Goal: Task Accomplishment & Management: Use online tool/utility

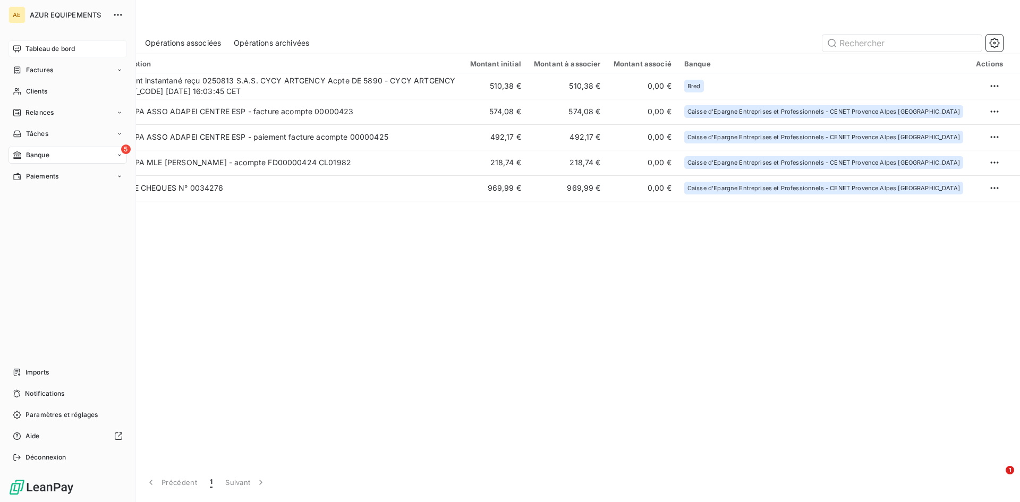
click at [48, 44] on span "Tableau de bord" at bounding box center [50, 49] width 49 height 10
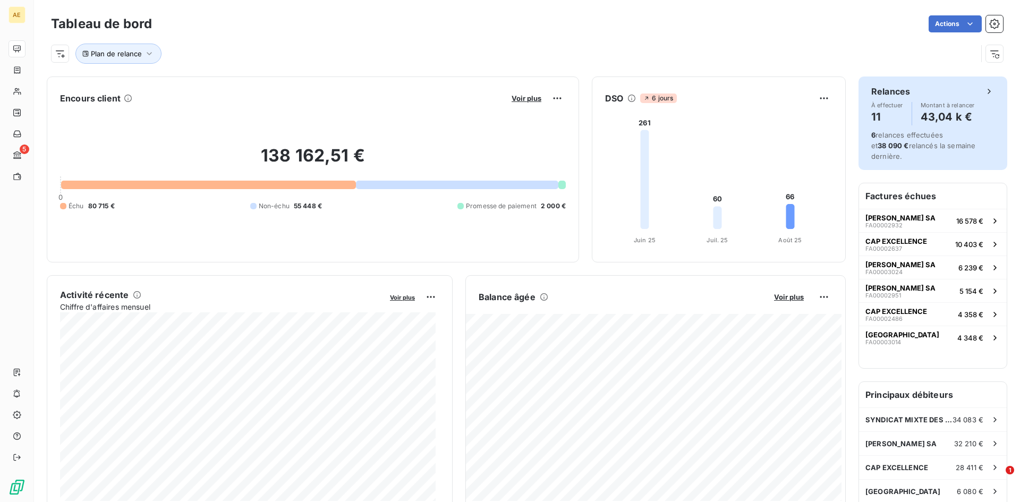
click at [873, 120] on h4 "11" at bounding box center [887, 116] width 32 height 17
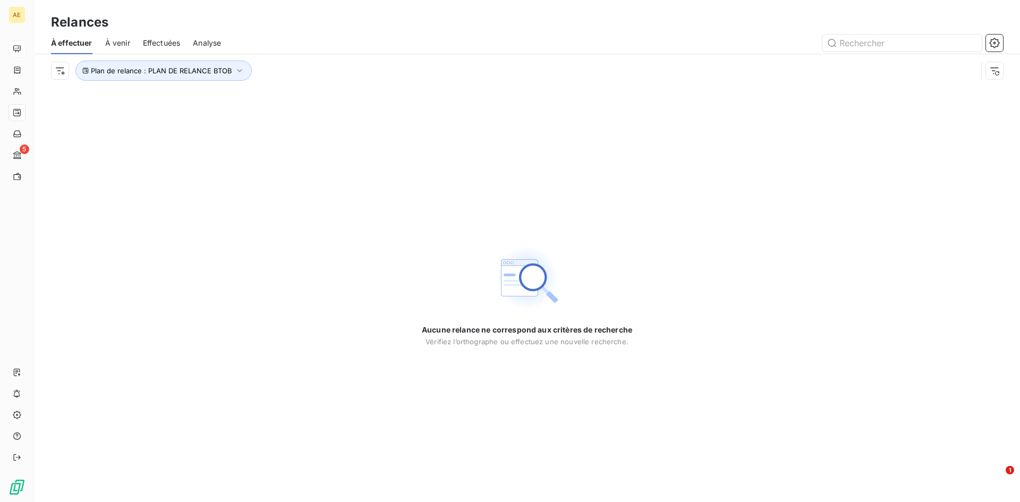
click at [118, 43] on span "À venir" at bounding box center [117, 43] width 25 height 11
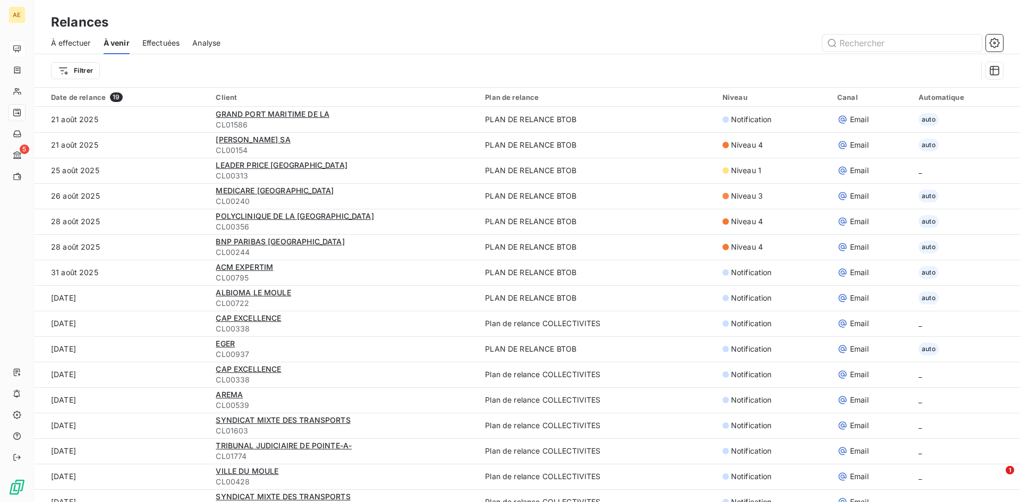
click at [215, 40] on span "Analyse" at bounding box center [206, 43] width 28 height 11
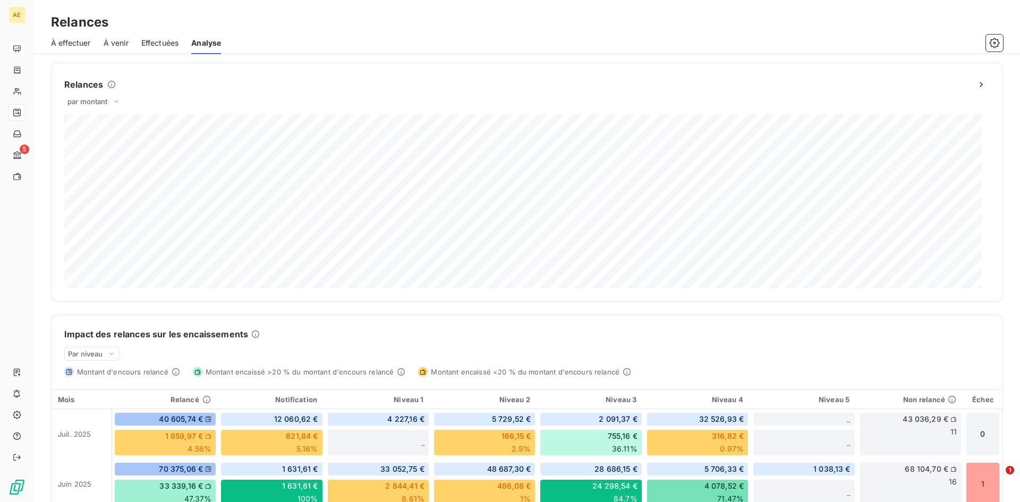
click at [159, 44] on span "Effectuées" at bounding box center [160, 43] width 38 height 11
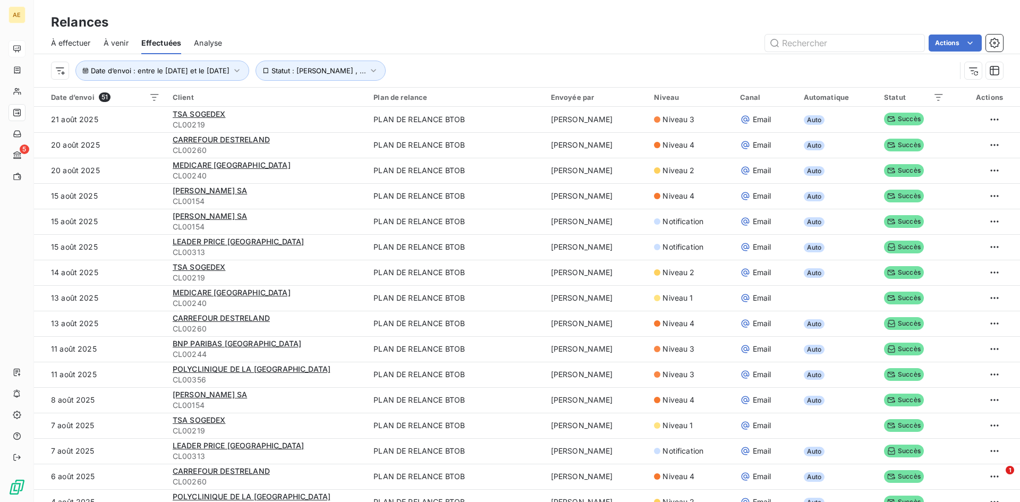
click at [116, 41] on span "À venir" at bounding box center [116, 43] width 25 height 11
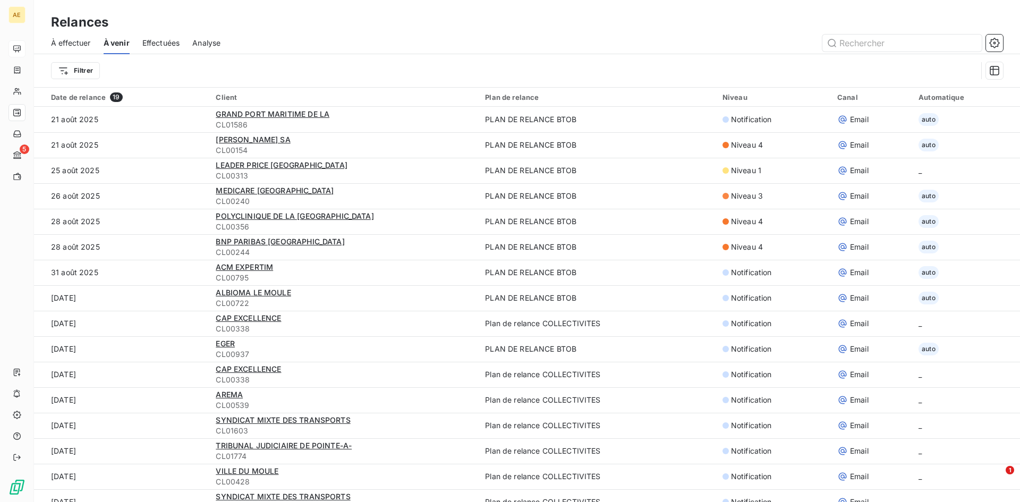
click at [74, 43] on span "À effectuer" at bounding box center [71, 43] width 40 height 11
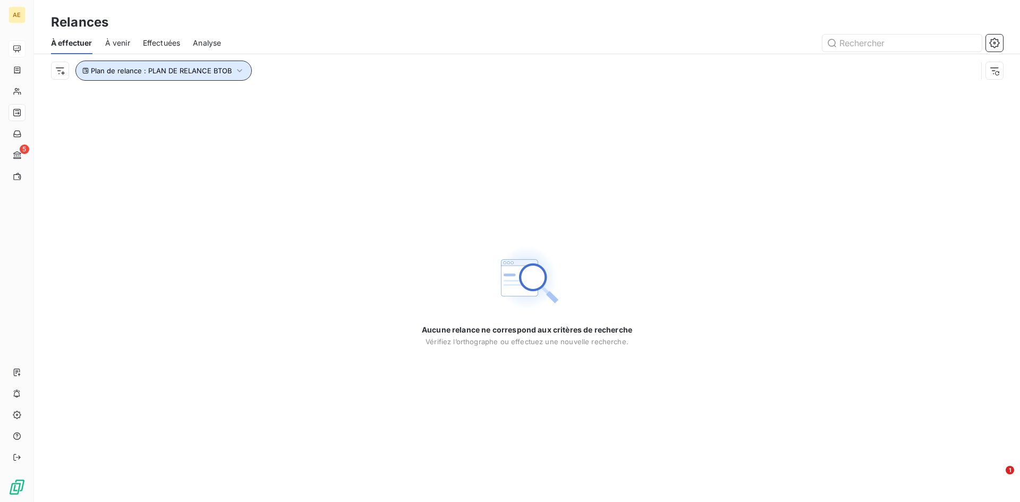
click at [235, 71] on icon "button" at bounding box center [239, 70] width 11 height 11
click at [234, 70] on icon "button" at bounding box center [239, 70] width 11 height 11
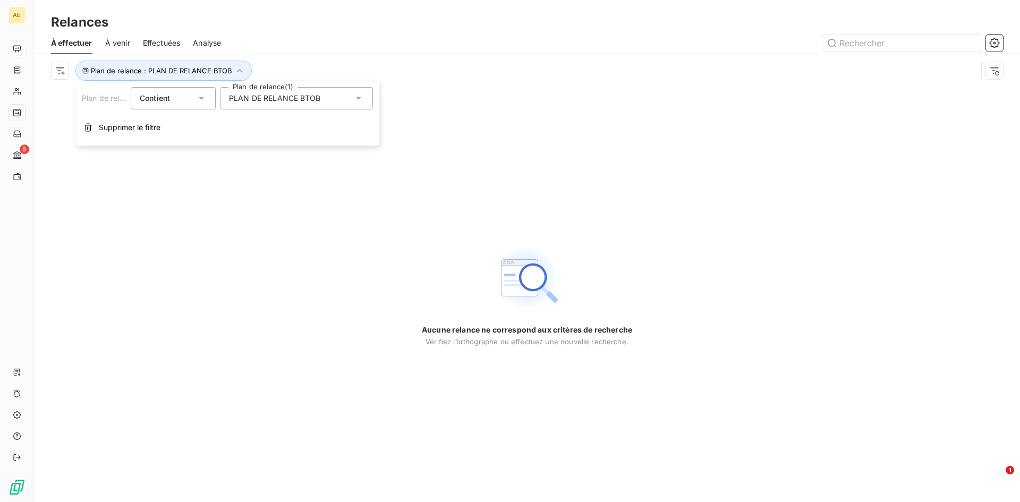
click at [360, 97] on icon at bounding box center [358, 98] width 5 height 3
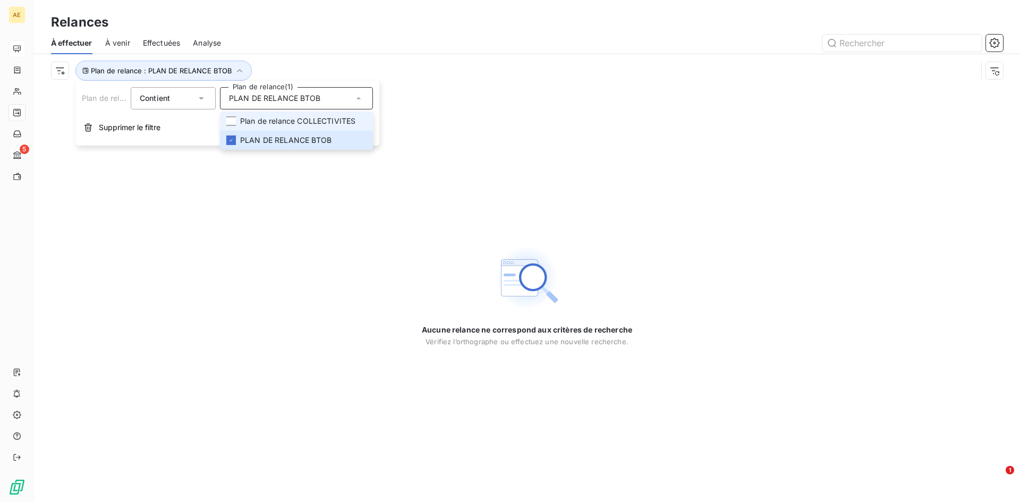
click at [311, 119] on span "Plan de relance COLLECTIVITES" at bounding box center [297, 121] width 115 height 11
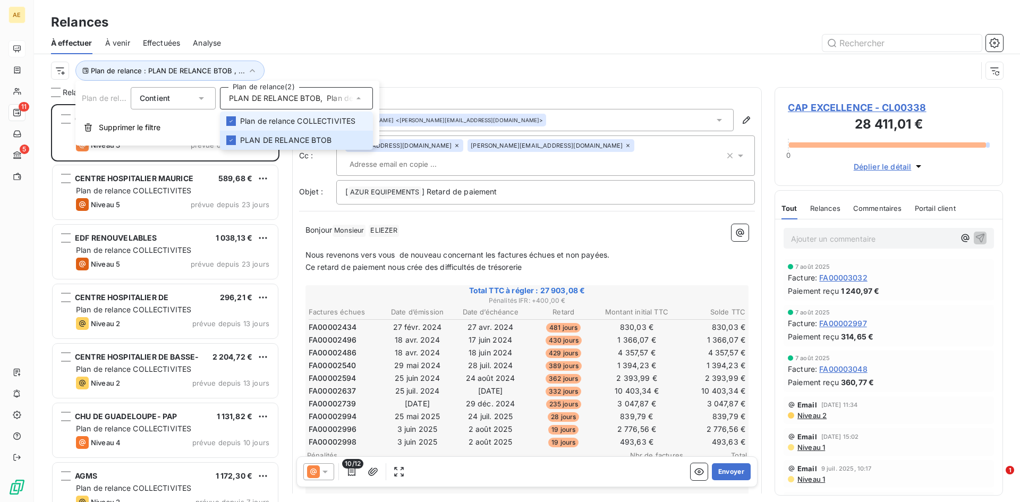
scroll to position [390, 221]
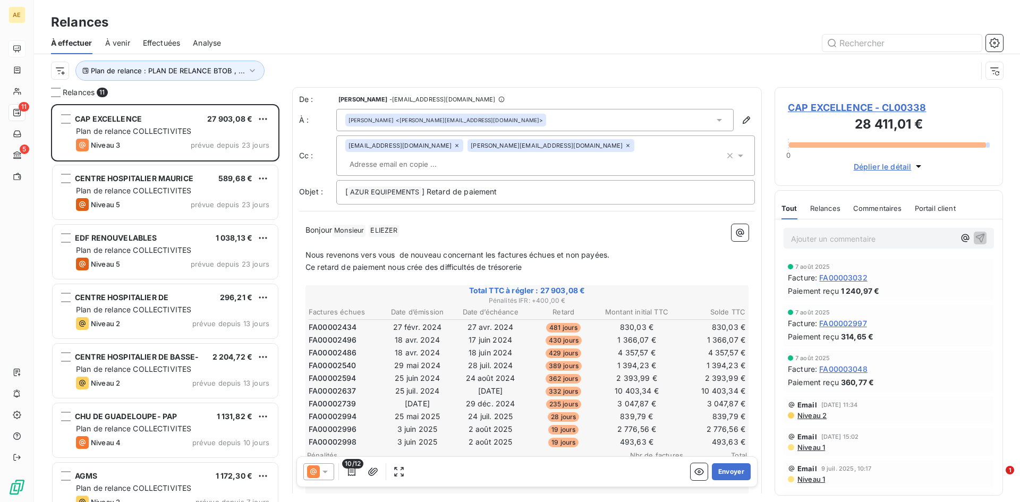
click at [544, 73] on div "Plan de relance : PLAN DE RELANCE BTOB , ..." at bounding box center [514, 71] width 926 height 20
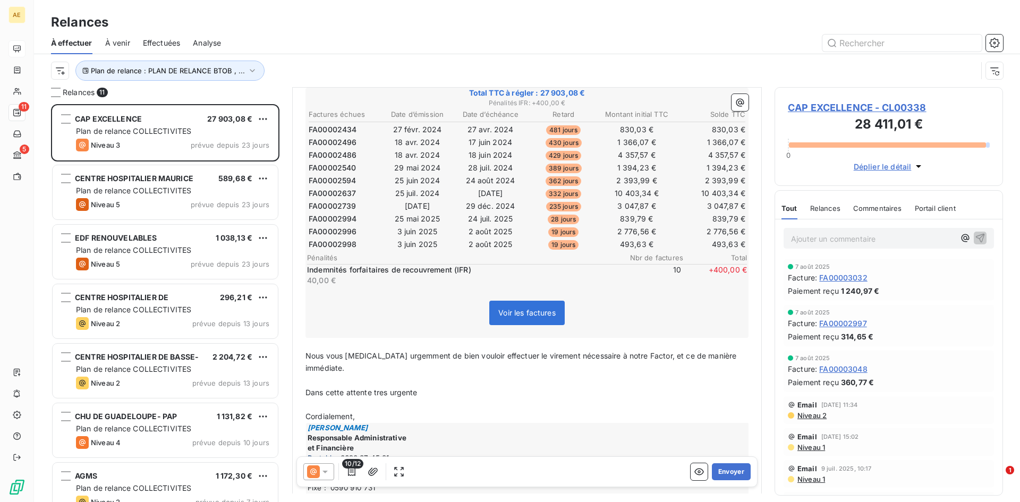
scroll to position [213, 0]
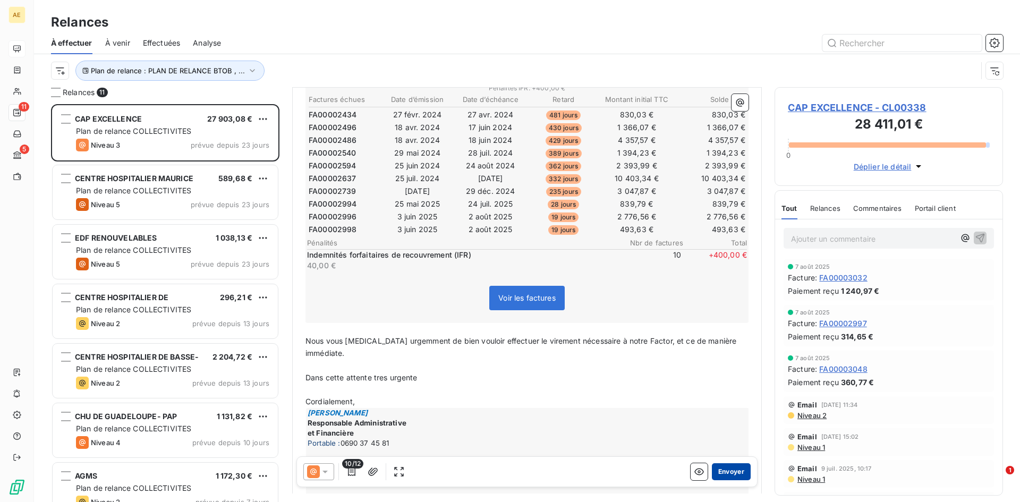
click at [720, 471] on button "Envoyer" at bounding box center [731, 471] width 39 height 17
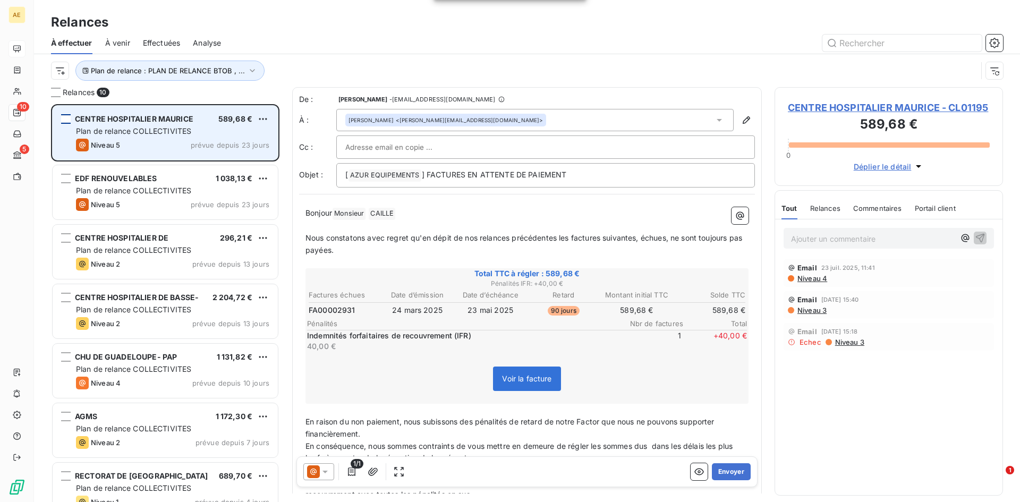
click at [67, 119] on div "grid" at bounding box center [66, 119] width 10 height 10
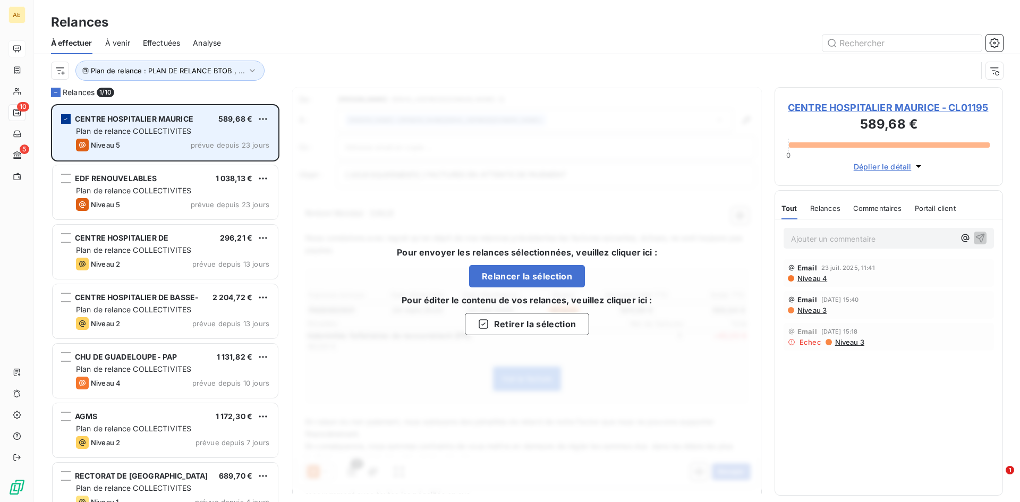
click at [65, 117] on icon "grid" at bounding box center [66, 119] width 6 height 6
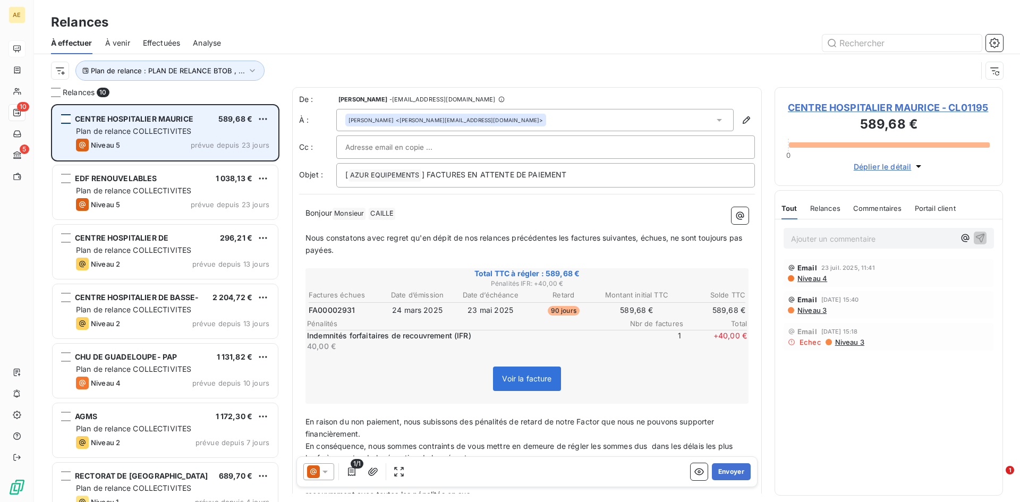
click at [325, 472] on icon at bounding box center [325, 472] width 5 height 3
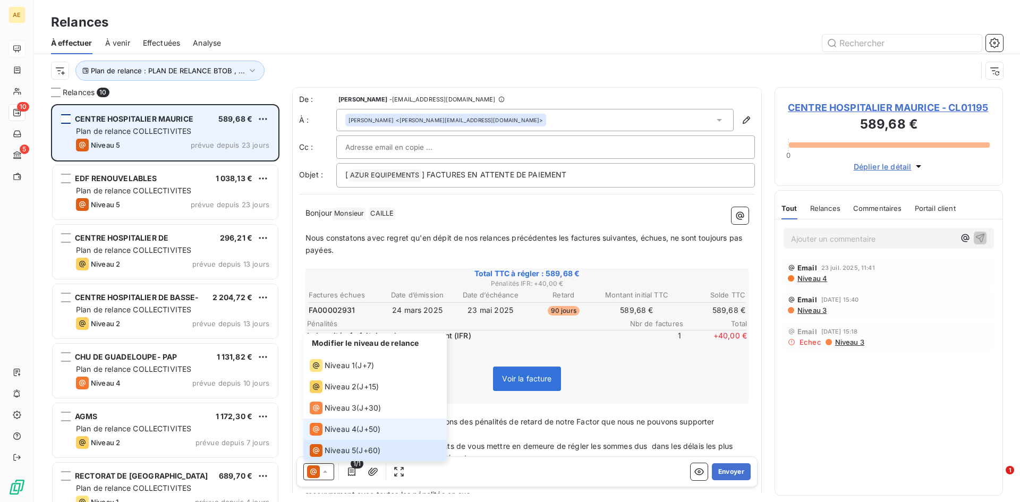
click at [331, 428] on span "Niveau 4" at bounding box center [341, 429] width 32 height 11
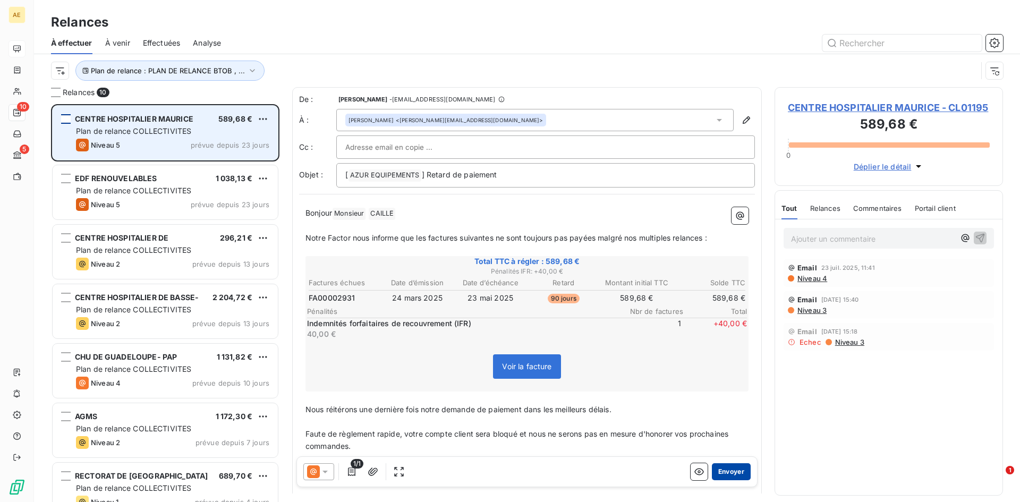
click at [725, 470] on button "Envoyer" at bounding box center [731, 471] width 39 height 17
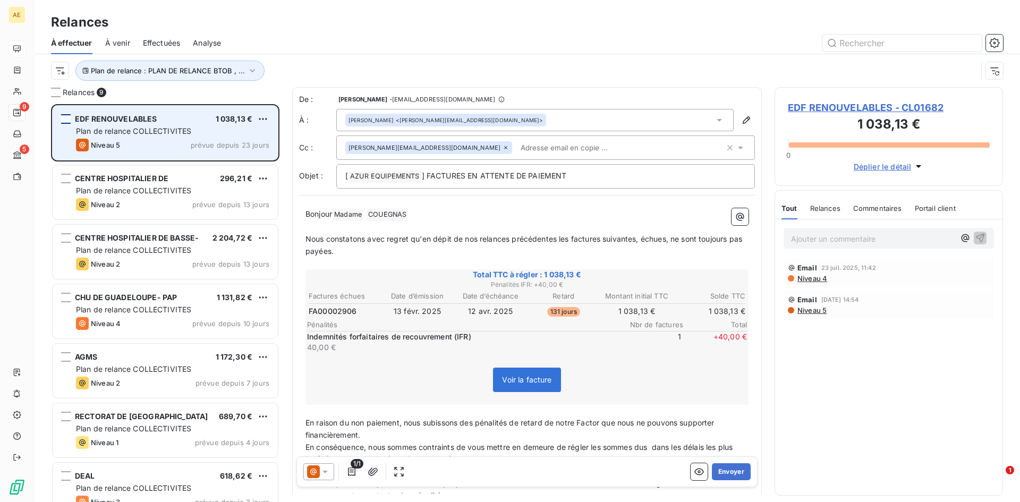
click at [327, 470] on icon at bounding box center [325, 472] width 11 height 11
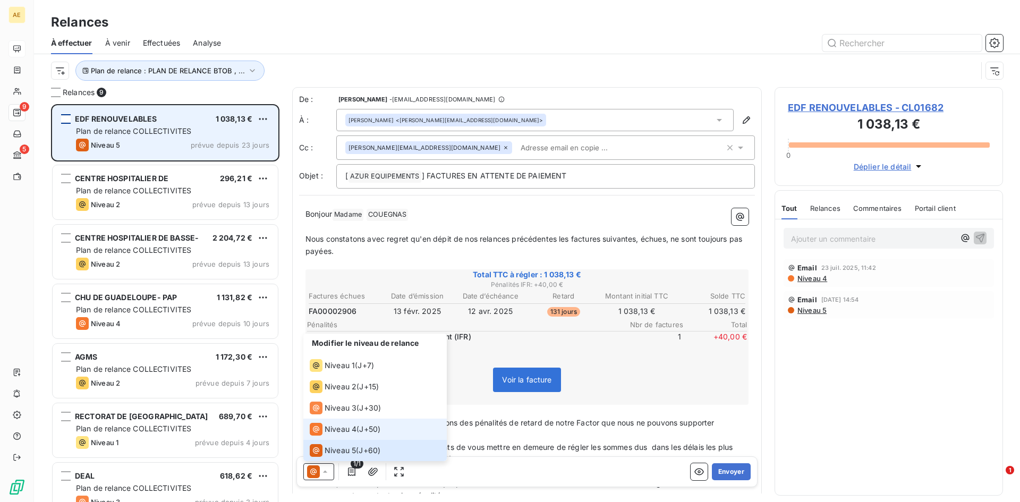
click at [332, 431] on span "Niveau 4" at bounding box center [341, 429] width 32 height 11
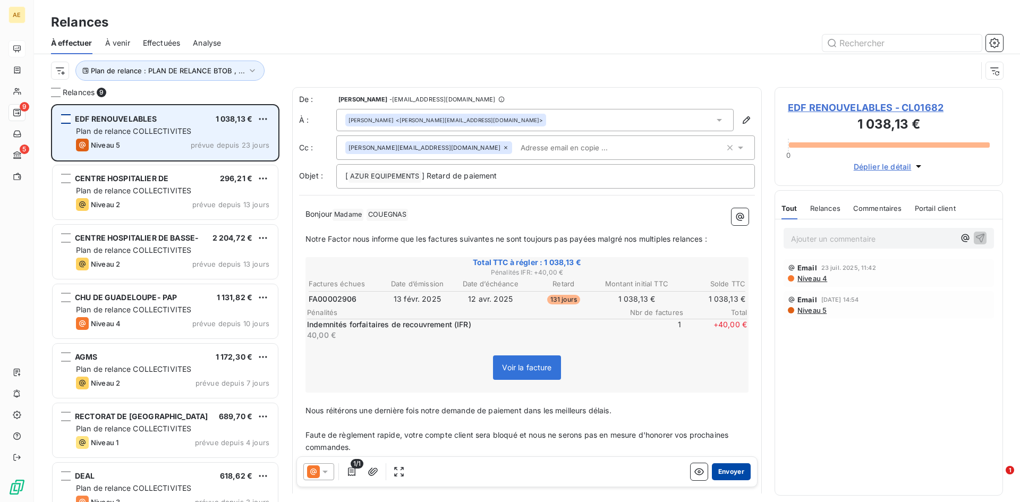
click at [722, 476] on button "Envoyer" at bounding box center [731, 471] width 39 height 17
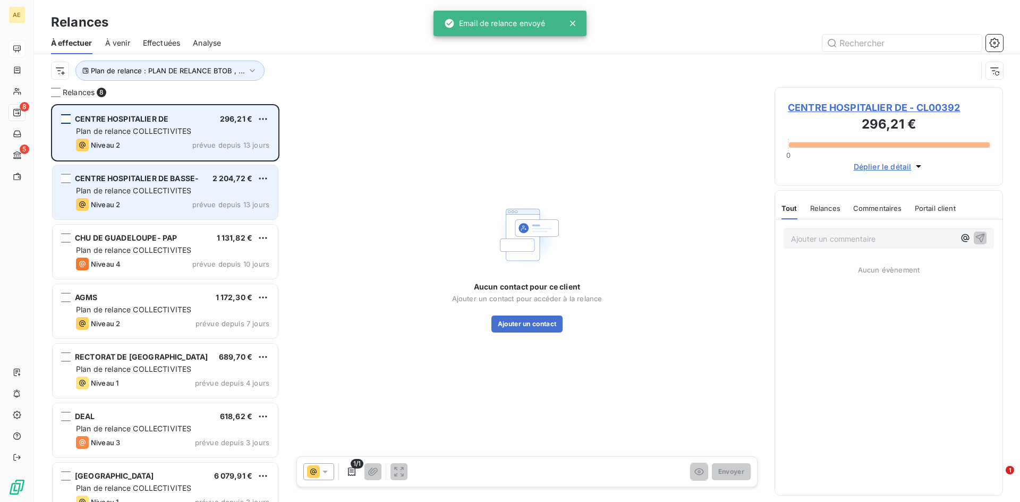
click at [126, 187] on span "Plan de relance COLLECTIVITES" at bounding box center [133, 190] width 115 height 9
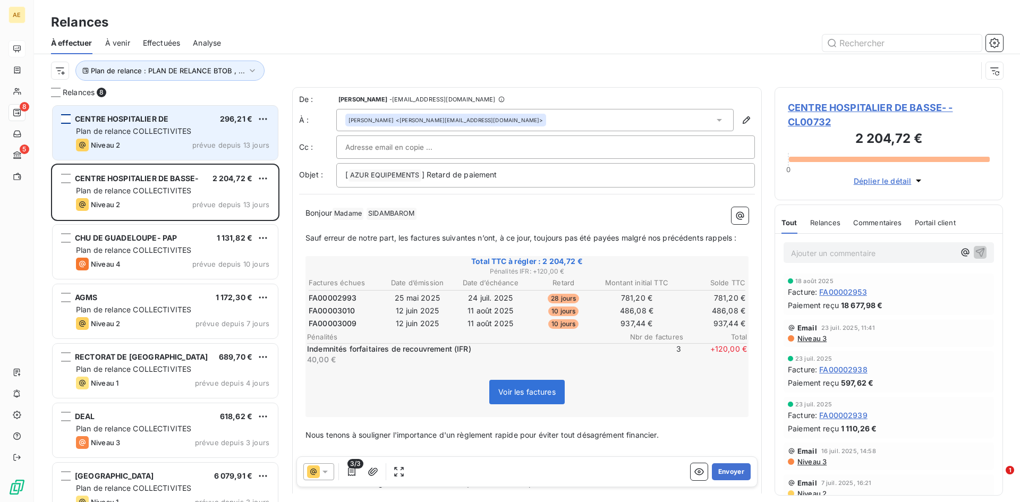
click at [321, 471] on icon at bounding box center [325, 472] width 11 height 11
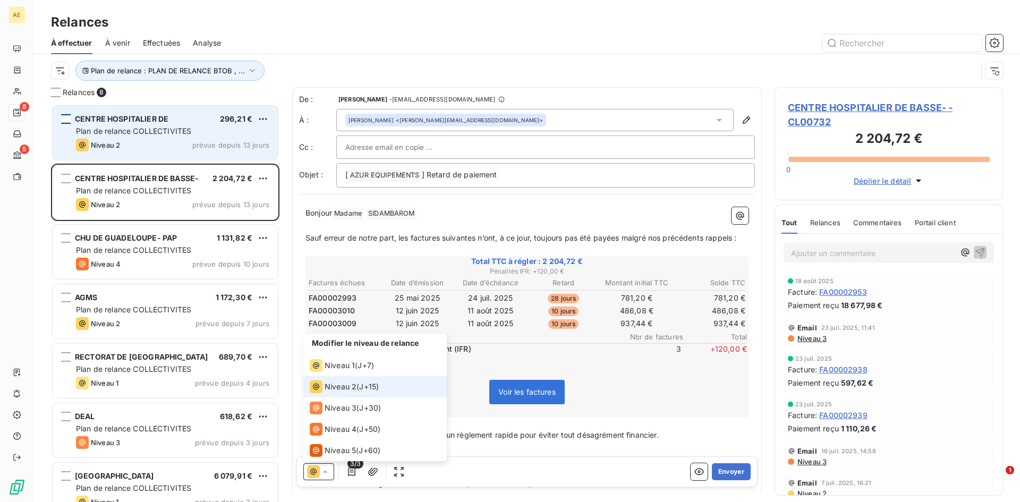
click at [321, 471] on icon at bounding box center [325, 472] width 11 height 11
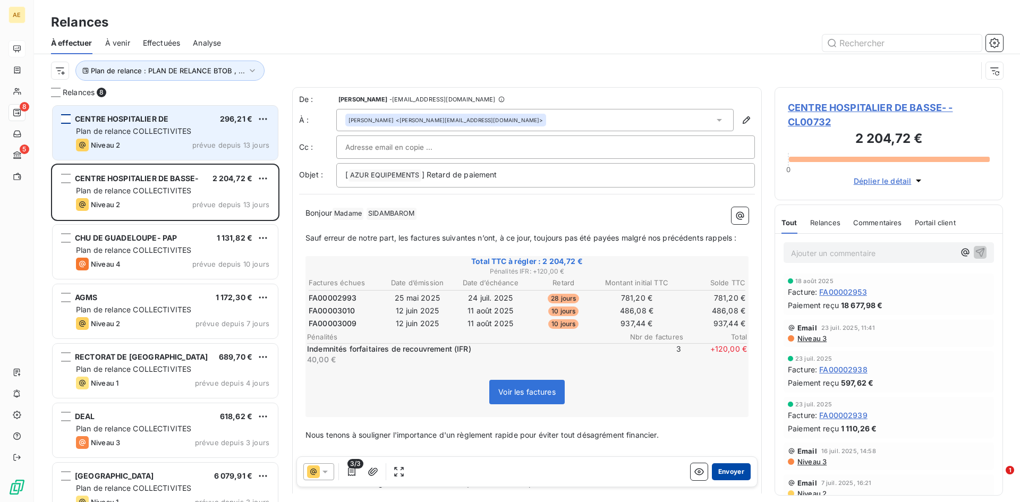
click at [728, 470] on button "Envoyer" at bounding box center [731, 471] width 39 height 17
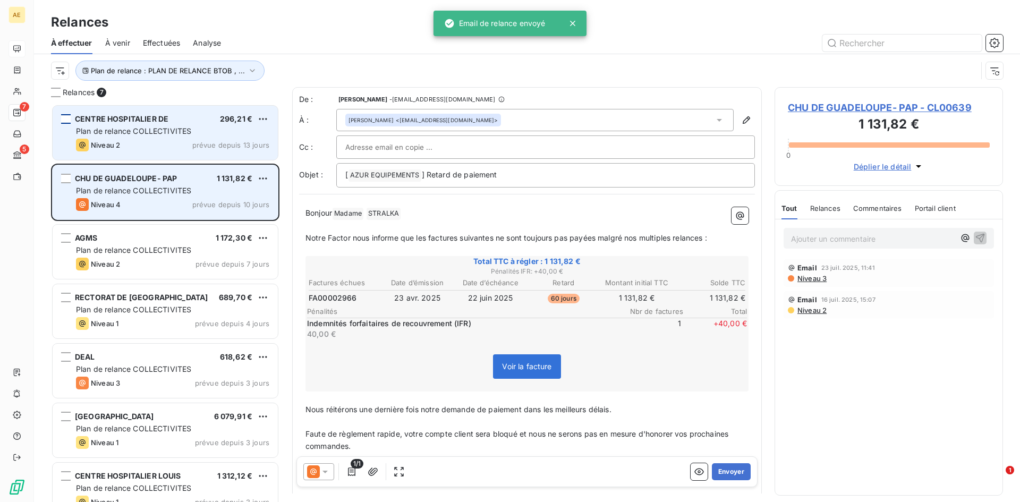
click at [136, 184] on div "CHU DE GUADELOUPE- PAP 1 131,82 € Plan de relance COLLECTIVITES Niveau 4 prévue…" at bounding box center [165, 192] width 225 height 54
click at [127, 188] on span "Plan de relance COLLECTIVITES" at bounding box center [133, 190] width 115 height 9
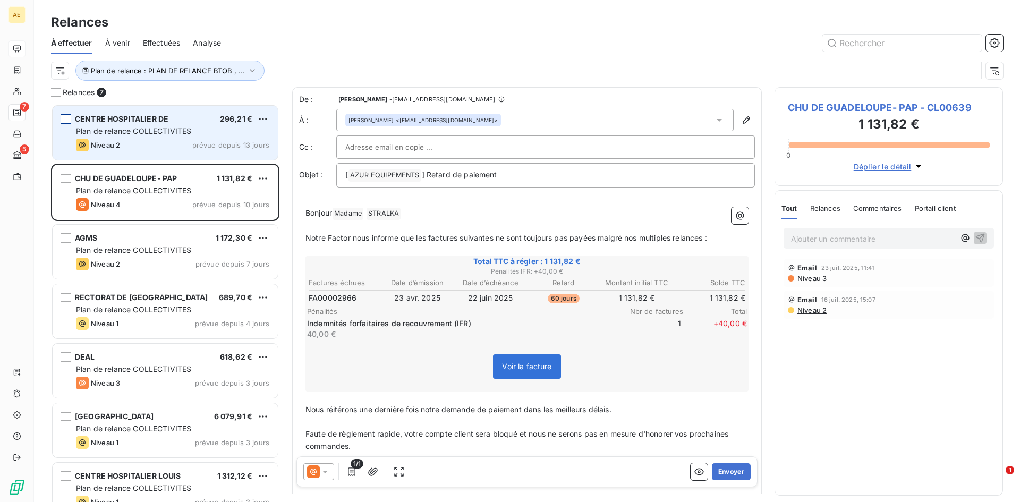
click at [324, 469] on icon at bounding box center [325, 472] width 11 height 11
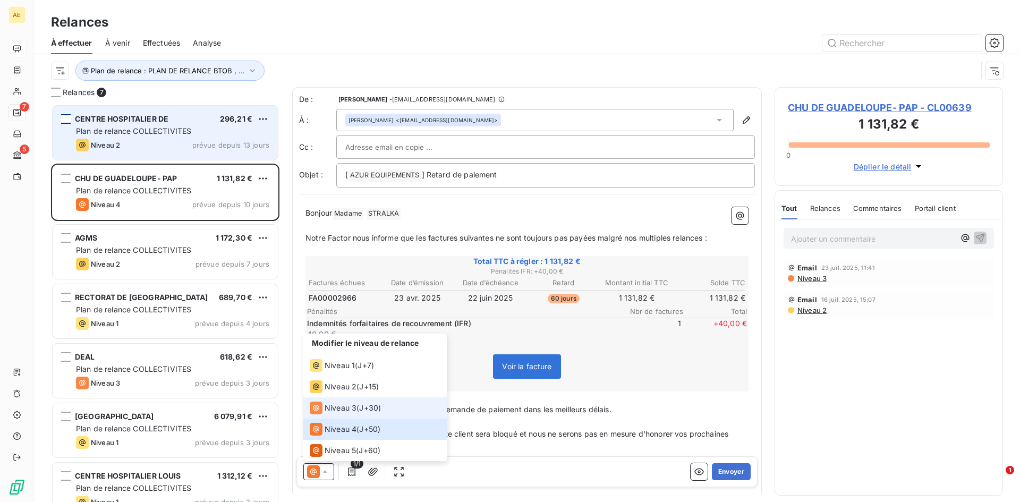
click at [343, 410] on span "Niveau 3" at bounding box center [341, 408] width 32 height 11
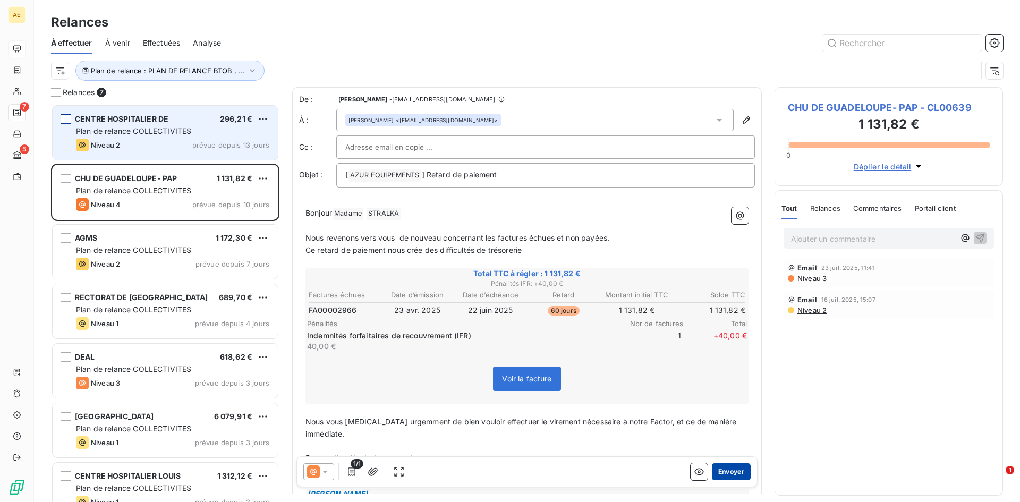
click at [714, 473] on button "Envoyer" at bounding box center [731, 471] width 39 height 17
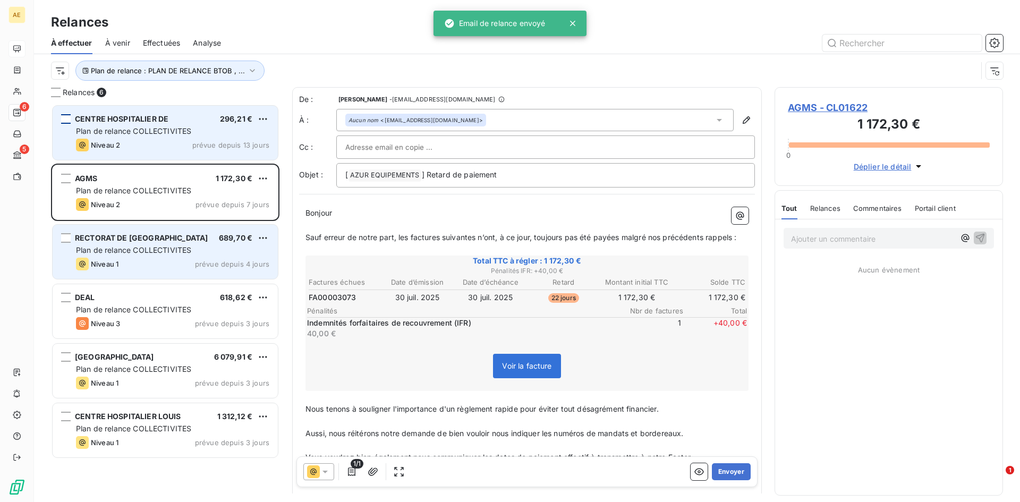
click at [83, 244] on div "RECTORAT DE [GEOGRAPHIC_DATA] 689,70 € Plan de relance COLLECTIVITES Niveau 1 p…" at bounding box center [165, 252] width 225 height 54
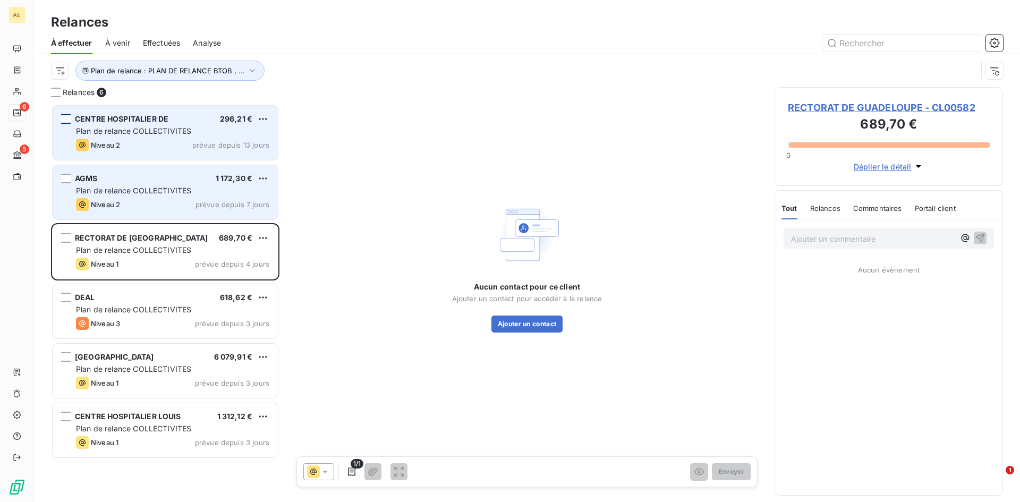
click at [125, 192] on span "Plan de relance COLLECTIVITES" at bounding box center [133, 190] width 115 height 9
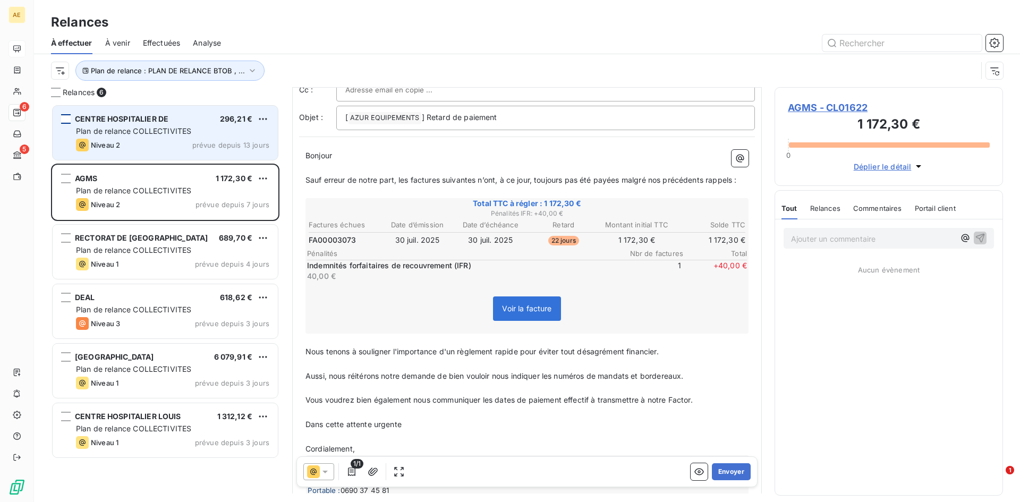
scroll to position [54, 0]
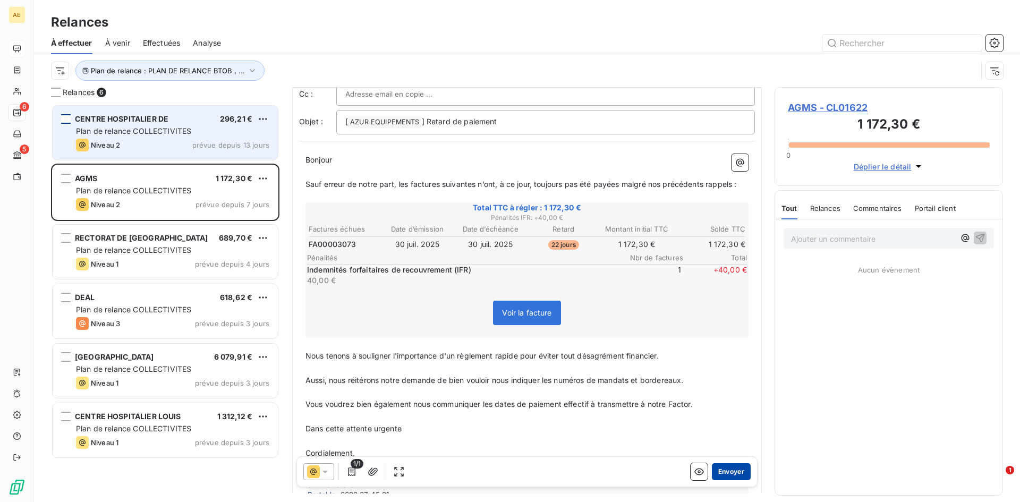
click at [726, 471] on button "Envoyer" at bounding box center [731, 471] width 39 height 17
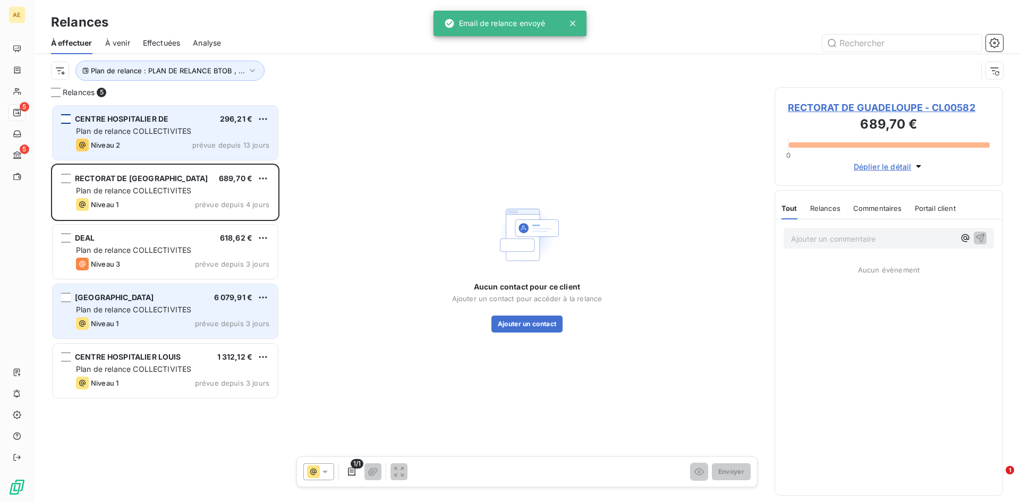
click at [138, 304] on div "[GEOGRAPHIC_DATA] 6 079,91 € Plan de relance COLLECTIVITES Niveau 1 prévue depu…" at bounding box center [165, 311] width 225 height 54
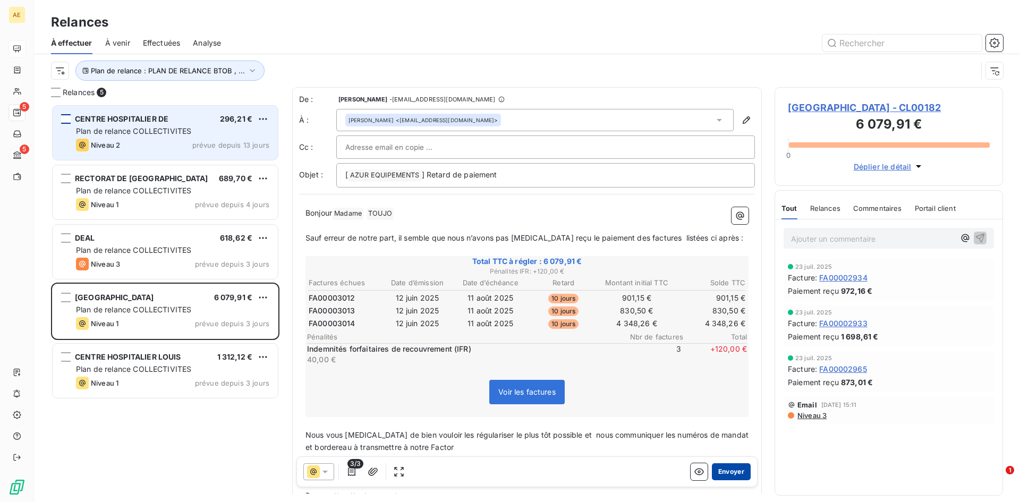
click at [730, 475] on button "Envoyer" at bounding box center [731, 471] width 39 height 17
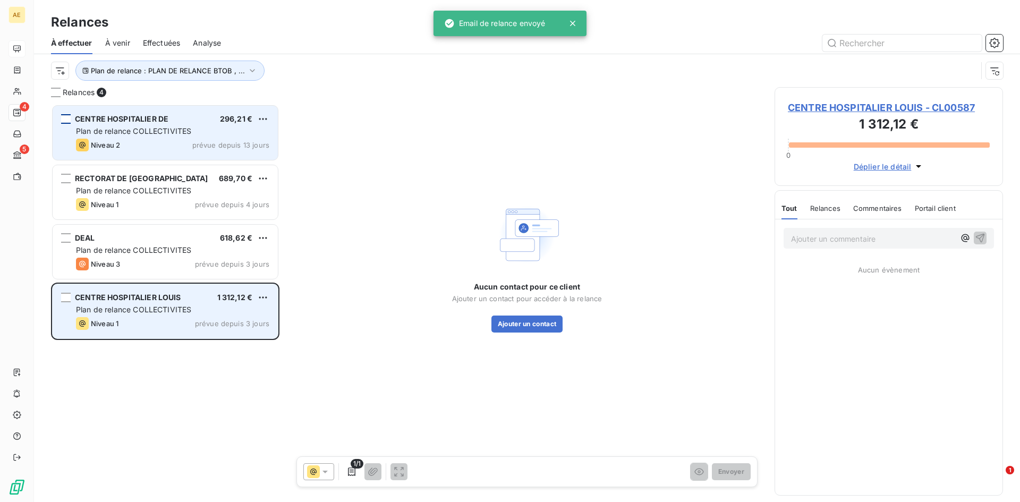
click at [141, 313] on span "Plan de relance COLLECTIVITES" at bounding box center [133, 309] width 115 height 9
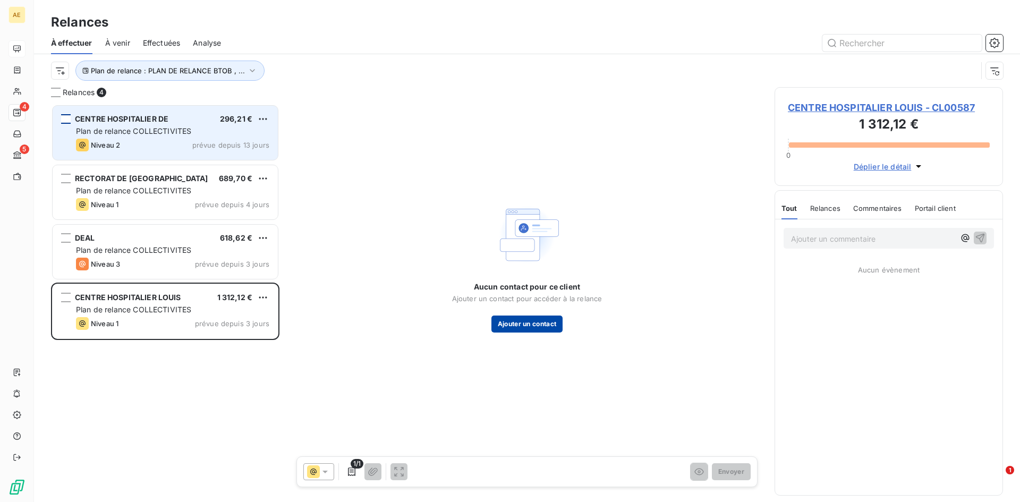
click at [519, 323] on button "Ajouter un contact" at bounding box center [528, 324] width 72 height 17
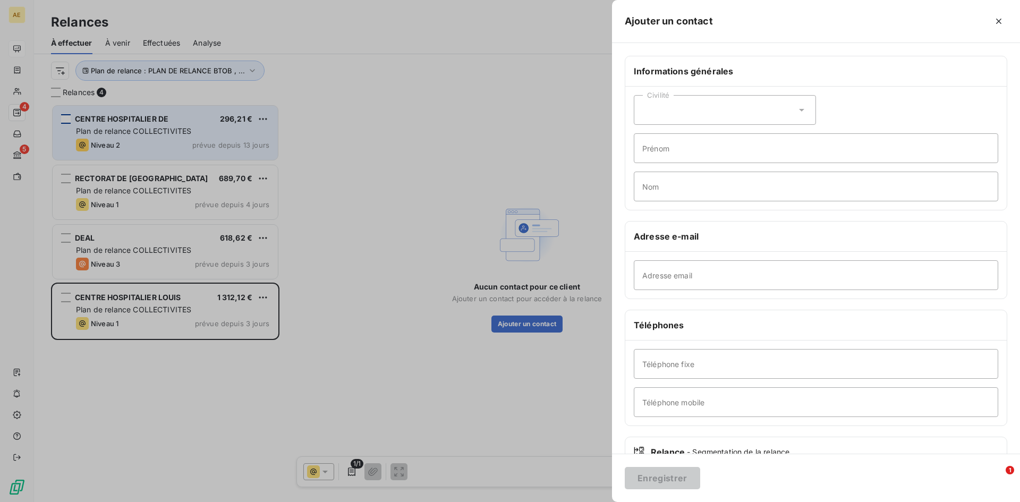
click at [134, 301] on div at bounding box center [510, 251] width 1020 height 502
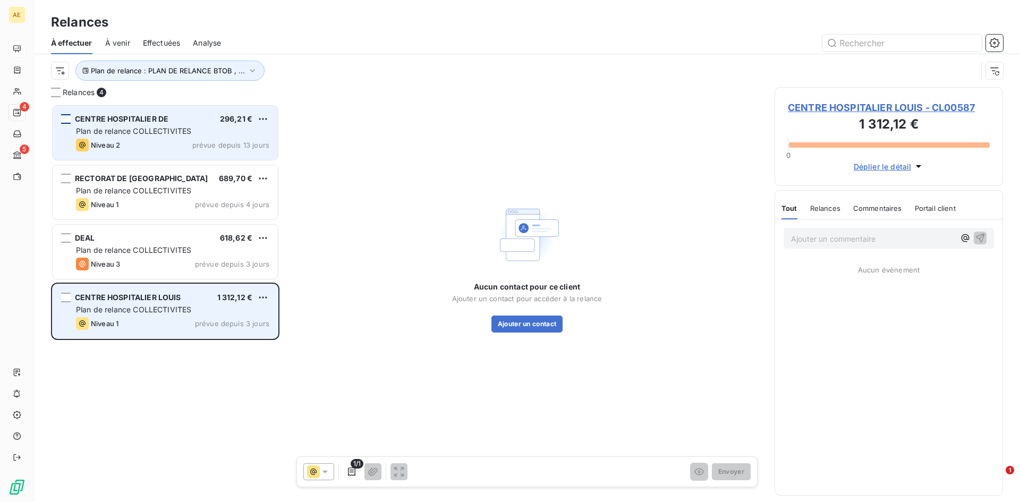
click at [134, 297] on span "CENTRE HOSPITALIER LOUIS" at bounding box center [128, 297] width 106 height 9
click at [67, 297] on div "grid" at bounding box center [66, 298] width 10 height 10
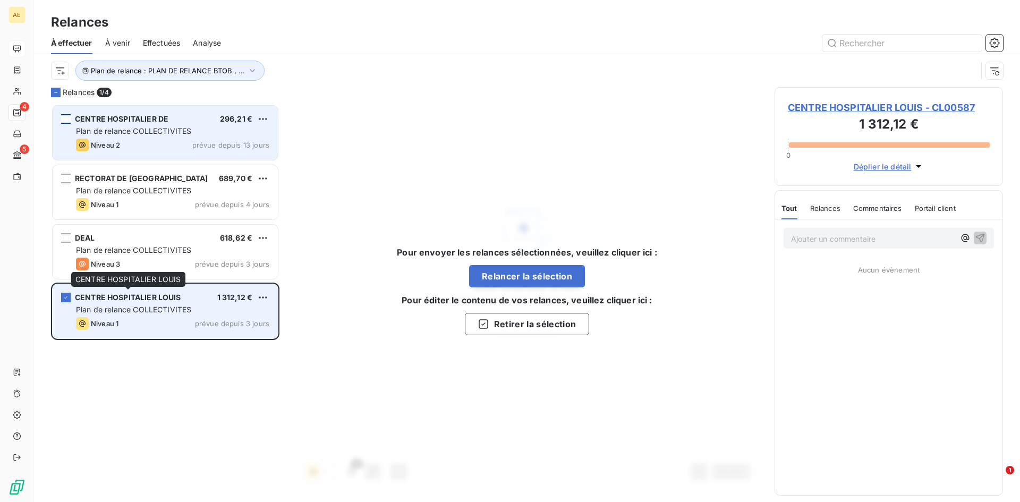
click at [130, 295] on span "CENTRE HOSPITALIER LOUIS" at bounding box center [128, 297] width 106 height 9
click at [62, 296] on div "grid" at bounding box center [66, 298] width 10 height 10
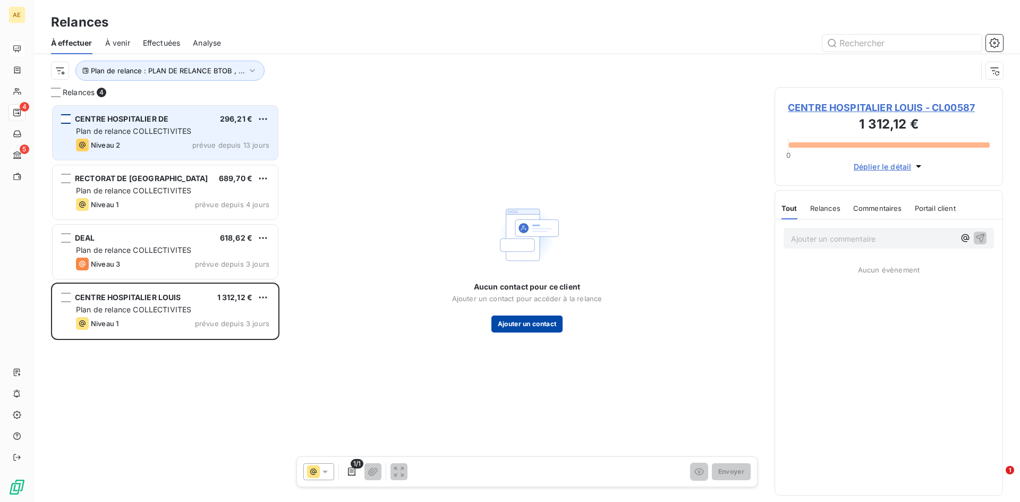
click at [511, 326] on button "Ajouter un contact" at bounding box center [528, 324] width 72 height 17
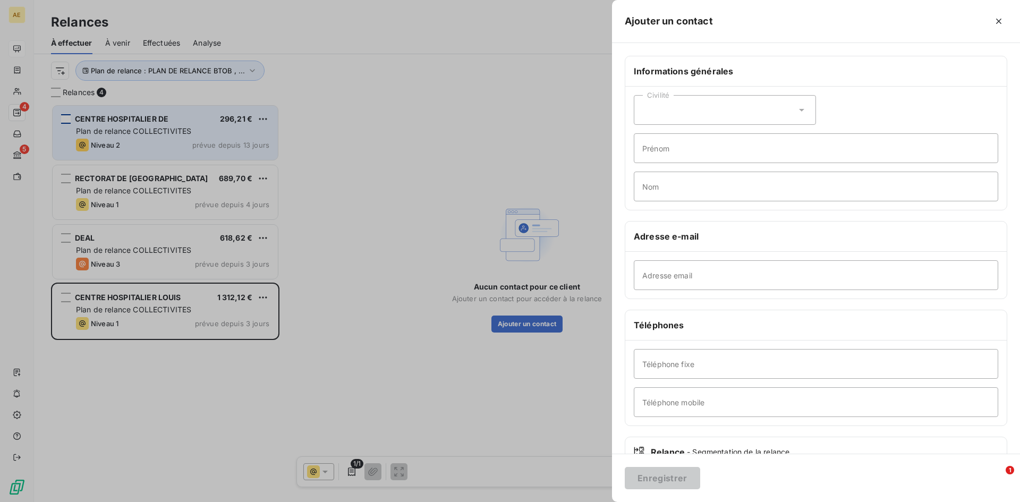
click at [797, 113] on icon at bounding box center [802, 110] width 11 height 11
click at [678, 157] on span "Monsieur" at bounding box center [671, 156] width 32 height 10
click at [677, 150] on input "Prénom" at bounding box center [816, 148] width 365 height 30
type input "[PERSON_NAME]"
click at [690, 184] on input "Nom" at bounding box center [816, 187] width 365 height 30
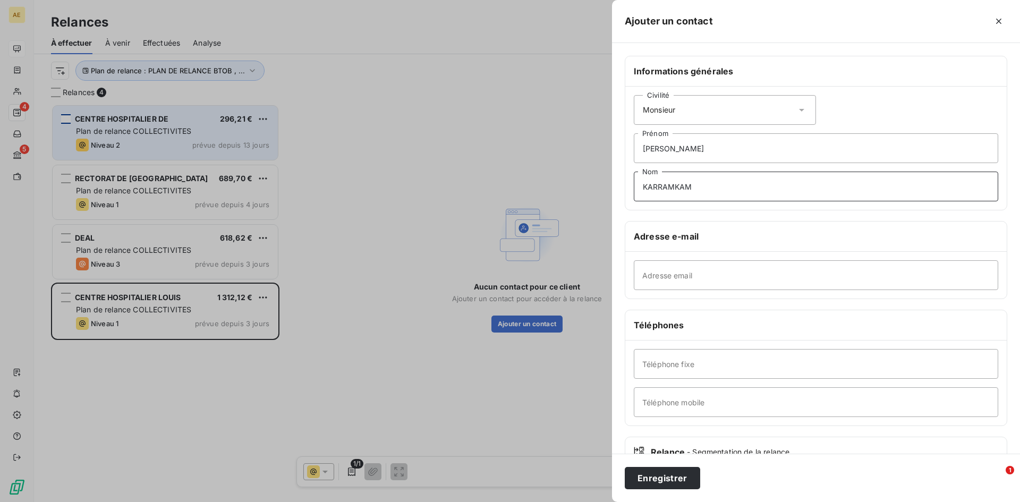
type input "KARRAMKAM"
click at [696, 278] on input "Adresse email" at bounding box center [816, 275] width 365 height 30
type input "R"
type input "r.karramkan"
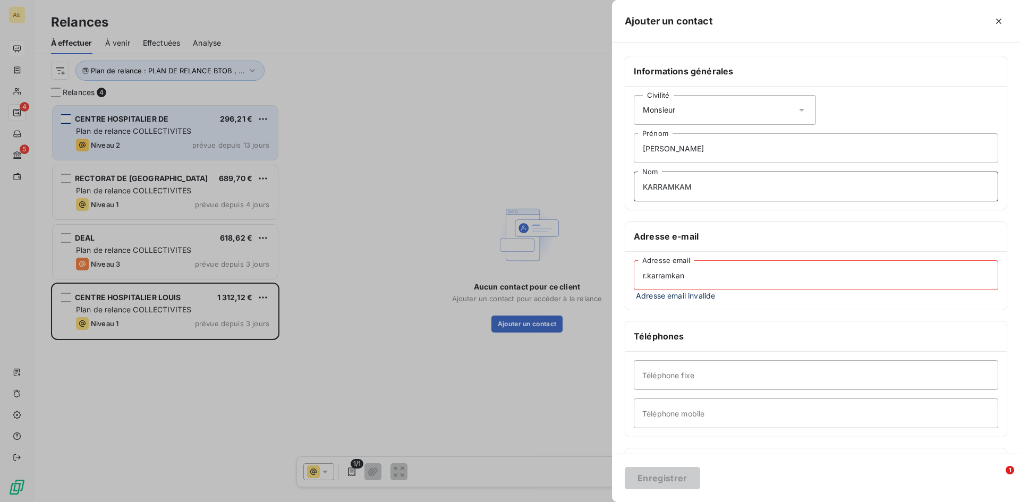
click at [710, 189] on input "KARRAMKAM" at bounding box center [816, 187] width 365 height 30
type input "KARRAMKAN"
click at [713, 275] on input "r.karramkan" at bounding box center [816, 275] width 365 height 30
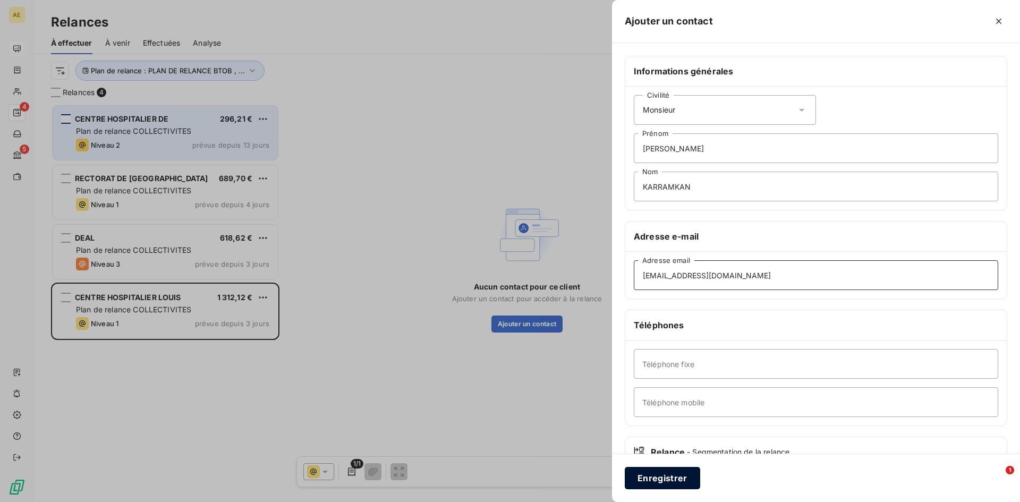
type input "[EMAIL_ADDRESS][DOMAIN_NAME]"
click at [670, 476] on button "Enregistrer" at bounding box center [662, 478] width 75 height 22
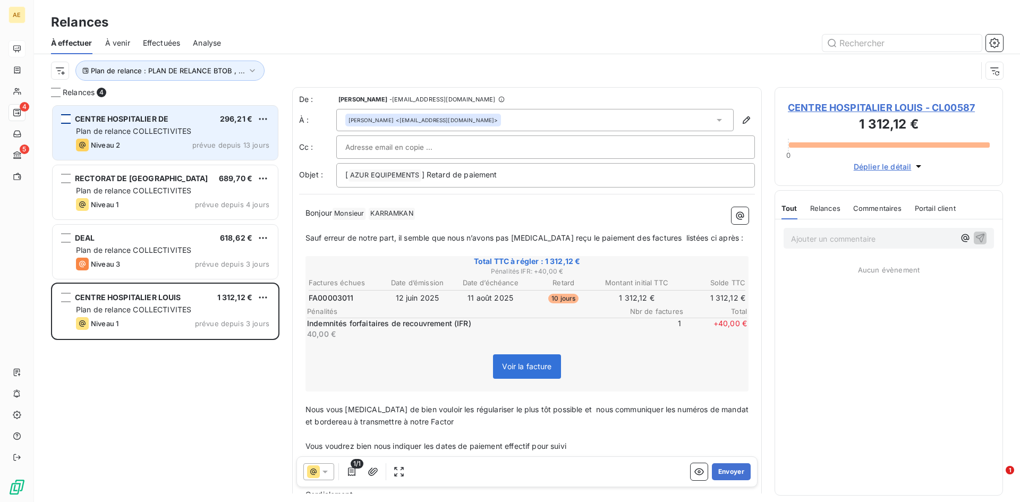
click at [439, 146] on div at bounding box center [545, 147] width 401 height 16
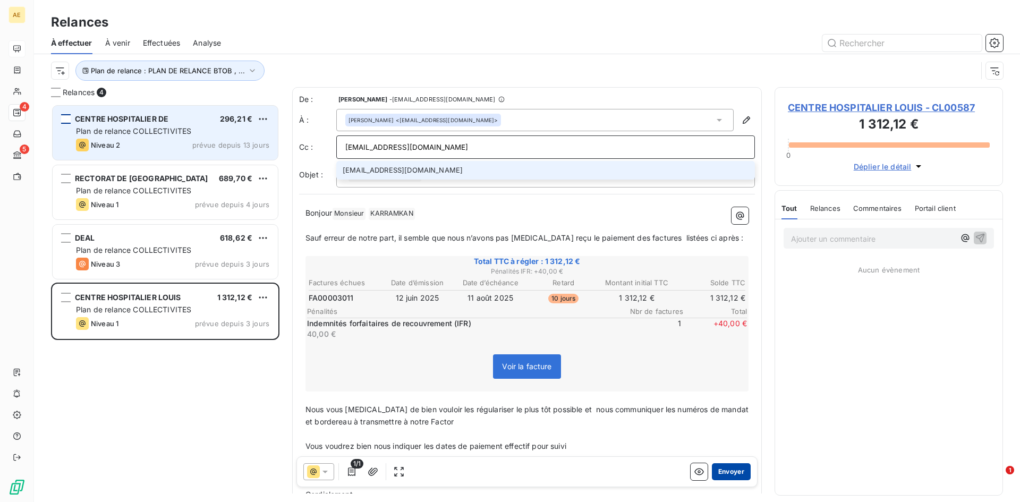
type input "[EMAIL_ADDRESS][DOMAIN_NAME]"
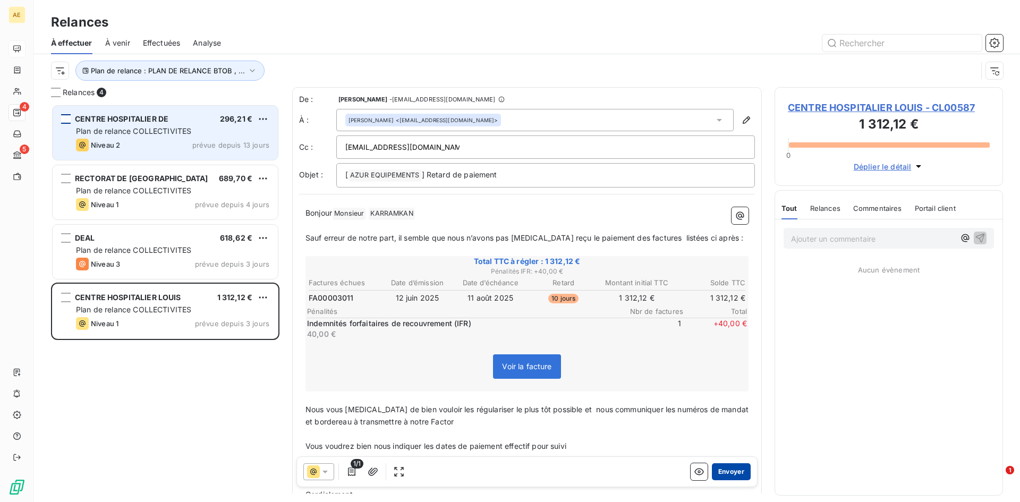
click at [725, 469] on button "Envoyer" at bounding box center [731, 471] width 39 height 17
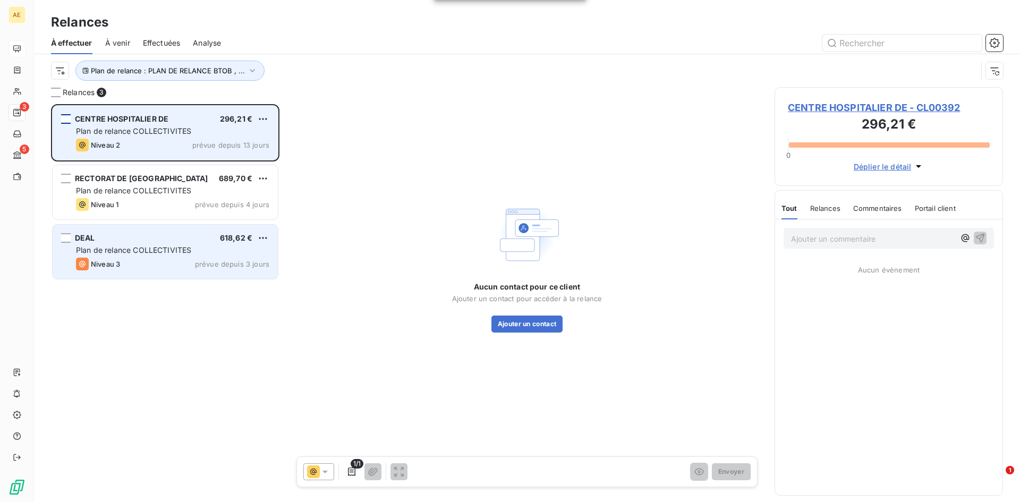
click at [132, 252] on span "Plan de relance COLLECTIVITES" at bounding box center [133, 250] width 115 height 9
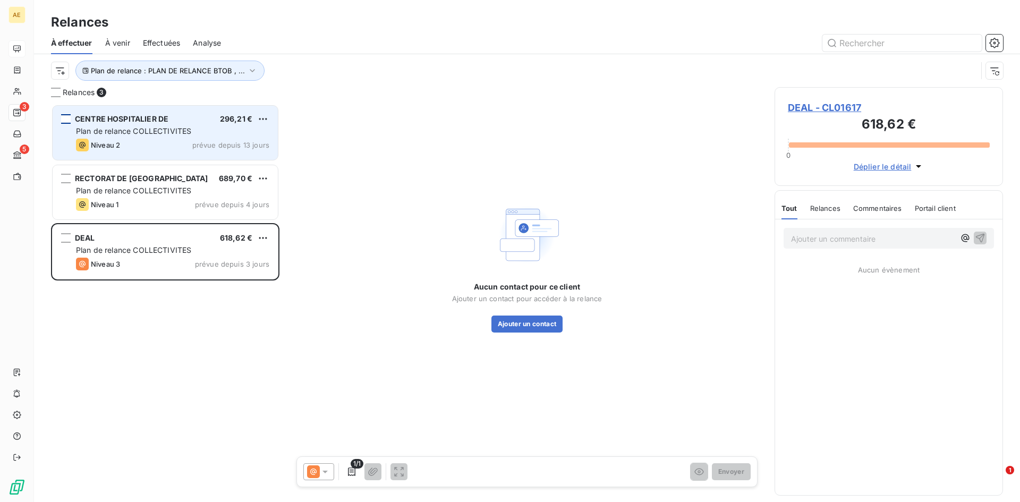
click at [589, 383] on div "Aucun contact pour ce client Ajouter un contact pour accéder à la relance Ajout…" at bounding box center [527, 266] width 470 height 359
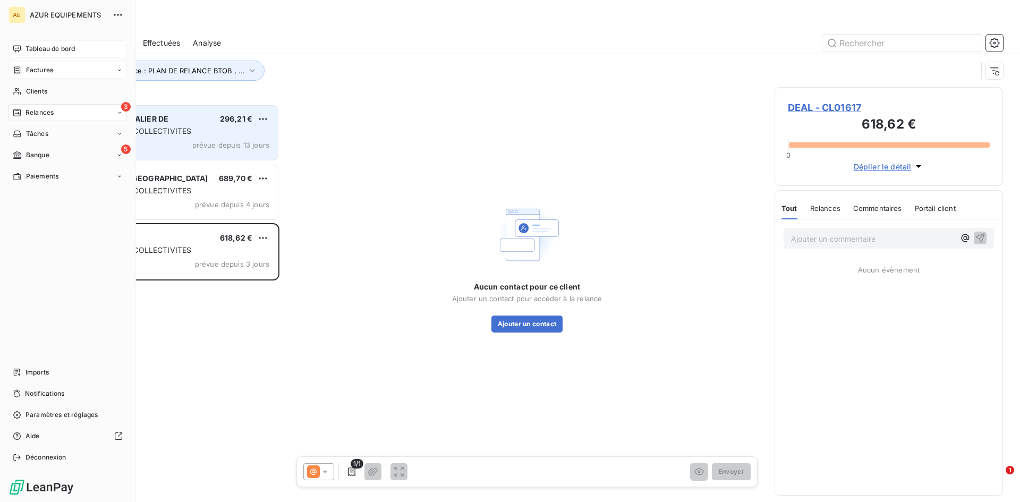
click at [36, 69] on span "Factures" at bounding box center [39, 70] width 27 height 10
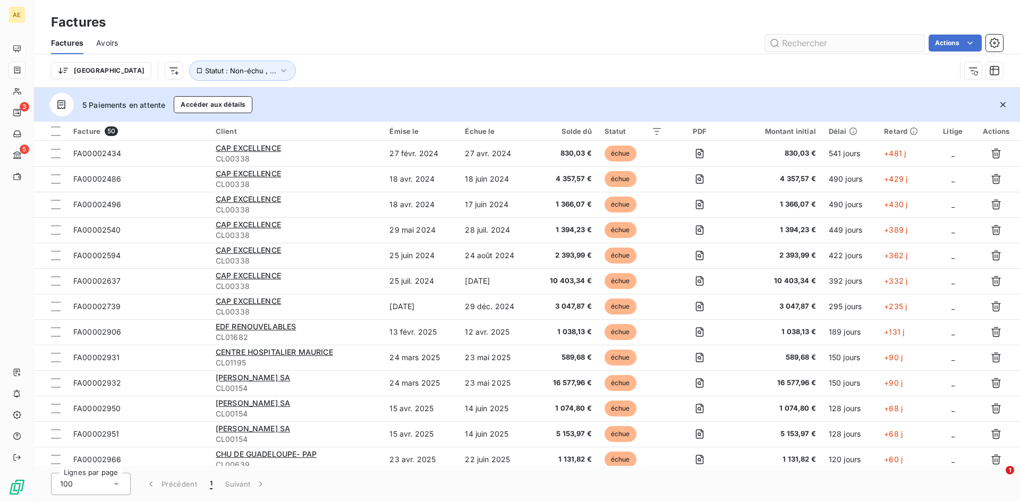
click at [814, 44] on input "text" at bounding box center [844, 43] width 159 height 17
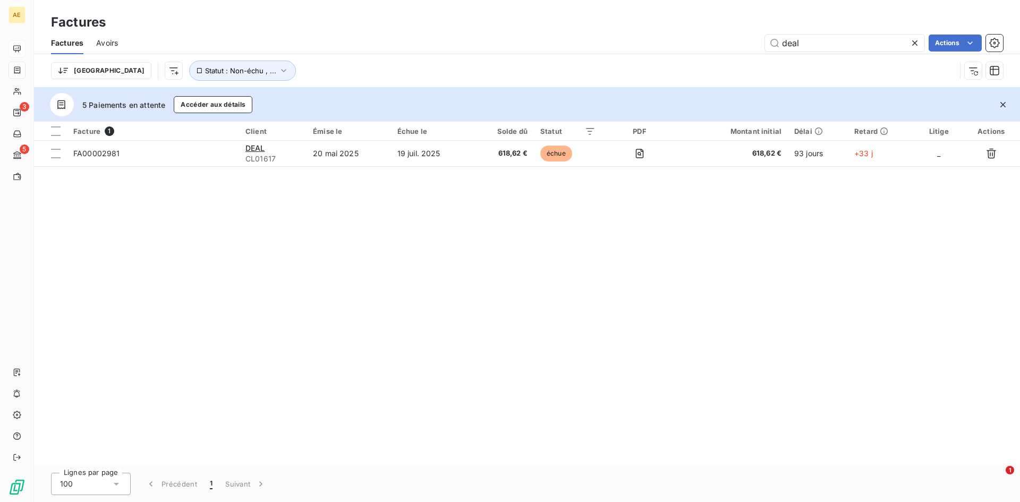
type input "deal"
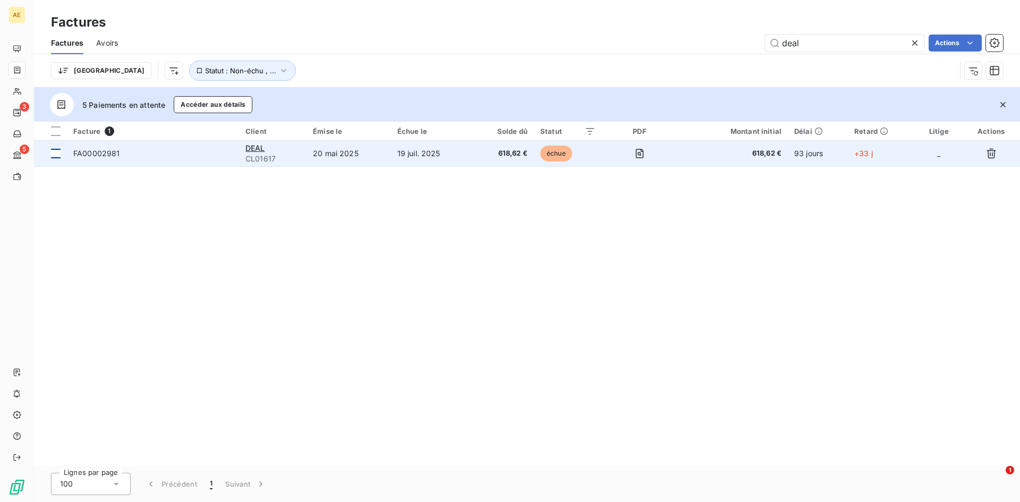
click at [56, 155] on div at bounding box center [56, 154] width 10 height 10
click at [107, 153] on span "FA00002981" at bounding box center [96, 153] width 47 height 9
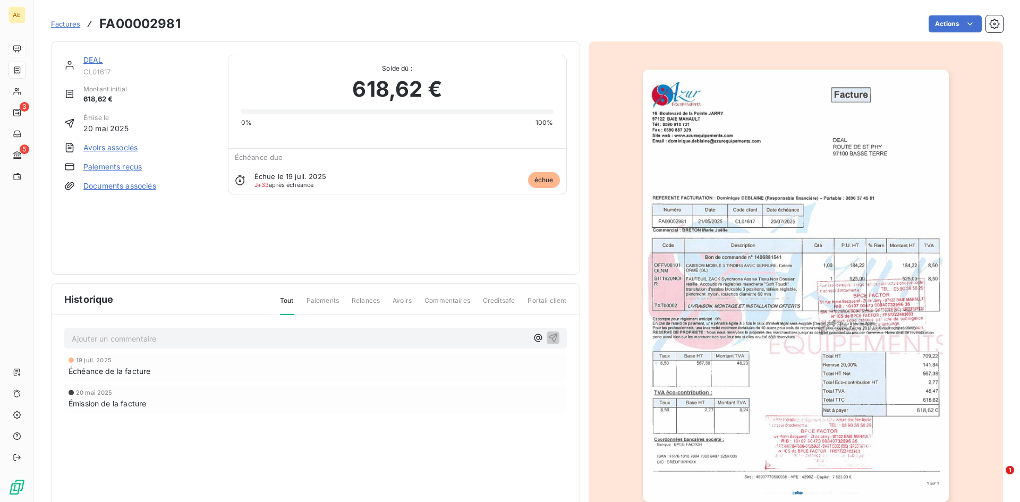
click at [125, 164] on link "Paiements reçus" at bounding box center [112, 167] width 58 height 11
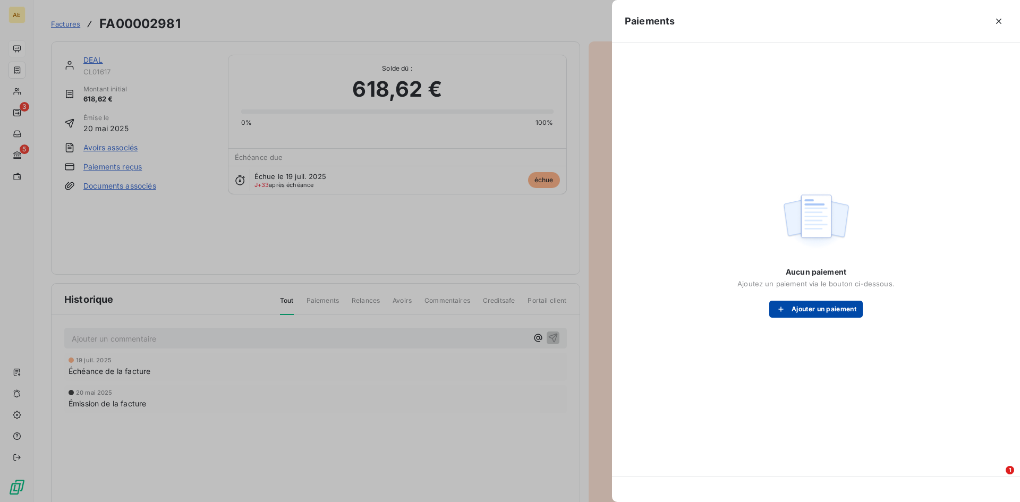
click at [826, 309] on button "Ajouter un paiement" at bounding box center [816, 309] width 94 height 17
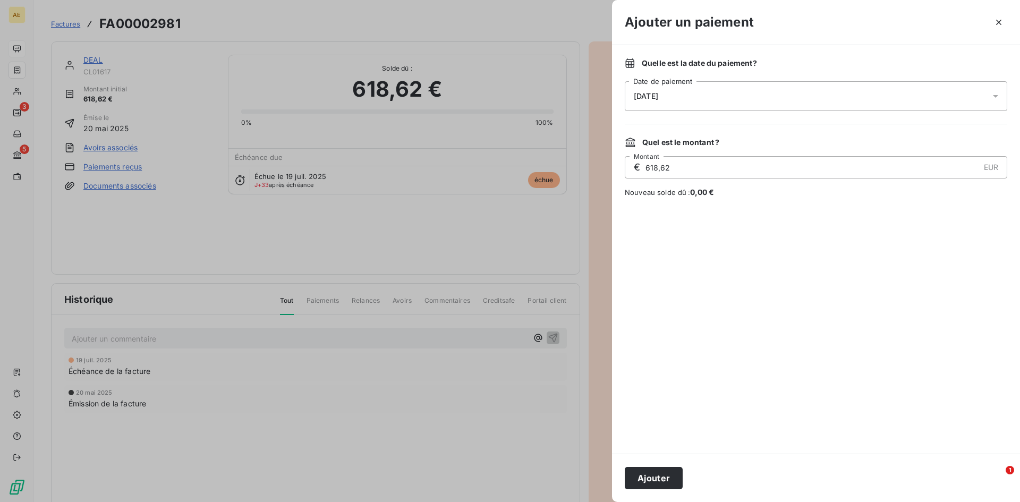
click at [996, 97] on icon at bounding box center [995, 96] width 5 height 3
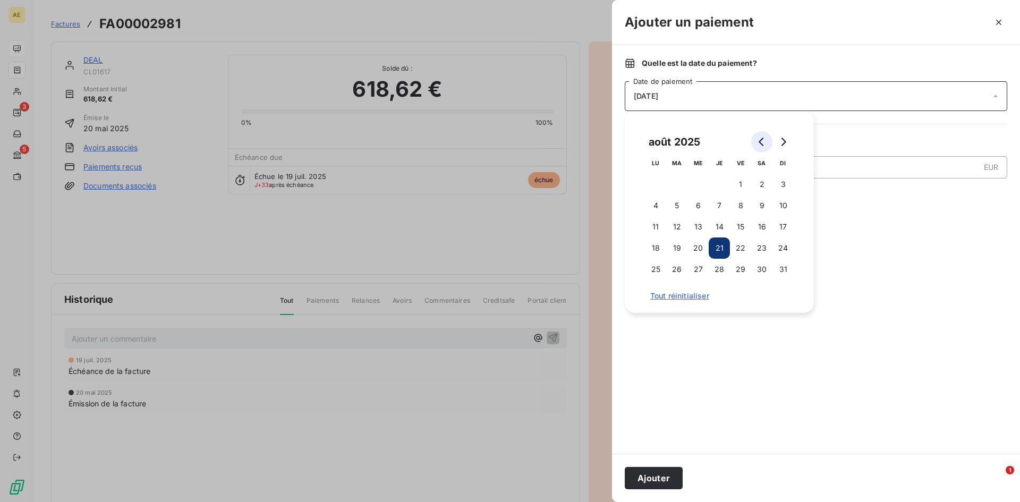
click at [757, 140] on button "Go to previous month" at bounding box center [761, 141] width 21 height 21
click at [697, 226] on button "11" at bounding box center [698, 226] width 21 height 21
drag, startPoint x: 650, startPoint y: 481, endPoint x: 679, endPoint y: 465, distance: 32.8
click at [650, 478] on button "Ajouter" at bounding box center [654, 478] width 58 height 22
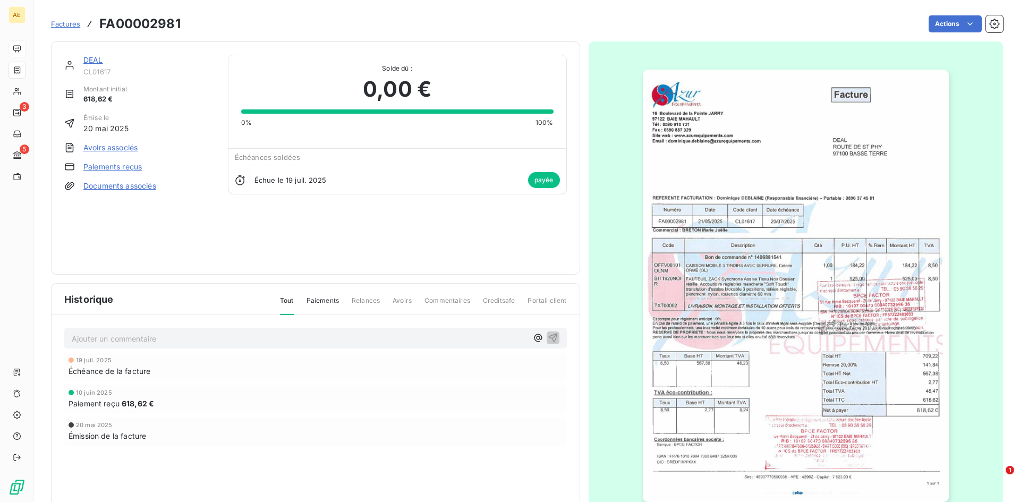
click at [70, 23] on span "Factures" at bounding box center [65, 24] width 29 height 9
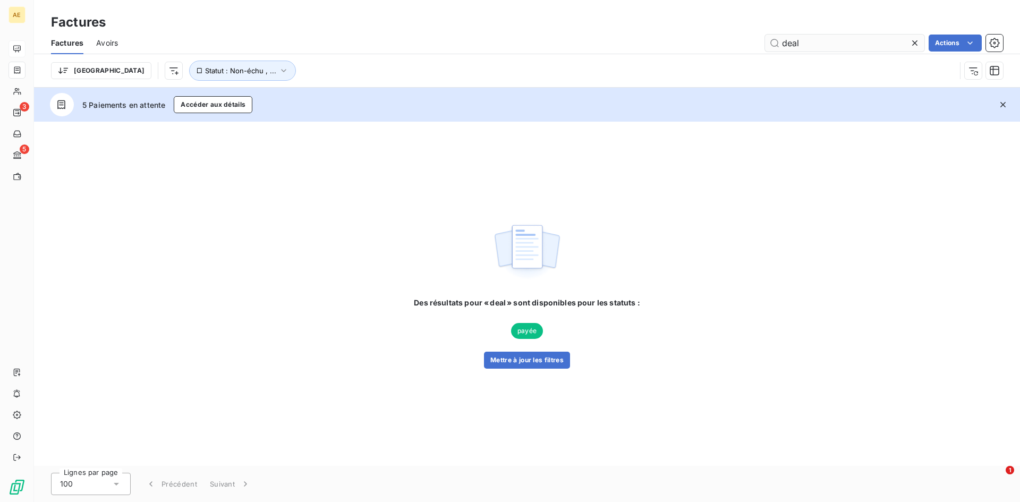
click at [810, 44] on input "deal" at bounding box center [844, 43] width 159 height 17
type input "d"
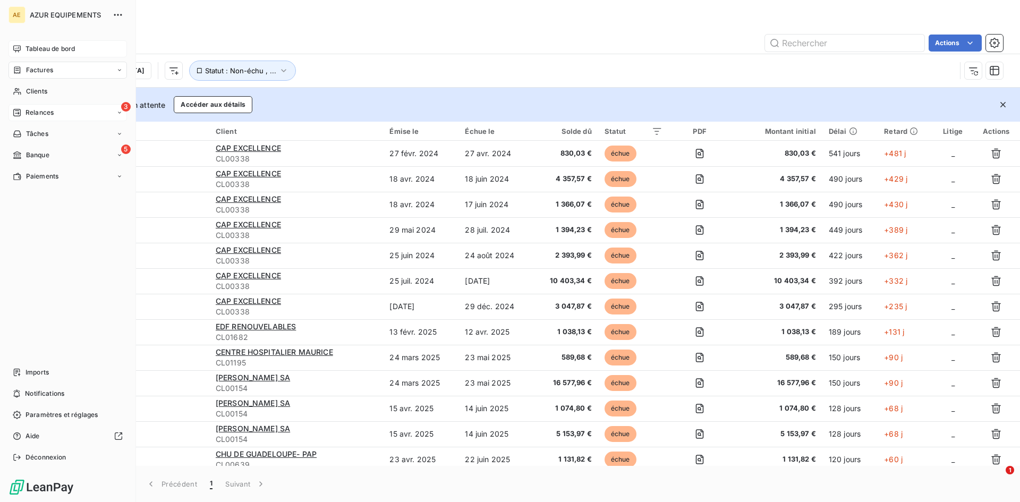
click at [19, 115] on icon at bounding box center [17, 112] width 9 height 9
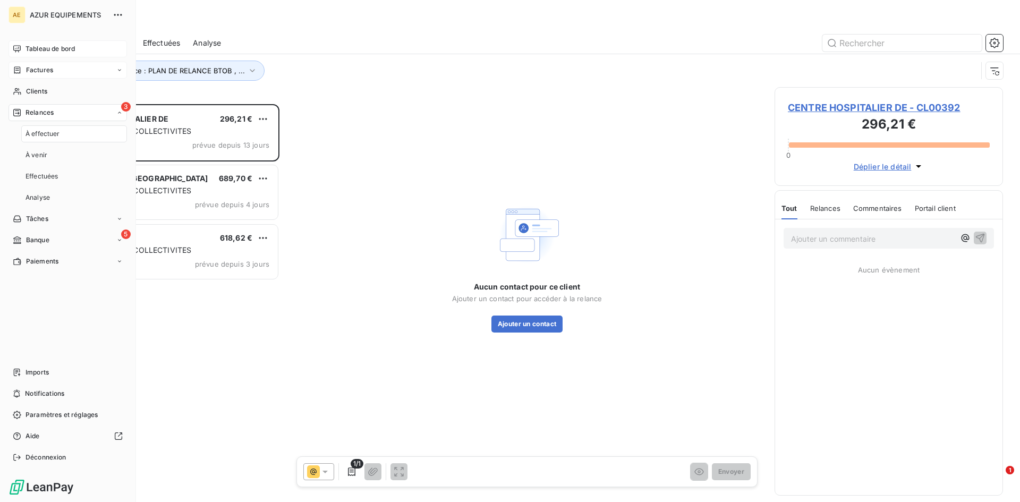
scroll to position [390, 221]
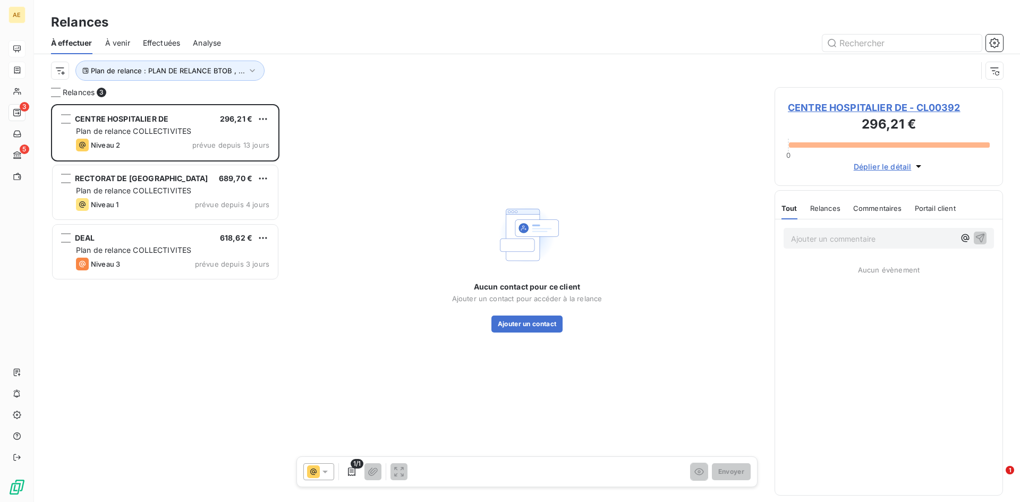
click at [408, 253] on div "Aucun contact pour ce client Ajouter un contact pour accéder à la relance Ajout…" at bounding box center [527, 266] width 470 height 359
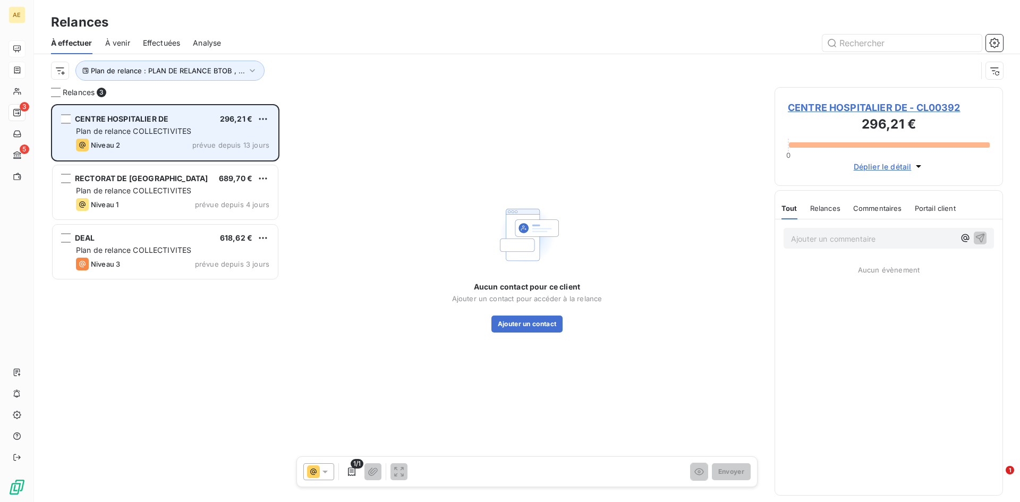
click at [149, 126] on span "Plan de relance COLLECTIVITES" at bounding box center [133, 130] width 115 height 9
click at [67, 117] on div "grid" at bounding box center [66, 119] width 10 height 10
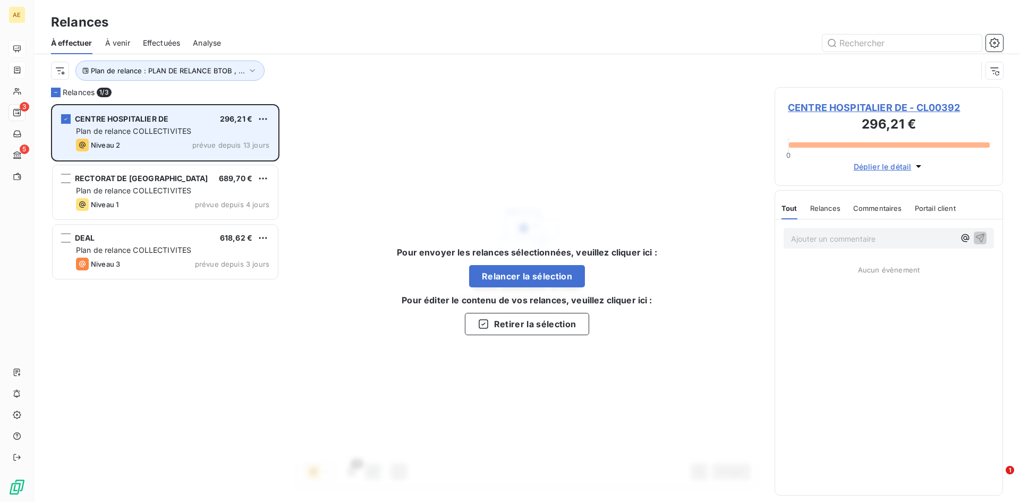
click at [160, 119] on span "CENTRE HOSPITALIER DE" at bounding box center [122, 118] width 94 height 9
click at [265, 117] on html "AE 3 5 Relances À effectuer À venir Effectuées Analyse Plan de relance : PLAN D…" at bounding box center [510, 251] width 1020 height 502
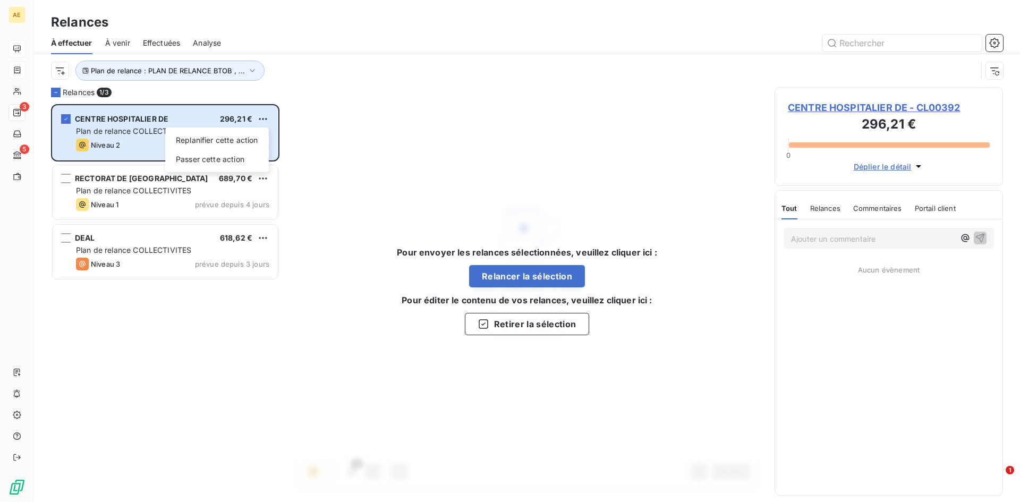
click at [360, 119] on html "AE 3 5 Relances À effectuer À venir Effectuées Analyse Plan de relance : PLAN D…" at bounding box center [510, 251] width 1020 height 502
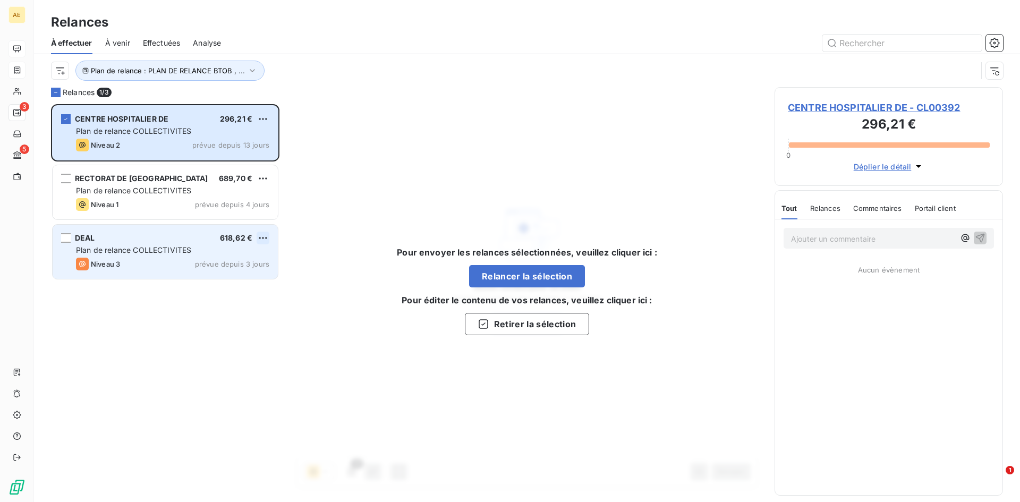
click at [260, 238] on html "AE 3 5 Relances À effectuer À venir Effectuées Analyse Plan de relance : PLAN D…" at bounding box center [510, 251] width 1020 height 502
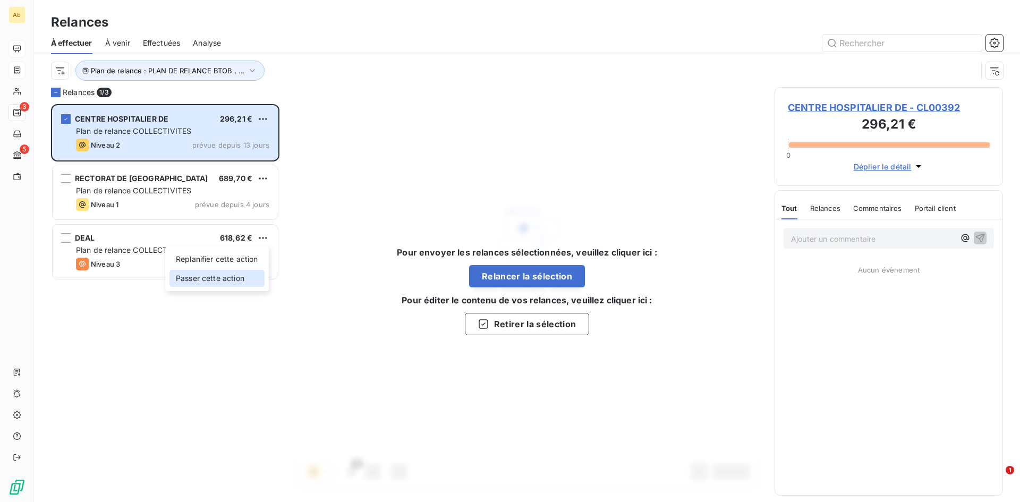
click at [234, 281] on div "Passer cette action" at bounding box center [217, 278] width 95 height 17
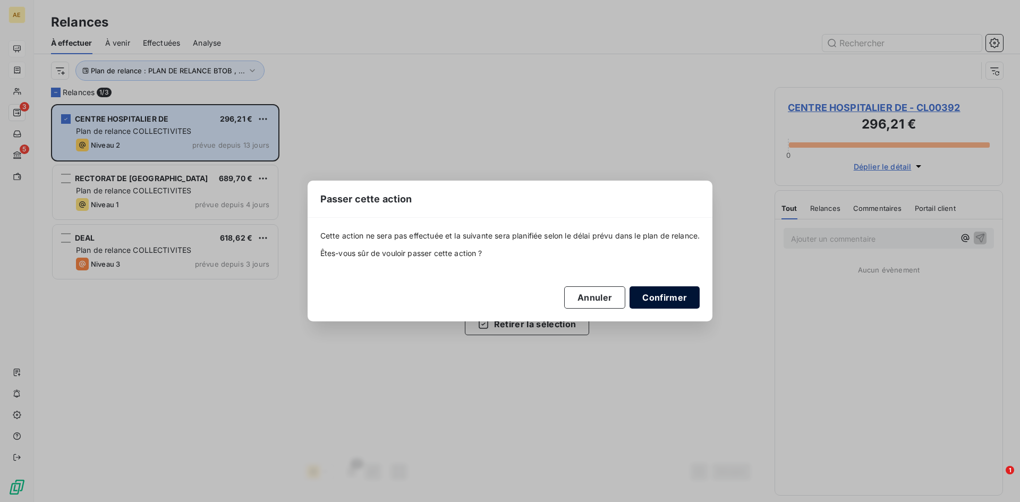
click at [659, 298] on button "Confirmer" at bounding box center [665, 297] width 70 height 22
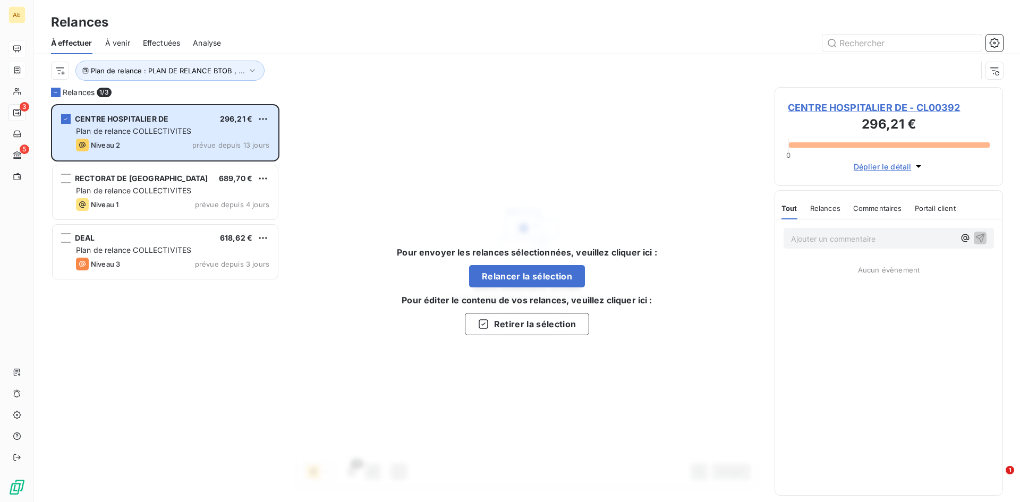
click at [313, 211] on div "Pour envoyer les relances sélectionnées, veuillez cliquer ici : Relancer la sél…" at bounding box center [527, 290] width 470 height 407
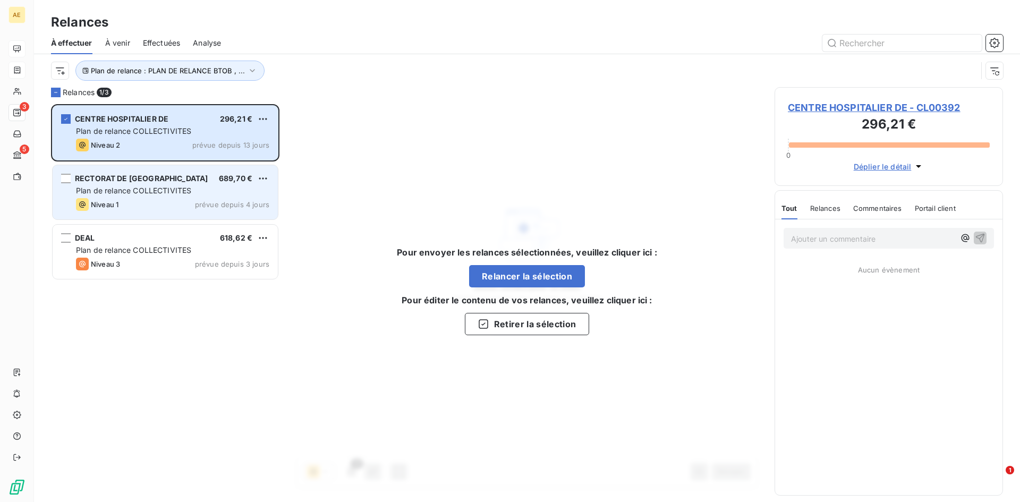
click at [106, 181] on span "RECTORAT DE [GEOGRAPHIC_DATA]" at bounding box center [141, 178] width 133 height 9
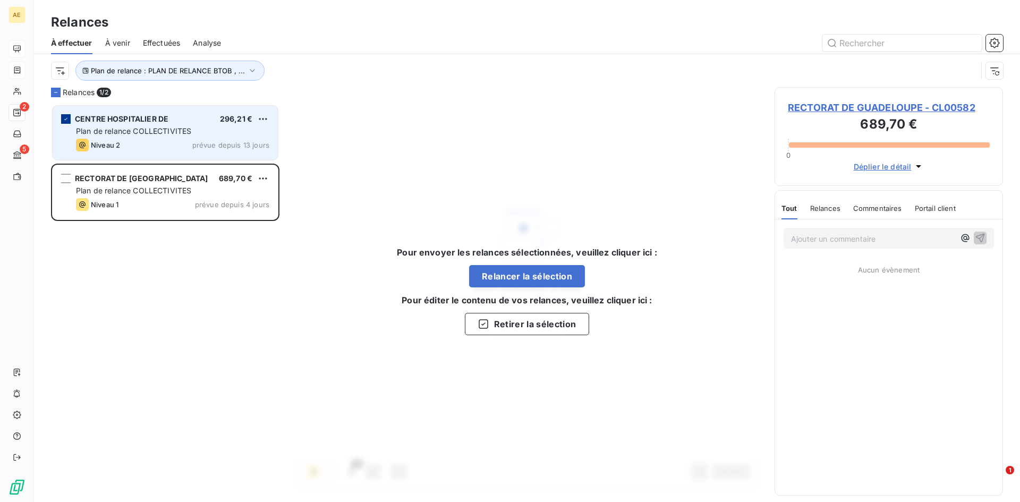
click at [67, 119] on icon "grid" at bounding box center [65, 119] width 3 height 2
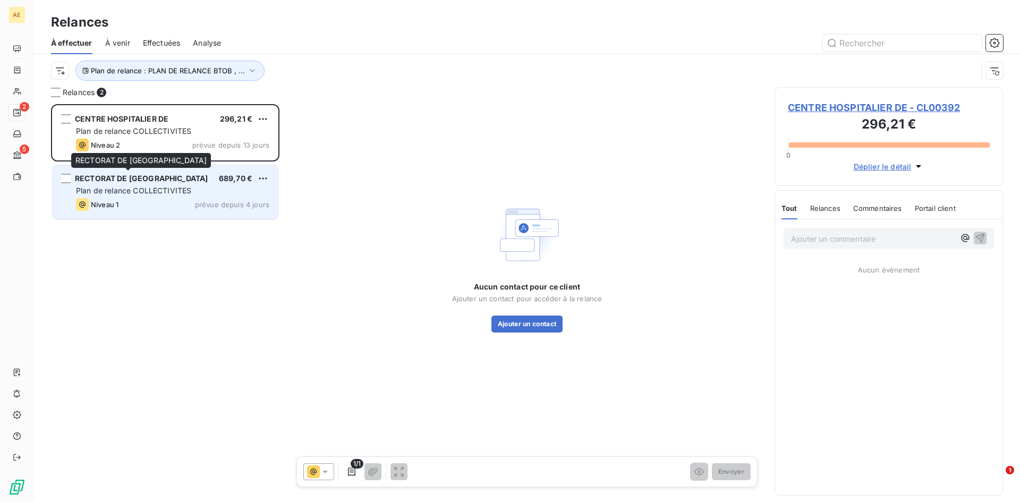
click at [84, 178] on span "RECTORAT DE [GEOGRAPHIC_DATA]" at bounding box center [141, 178] width 133 height 9
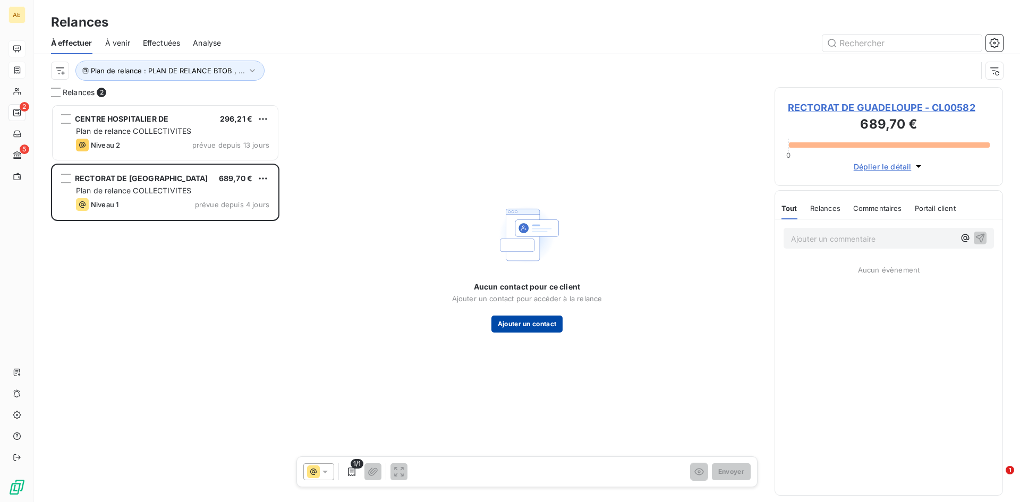
click at [535, 323] on button "Ajouter un contact" at bounding box center [528, 324] width 72 height 17
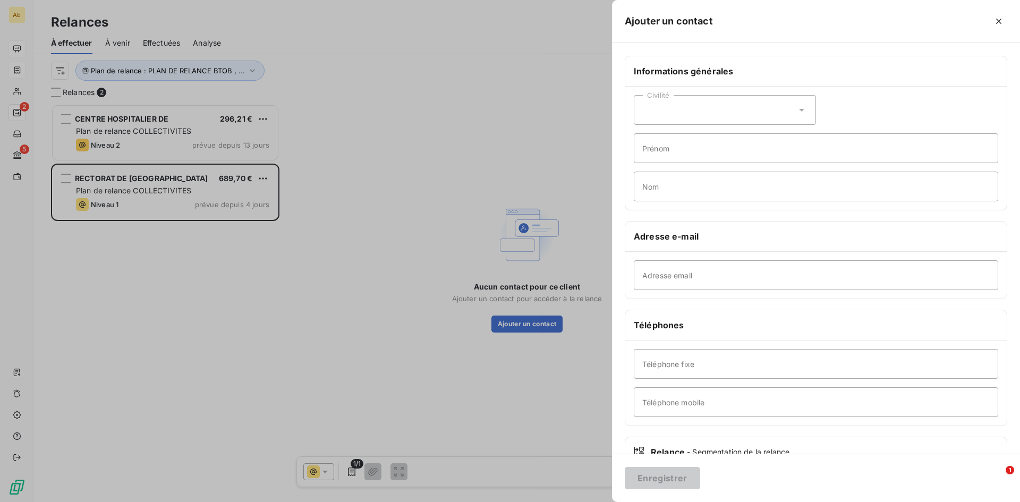
click at [799, 112] on icon at bounding box center [802, 110] width 11 height 11
click at [681, 154] on span "Monsieur" at bounding box center [671, 156] width 32 height 10
click at [681, 152] on input "Prénom" at bounding box center [816, 148] width 365 height 30
type input "[PERSON_NAME]"
click at [682, 189] on input "Nom" at bounding box center [816, 187] width 365 height 30
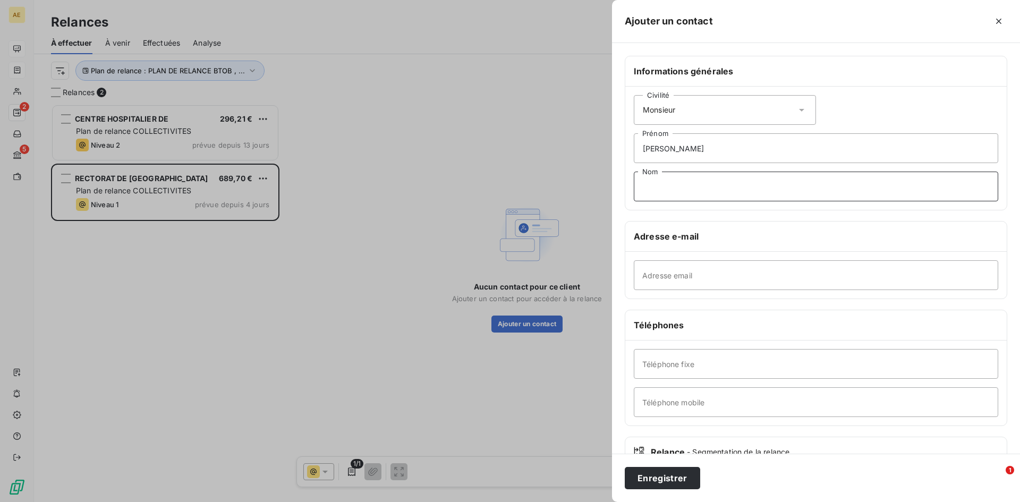
type input "b"
type input "BOISDARD"
click at [697, 274] on input "Adresse email" at bounding box center [816, 275] width 365 height 30
click at [682, 277] on input "Adresse email" at bounding box center [816, 275] width 365 height 30
paste input "[PERSON_NAME][EMAIL_ADDRESS][DOMAIN_NAME]"
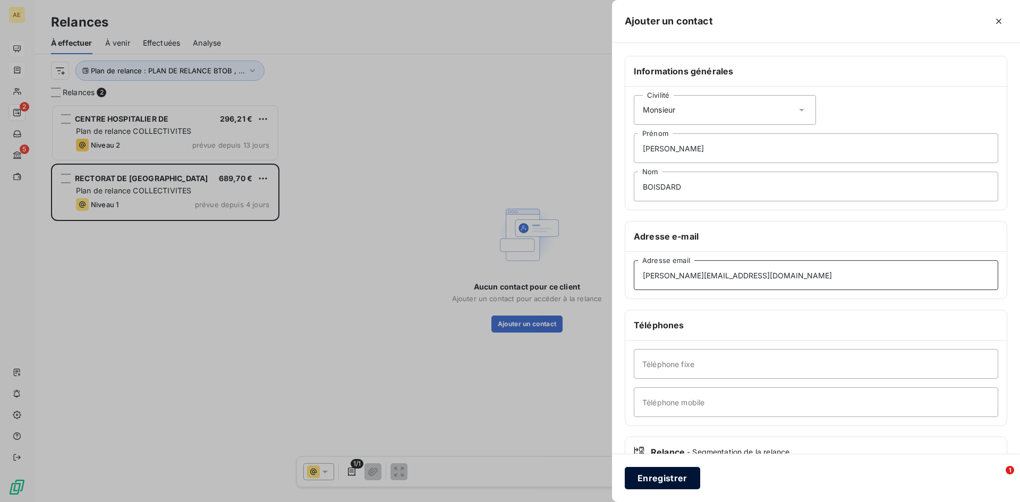
type input "[PERSON_NAME][EMAIL_ADDRESS][DOMAIN_NAME]"
click at [663, 480] on button "Enregistrer" at bounding box center [662, 478] width 75 height 22
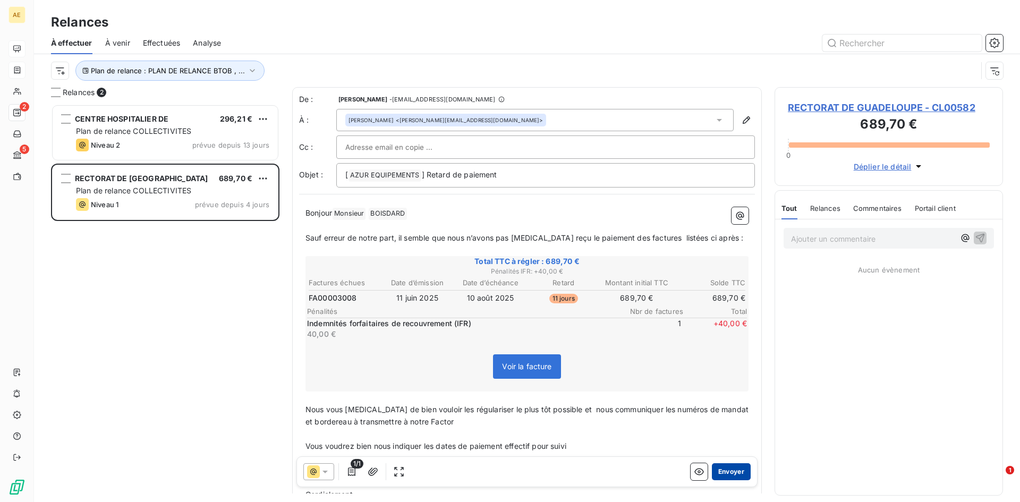
click at [721, 471] on button "Envoyer" at bounding box center [731, 471] width 39 height 17
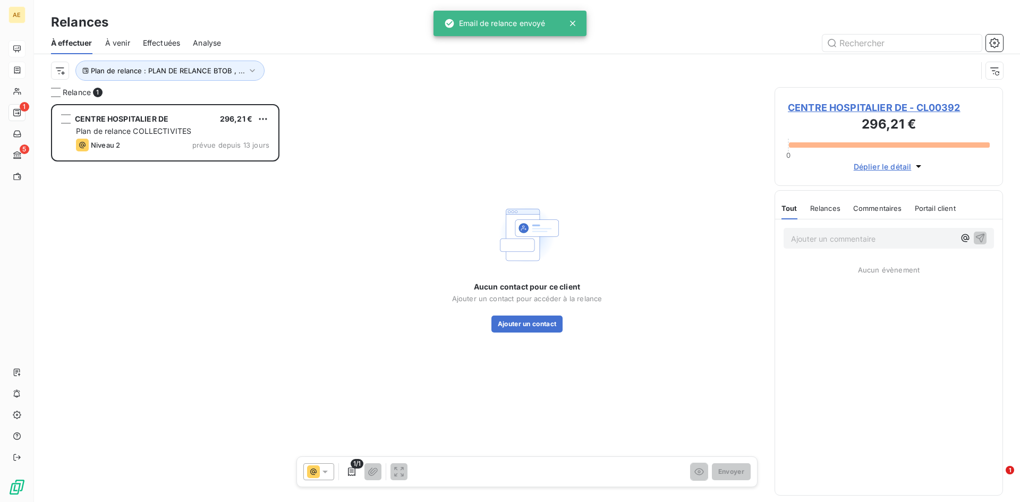
click at [293, 349] on div "Aucun contact pour ce client Ajouter un contact pour accéder à la relance Ajout…" at bounding box center [527, 266] width 470 height 359
click at [829, 209] on span "Relances" at bounding box center [825, 208] width 30 height 9
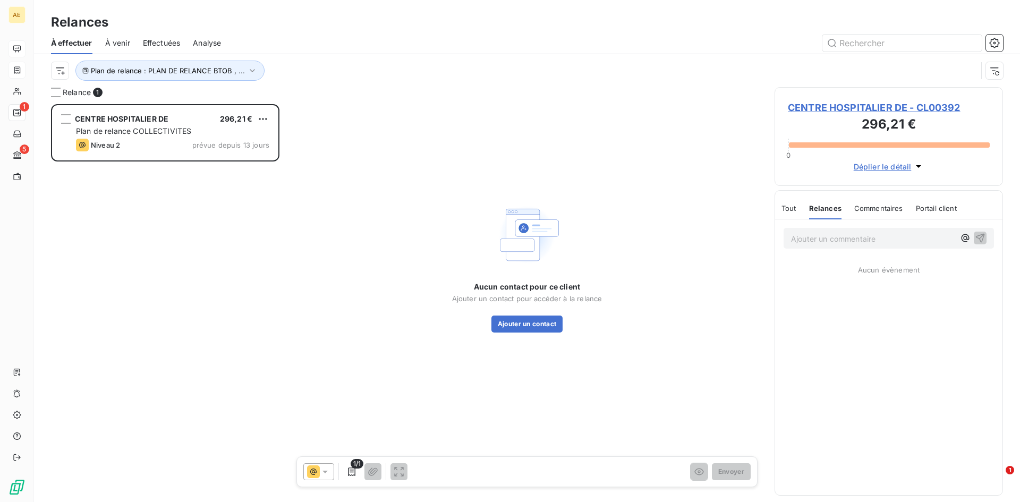
click at [872, 207] on span "Commentaires" at bounding box center [878, 208] width 49 height 9
click at [916, 165] on icon "button" at bounding box center [918, 166] width 5 height 3
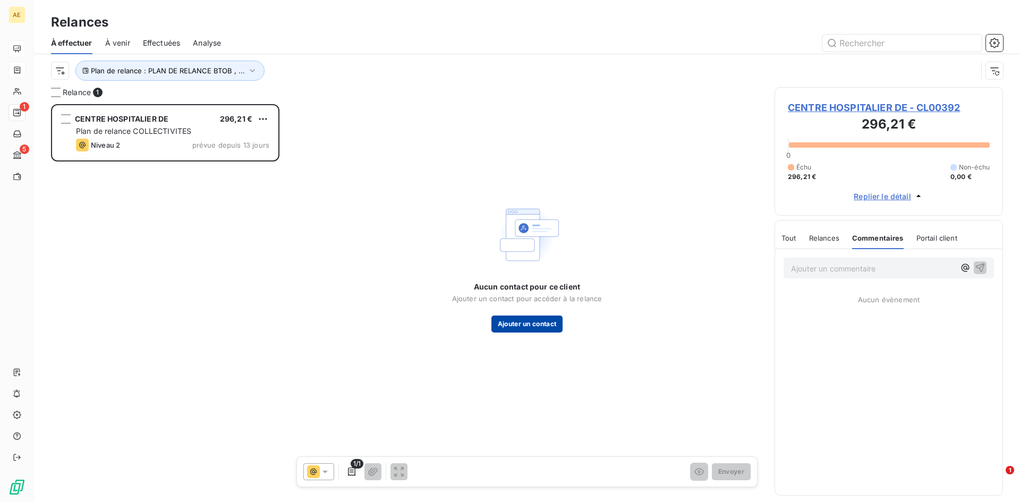
click at [541, 327] on button "Ajouter un contact" at bounding box center [528, 324] width 72 height 17
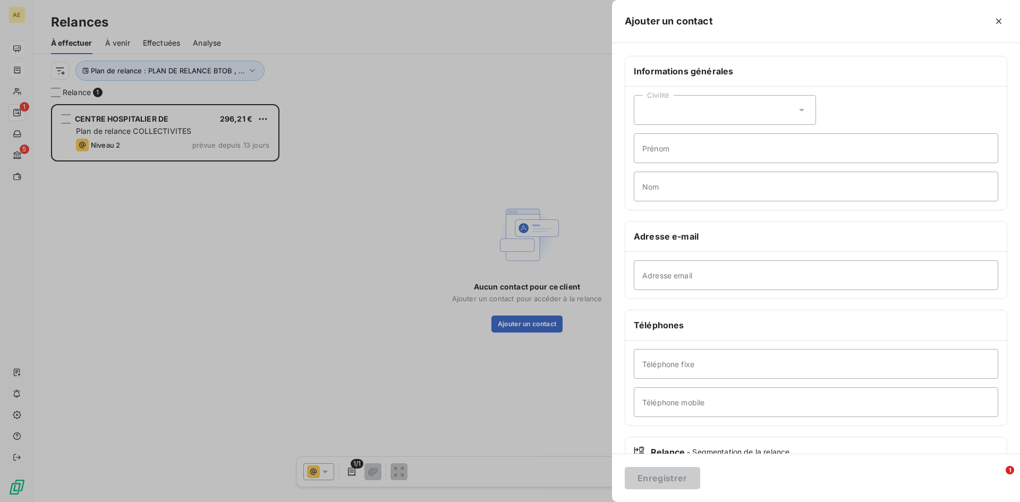
click at [800, 111] on icon at bounding box center [802, 110] width 11 height 11
click at [695, 155] on li "Monsieur" at bounding box center [725, 155] width 182 height 19
click at [764, 149] on input "Prénom" at bounding box center [816, 148] width 365 height 30
type input "[PERSON_NAME]"
click at [792, 190] on input "Nom" at bounding box center [816, 187] width 365 height 30
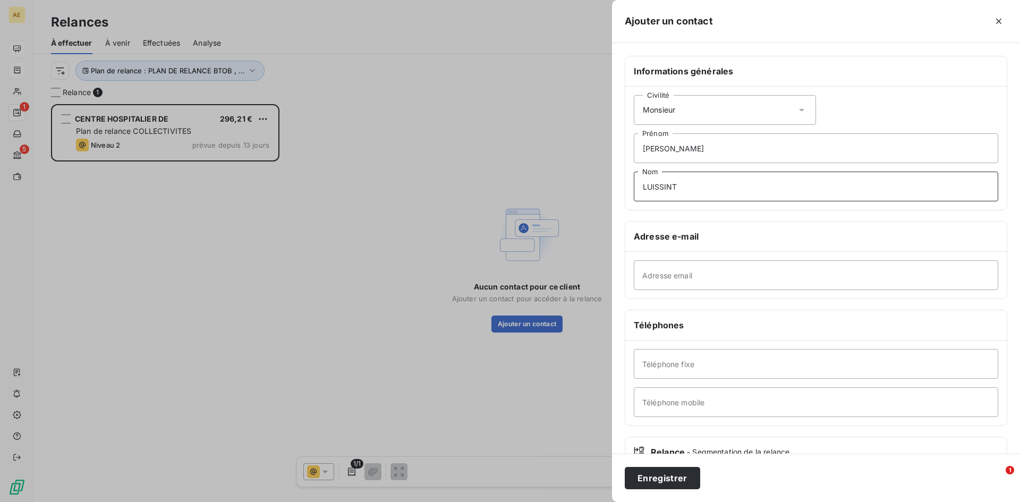
type input "LUISSINT"
click at [722, 271] on input "Adresse email" at bounding box center [816, 275] width 365 height 30
paste input "[PERSON_NAME][EMAIL_ADDRESS][DOMAIN_NAME]"
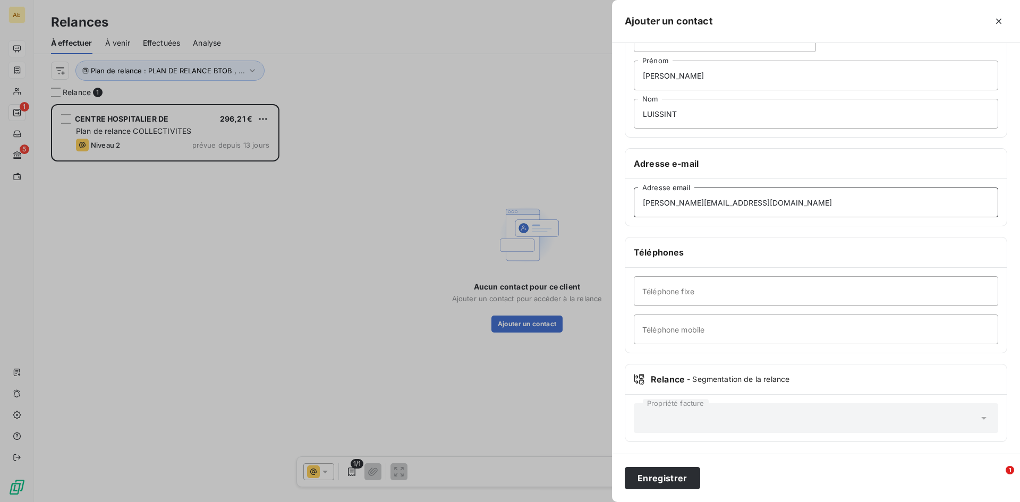
scroll to position [74, 0]
type input "[PERSON_NAME][EMAIL_ADDRESS][DOMAIN_NAME]"
click at [659, 479] on button "Enregistrer" at bounding box center [662, 478] width 75 height 22
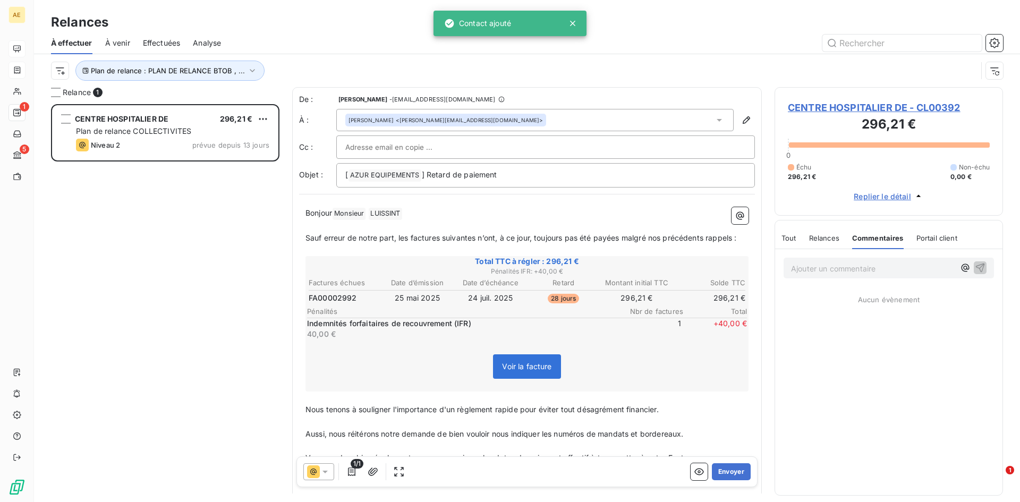
click at [371, 146] on input "text" at bounding box center [402, 147] width 114 height 16
click at [413, 150] on input "text" at bounding box center [402, 147] width 114 height 16
paste input "[PERSON_NAME][EMAIL_ADDRESS][DOMAIN_NAME]"
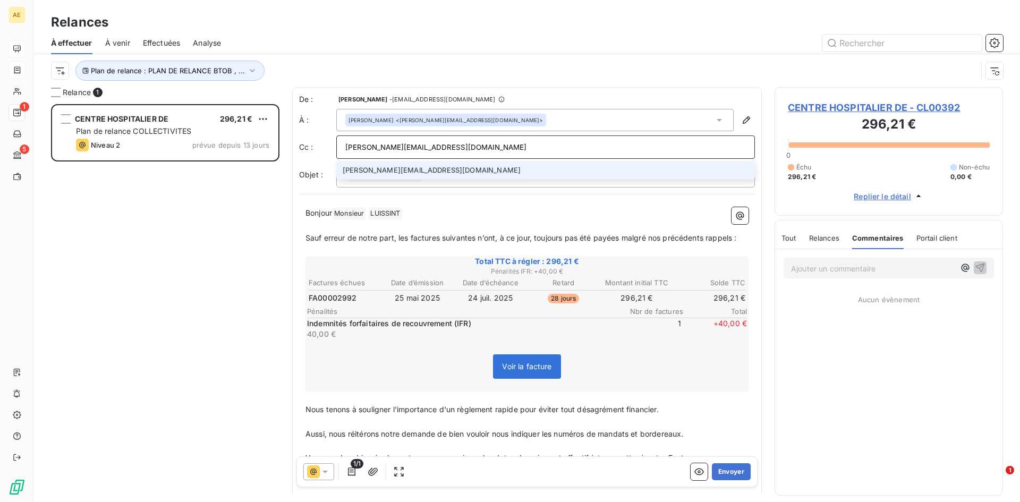
type input "[PERSON_NAME][EMAIL_ADDRESS][DOMAIN_NAME]"
click at [479, 173] on li "[PERSON_NAME][EMAIL_ADDRESS][DOMAIN_NAME]" at bounding box center [545, 170] width 419 height 19
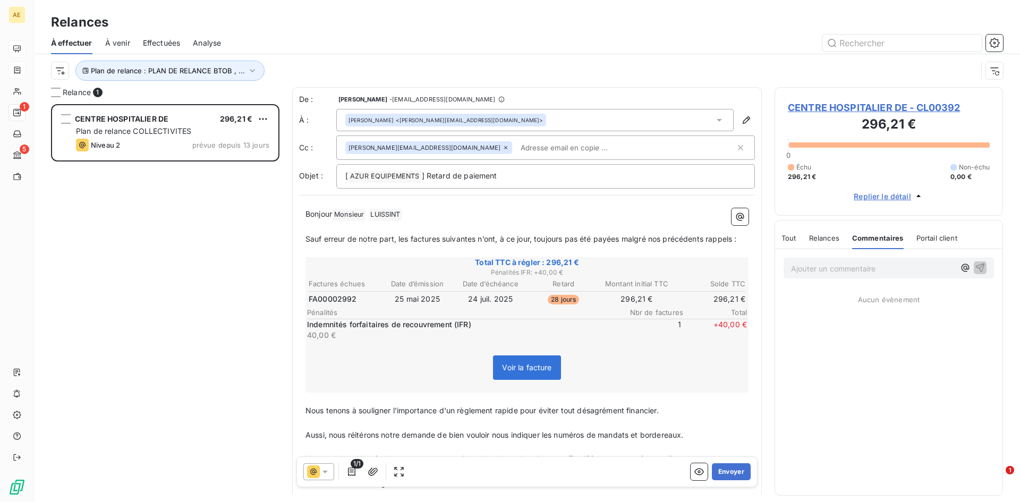
click at [517, 143] on input "text" at bounding box center [578, 148] width 123 height 16
paste input "[PERSON_NAME][EMAIL_ADDRESS][DOMAIN_NAME]"
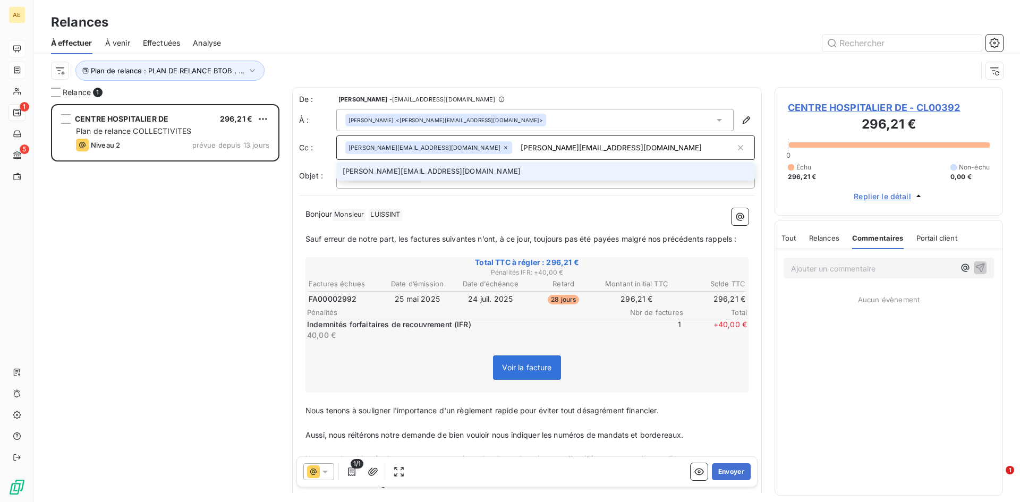
type input "[PERSON_NAME][EMAIL_ADDRESS][DOMAIN_NAME]"
click at [524, 170] on li "[PERSON_NAME][EMAIL_ADDRESS][DOMAIN_NAME]" at bounding box center [545, 171] width 419 height 19
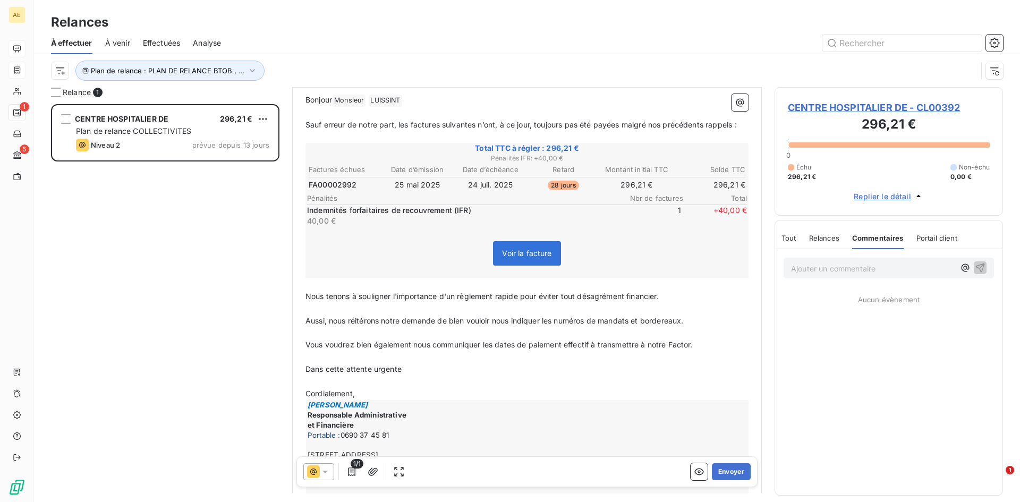
scroll to position [160, 0]
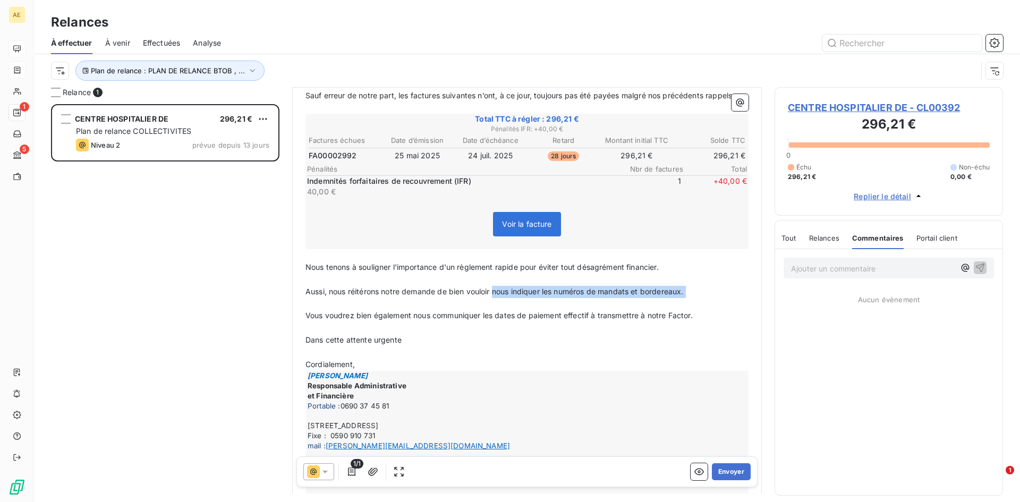
drag, startPoint x: 497, startPoint y: 275, endPoint x: 656, endPoint y: 291, distance: 160.2
click at [656, 291] on div "Bonjour Monsieur ﻿ [PERSON_NAME] ﻿ ﻿ ﻿ Sauf erreur de notre part, les factures …" at bounding box center [527, 363] width 443 height 597
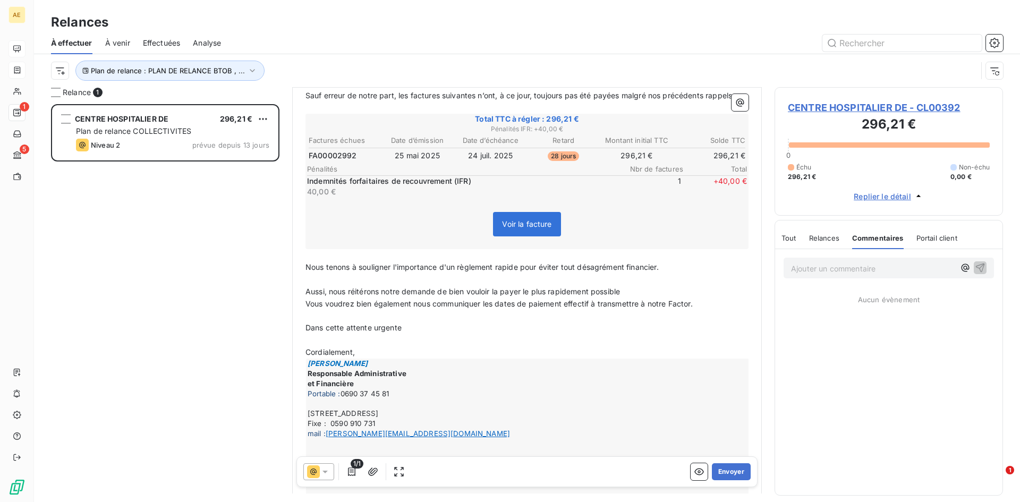
click at [699, 298] on p "Vous voudrez bien également nous communiquer les dates de paiement effectif à t…" at bounding box center [527, 304] width 443 height 12
click at [721, 472] on button "Envoyer" at bounding box center [731, 471] width 39 height 17
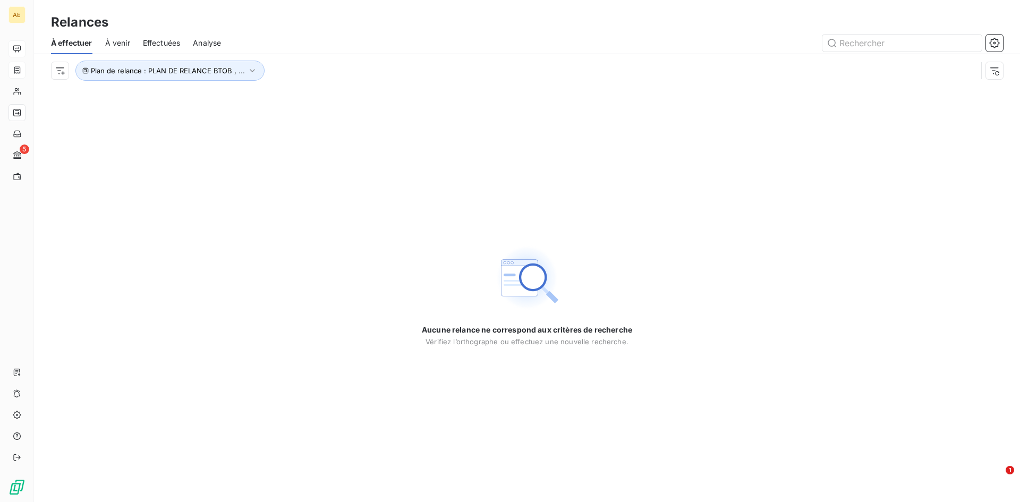
click at [120, 45] on span "À venir" at bounding box center [117, 43] width 25 height 11
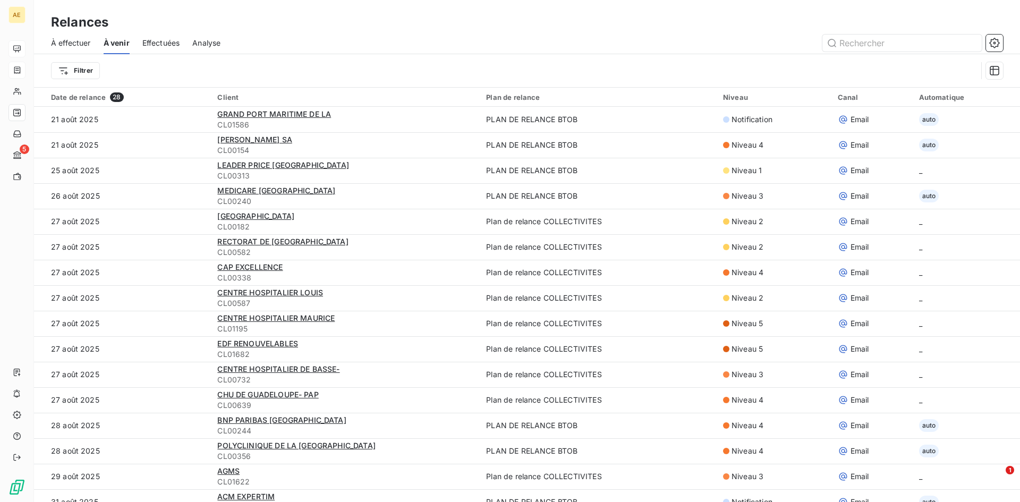
click at [74, 43] on span "À effectuer" at bounding box center [71, 43] width 40 height 11
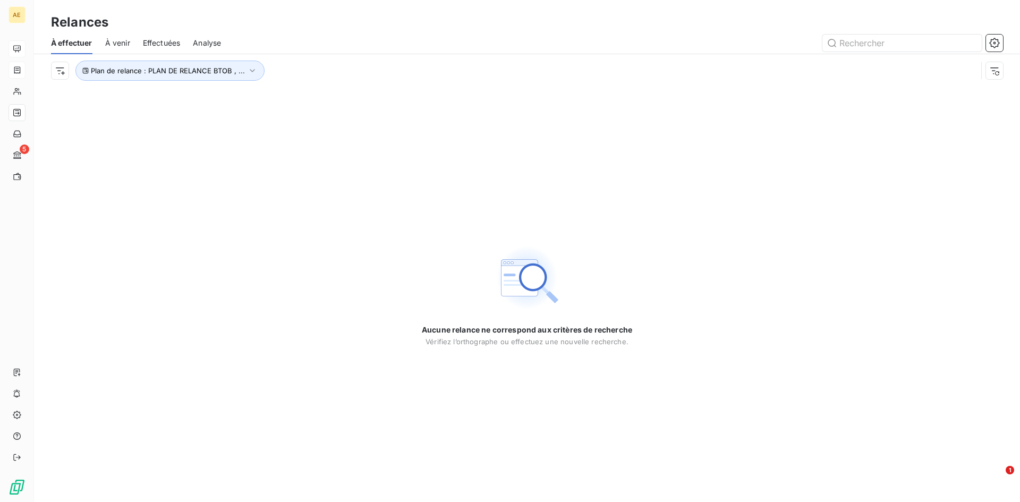
click at [118, 41] on span "À venir" at bounding box center [117, 43] width 25 height 11
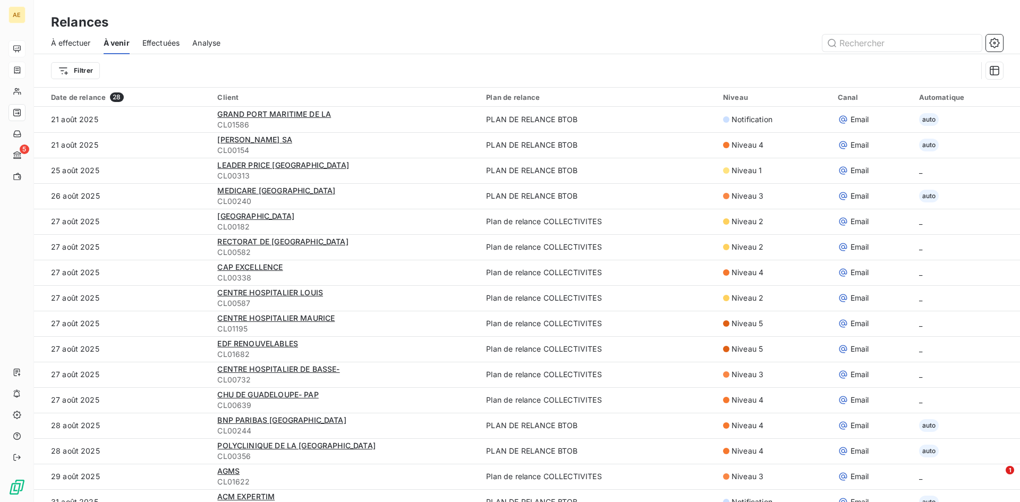
click at [163, 41] on span "Effectuées" at bounding box center [161, 43] width 38 height 11
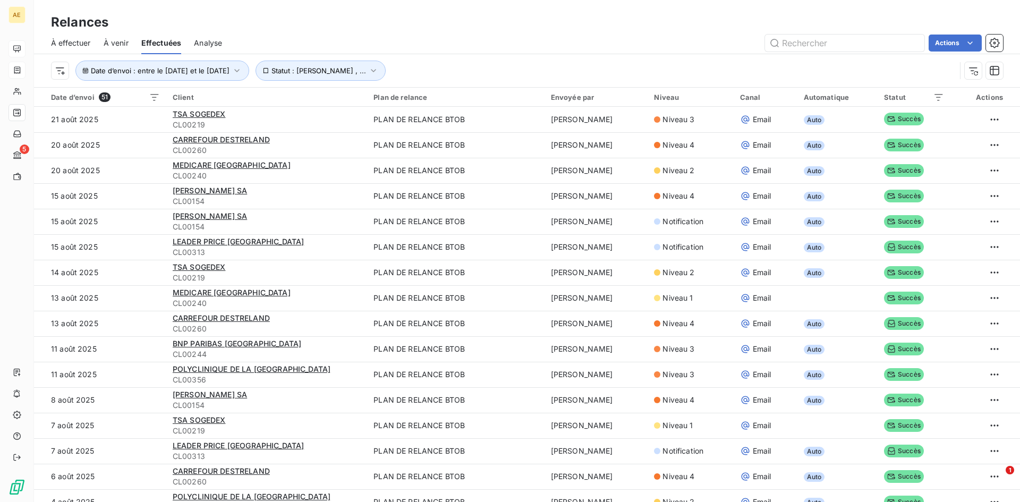
click at [204, 45] on span "Analyse" at bounding box center [208, 43] width 28 height 11
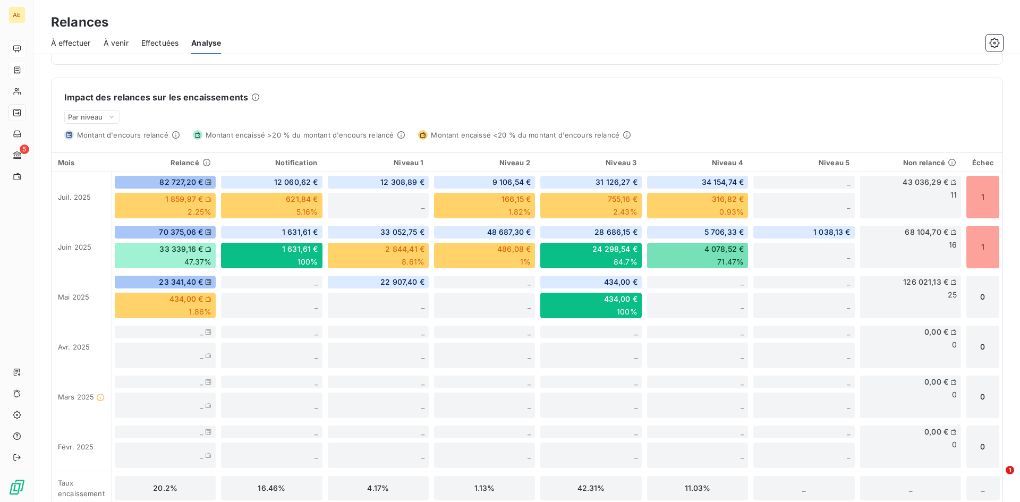
scroll to position [248, 0]
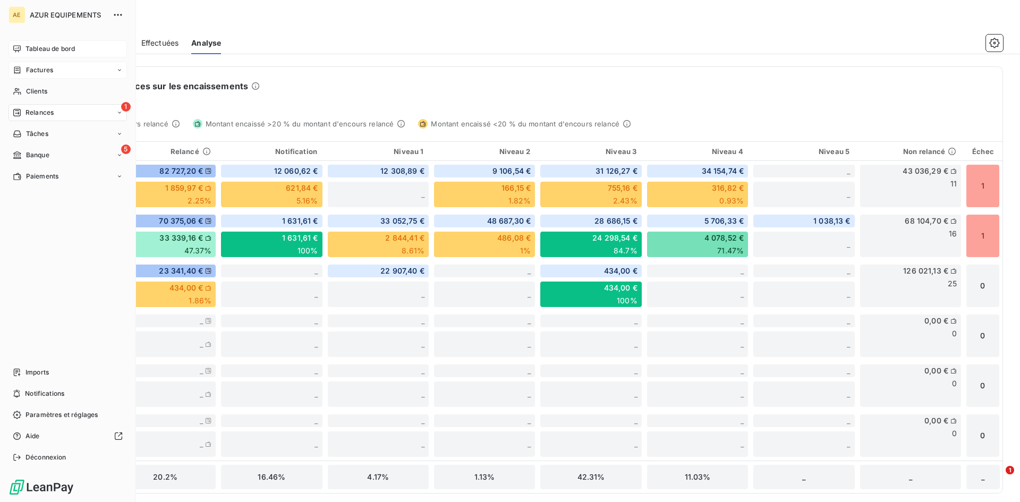
click at [42, 113] on span "Relances" at bounding box center [40, 113] width 28 height 10
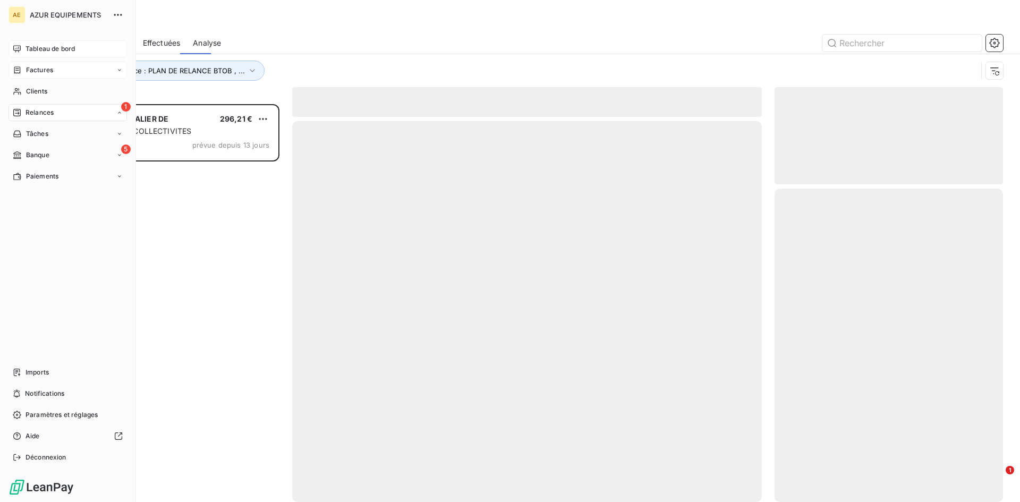
scroll to position [390, 221]
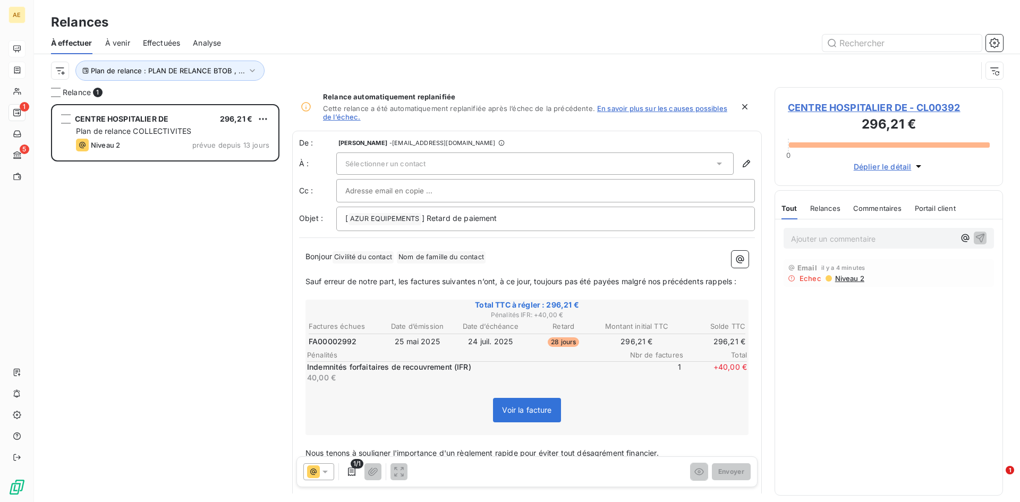
click at [365, 163] on span "Sélectionner un contact" at bounding box center [385, 163] width 80 height 9
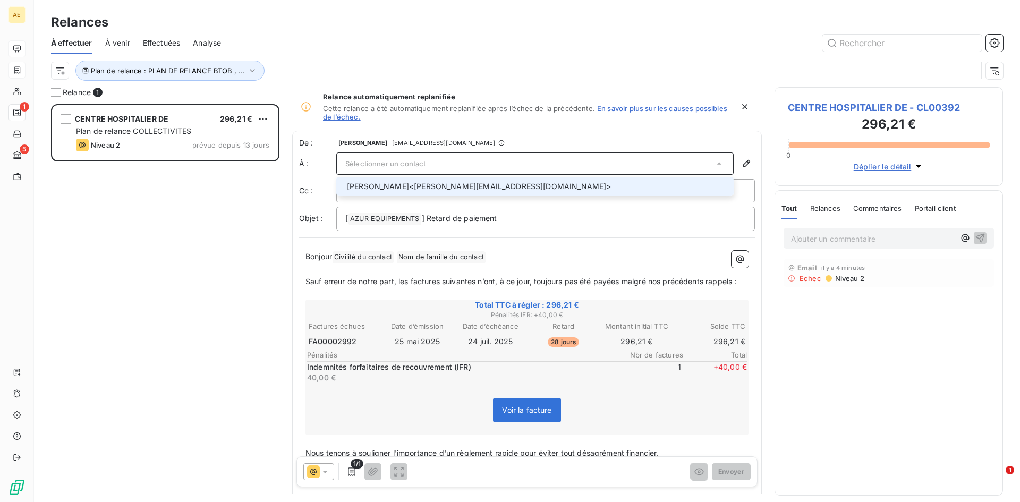
click at [349, 160] on span "Sélectionner un contact" at bounding box center [385, 163] width 80 height 9
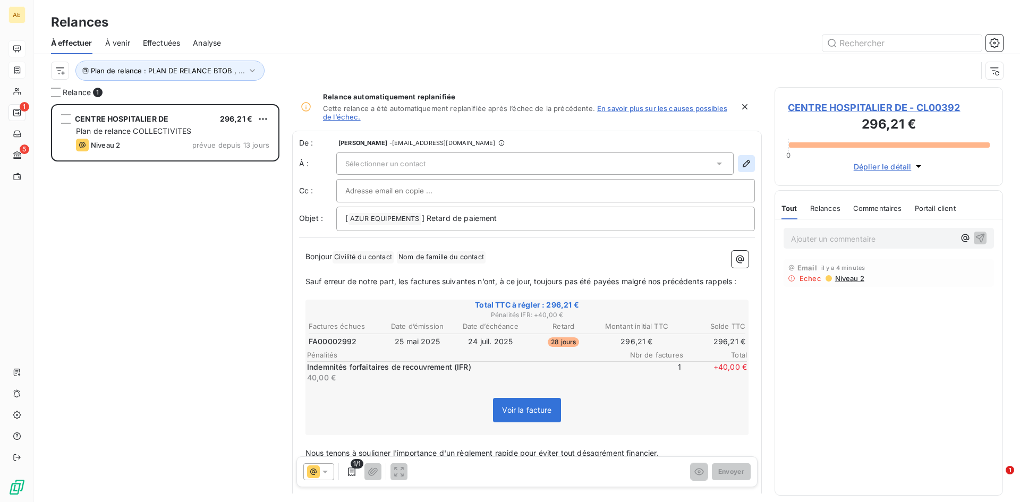
click at [741, 164] on icon "button" at bounding box center [746, 163] width 11 height 11
click at [743, 163] on icon "button" at bounding box center [746, 163] width 7 height 7
click at [417, 166] on span "Sélectionner un contact" at bounding box center [385, 163] width 80 height 9
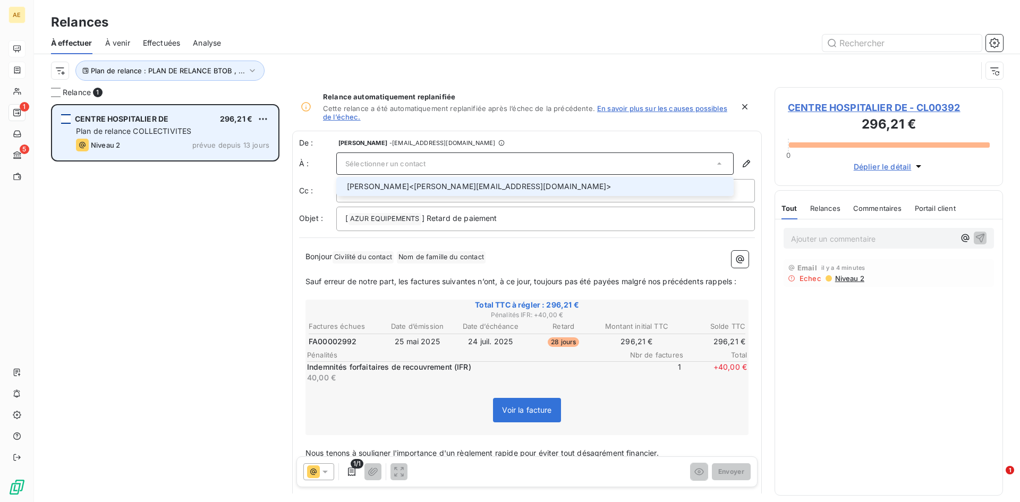
click at [64, 119] on div "grid" at bounding box center [66, 119] width 10 height 10
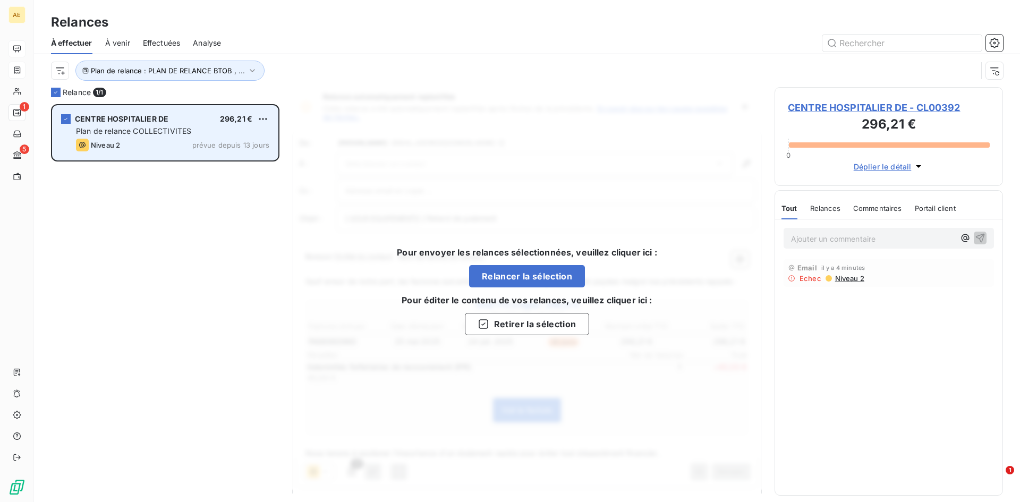
click at [129, 121] on span "CENTRE HOSPITALIER DE" at bounding box center [122, 118] width 94 height 9
click at [67, 118] on icon "grid" at bounding box center [66, 119] width 6 height 6
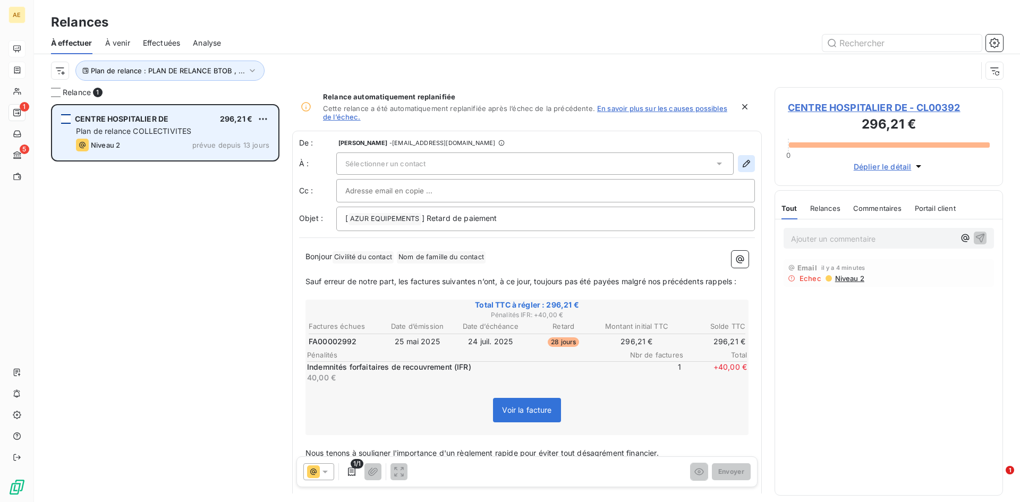
click at [743, 164] on icon "button" at bounding box center [746, 163] width 7 height 7
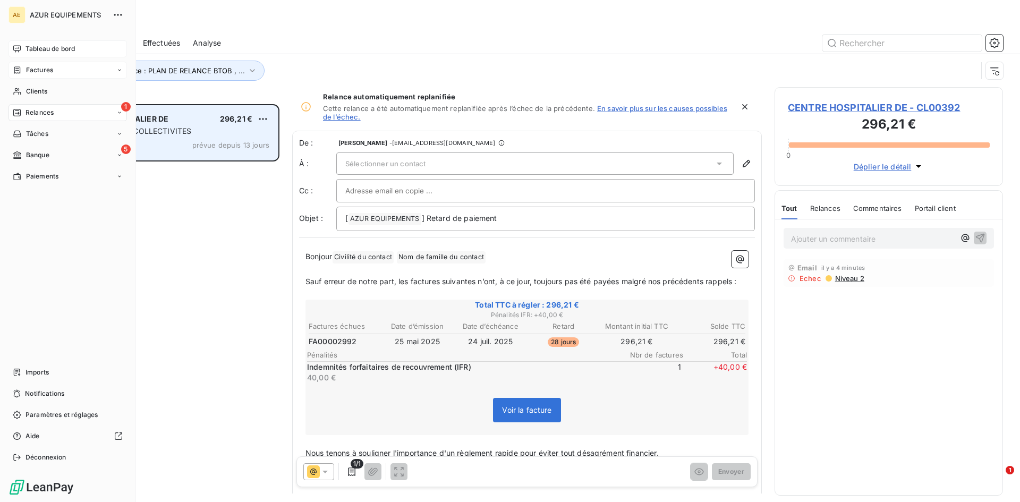
click at [39, 69] on span "Factures" at bounding box center [39, 70] width 27 height 10
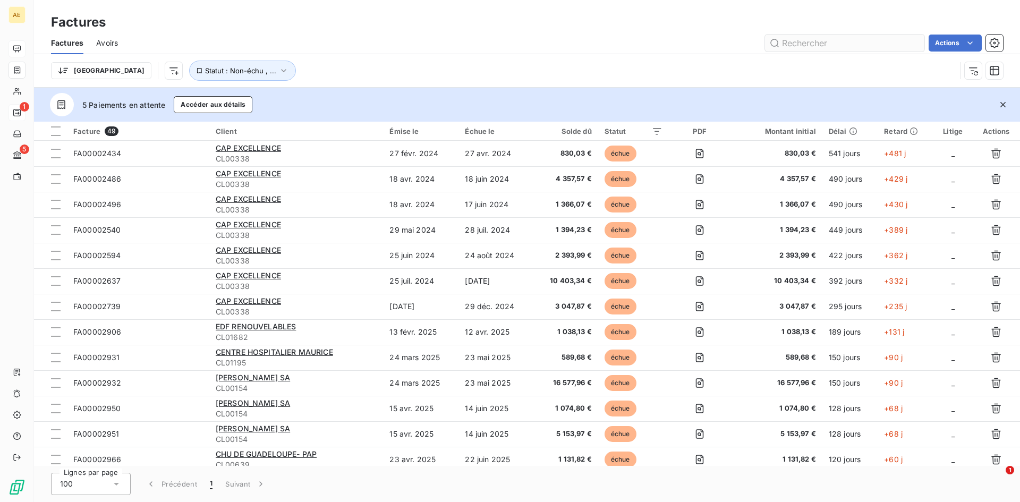
click at [810, 44] on input "text" at bounding box center [844, 43] width 159 height 17
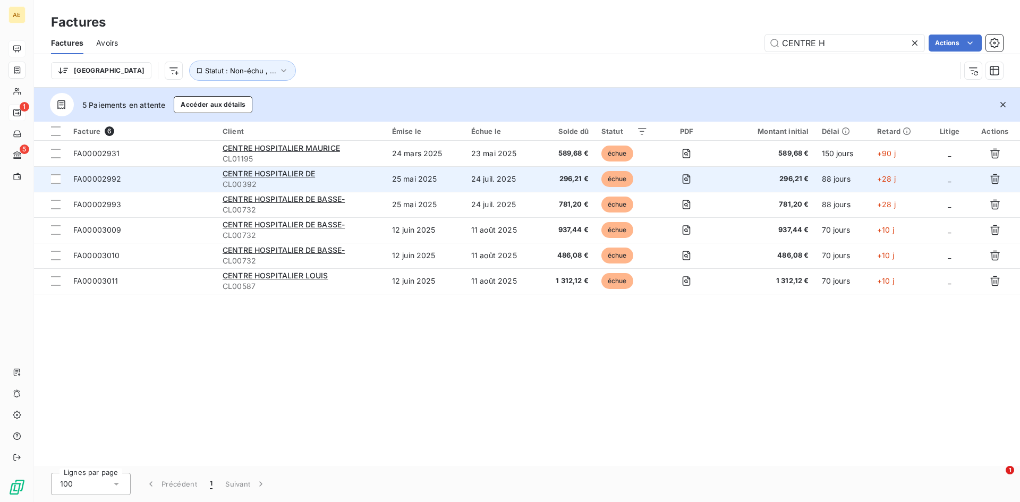
type input "CENTRE H"
click at [280, 179] on div "CENTRE HOSPITALIER DE" at bounding box center [301, 173] width 157 height 11
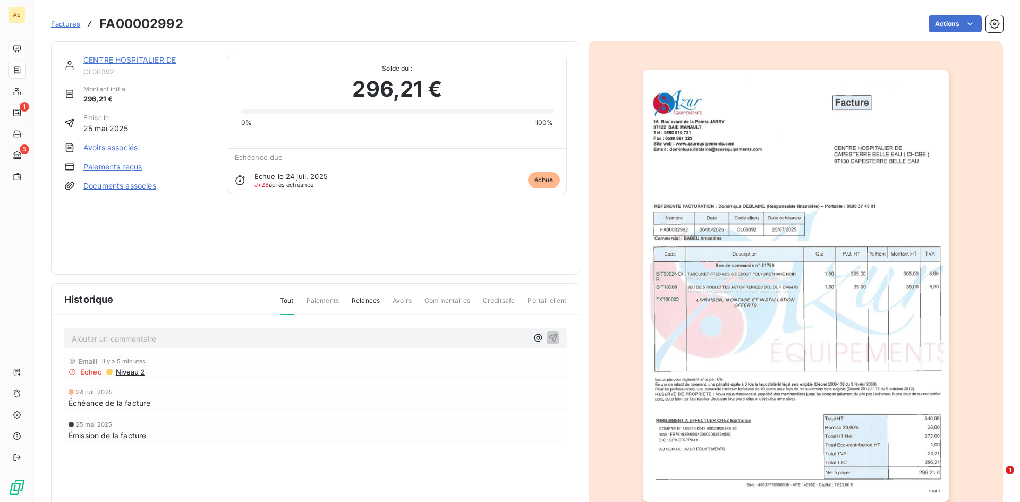
click at [116, 62] on link "CENTRE HOSPITALIER DE" at bounding box center [129, 59] width 92 height 9
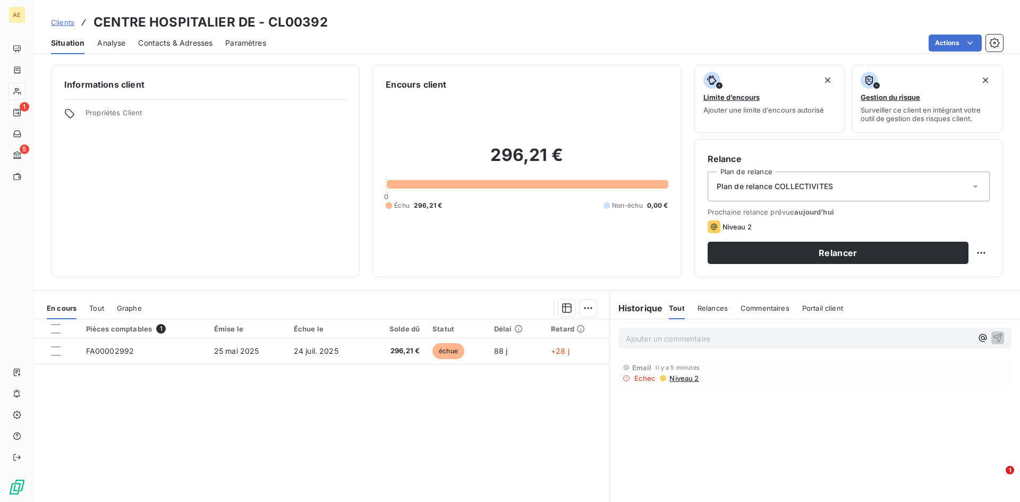
click at [199, 44] on span "Contacts & Adresses" at bounding box center [175, 43] width 74 height 11
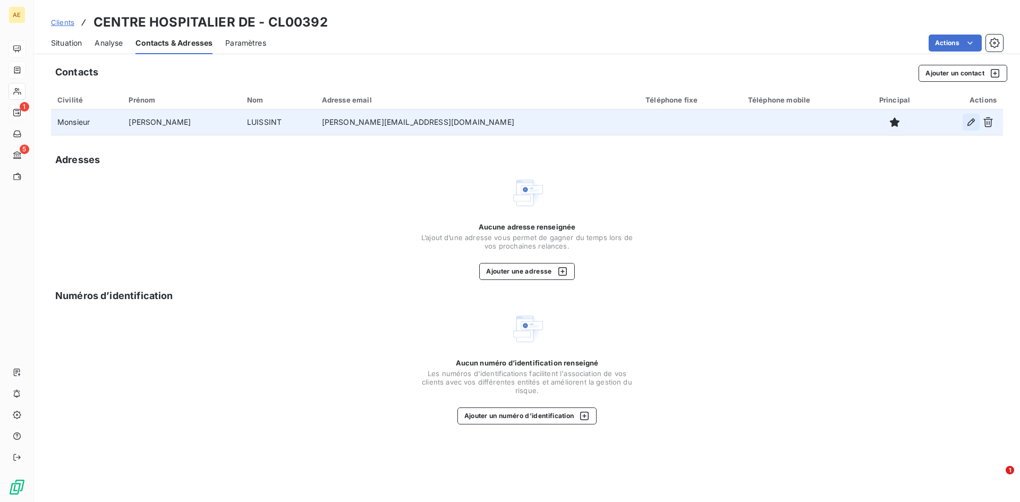
click at [970, 122] on icon "button" at bounding box center [971, 122] width 7 height 7
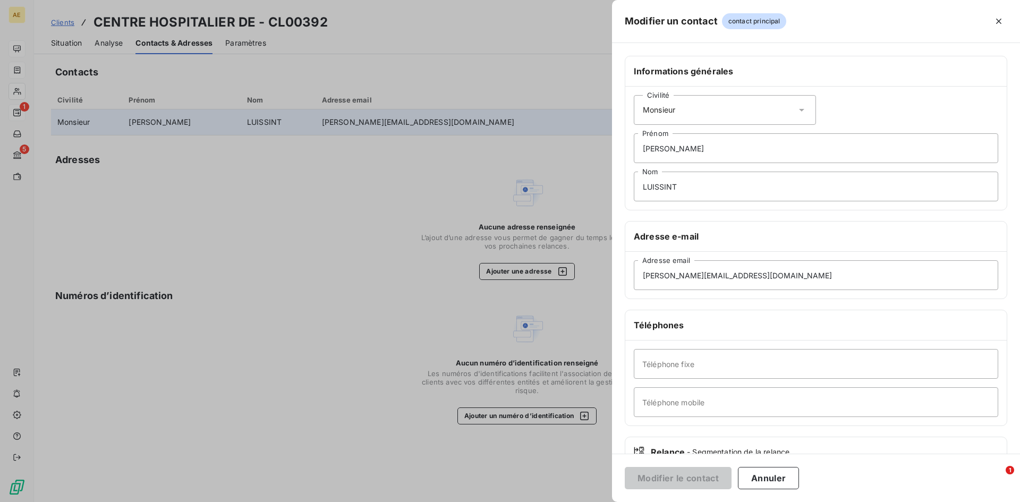
click at [388, 183] on div at bounding box center [510, 251] width 1020 height 502
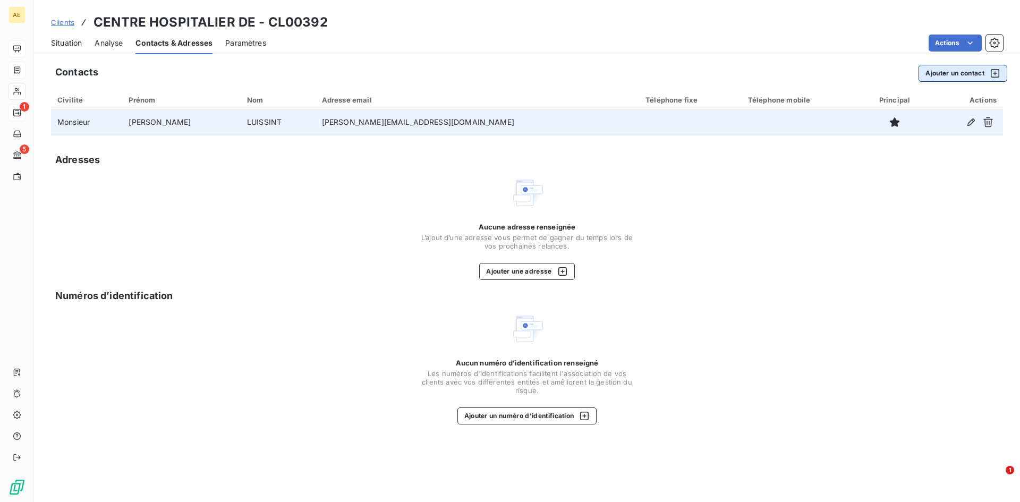
click at [956, 71] on button "Ajouter un contact" at bounding box center [963, 73] width 89 height 17
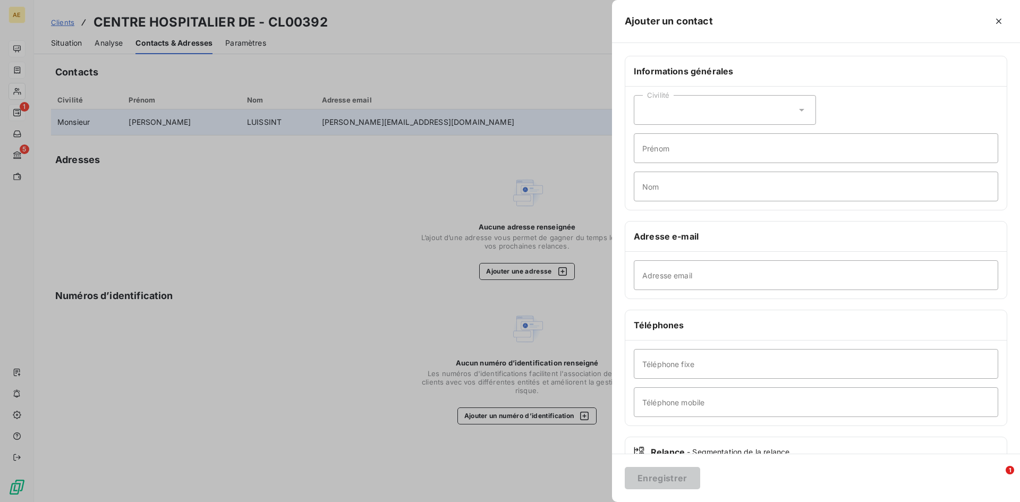
click at [799, 111] on icon at bounding box center [801, 110] width 5 height 3
click at [678, 153] on span "Monsieur" at bounding box center [671, 156] width 32 height 10
click at [680, 148] on input "Prénom" at bounding box center [816, 148] width 365 height 30
type input "H"
type input "[PERSON_NAME]"
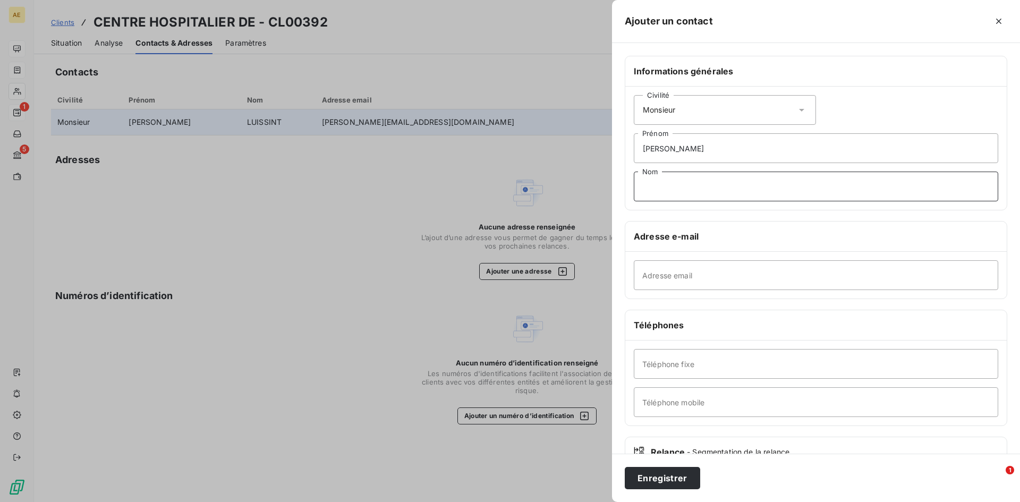
click at [658, 182] on input "Nom" at bounding box center [816, 187] width 365 height 30
type input "BARBURON-CORVO"
click at [672, 275] on input "Adresse email" at bounding box center [816, 275] width 365 height 30
paste input "'BARBURON-[PERSON_NAME]' <[EMAIL_ADDRESS][DOMAIN_NAME]>"
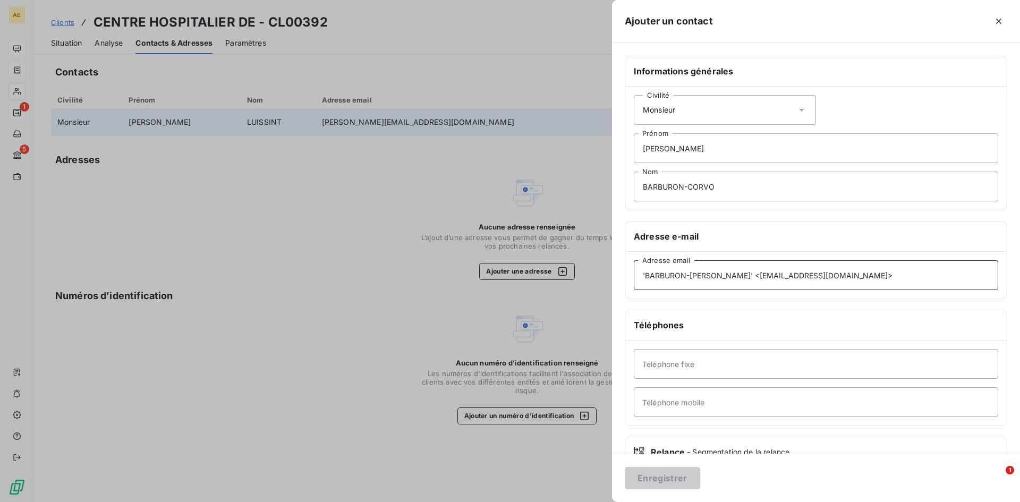
click at [645, 276] on input "'BARBURON-[PERSON_NAME]' <[EMAIL_ADDRESS][DOMAIN_NAME]>" at bounding box center [816, 275] width 365 height 30
click at [738, 273] on input "[PERSON_NAME]' <[EMAIL_ADDRESS][DOMAIN_NAME]>" at bounding box center [816, 275] width 365 height 30
click at [746, 275] on input "[PERSON_NAME]' <[EMAIL_ADDRESS][DOMAIN_NAME]>" at bounding box center [816, 275] width 365 height 30
click at [807, 275] on input "[PERSON_NAME][EMAIL_ADDRESS][DOMAIN_NAME]>" at bounding box center [816, 275] width 365 height 30
type input "[PERSON_NAME][EMAIL_ADDRESS][DOMAIN_NAME]"
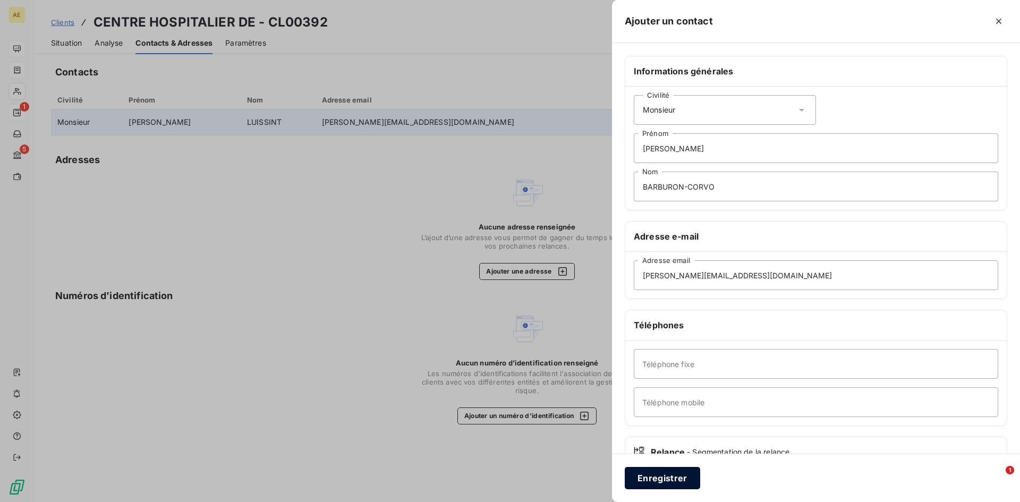
click at [665, 476] on button "Enregistrer" at bounding box center [662, 478] width 75 height 22
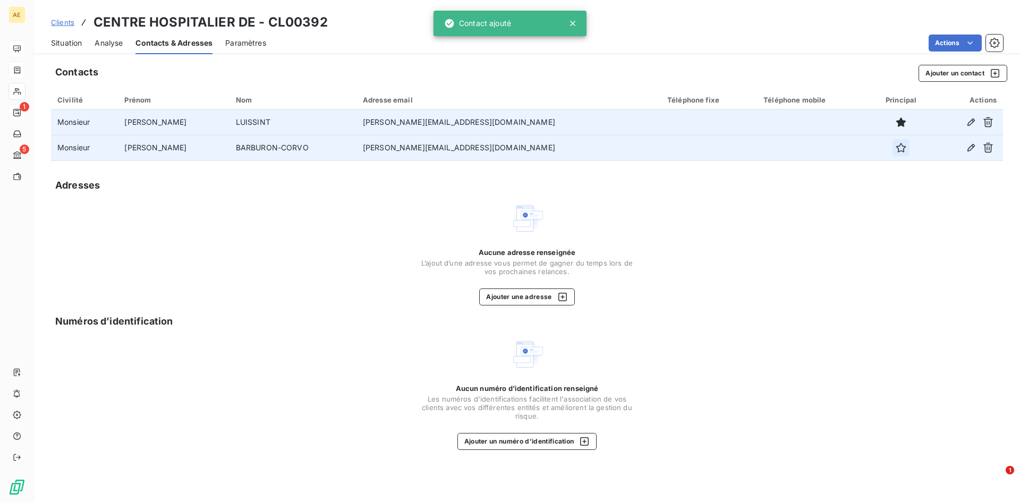
click at [896, 153] on icon "button" at bounding box center [901, 147] width 11 height 11
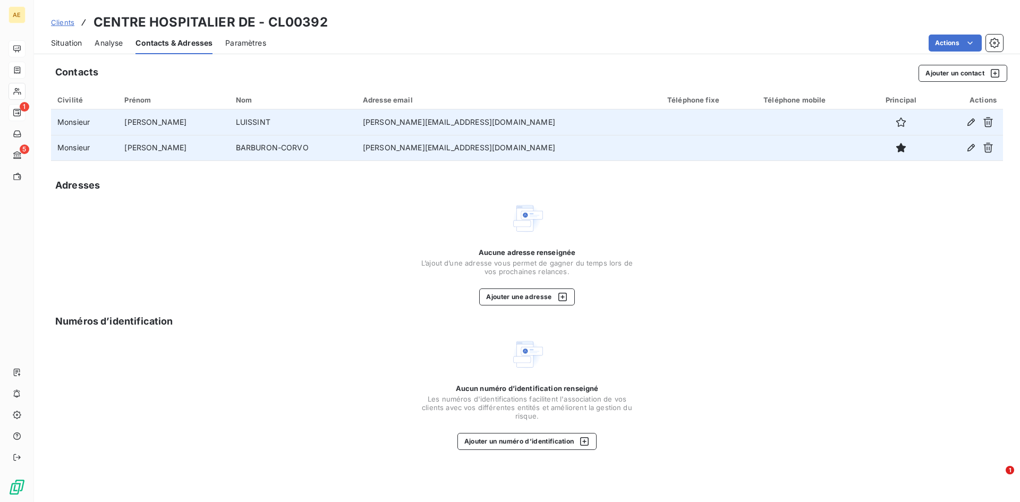
click at [714, 230] on div "Aucune adresse renseignée L’ajout d’une adresse vous permet de gagner du temps …" at bounding box center [527, 253] width 952 height 104
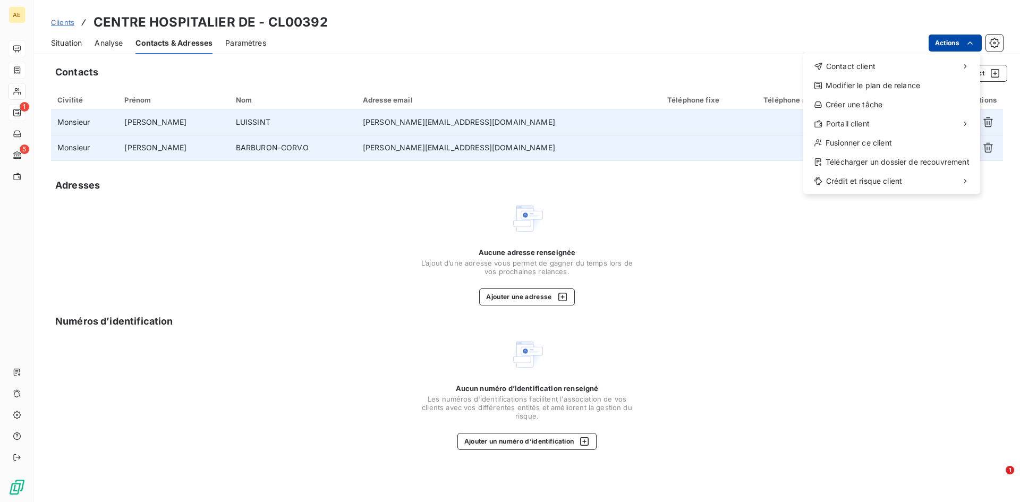
click at [953, 43] on html "AE 1 5 Clients CENTRE HOSPITALIER DE - CL00392 Situation Analyse Contacts & Adr…" at bounding box center [510, 251] width 1020 height 502
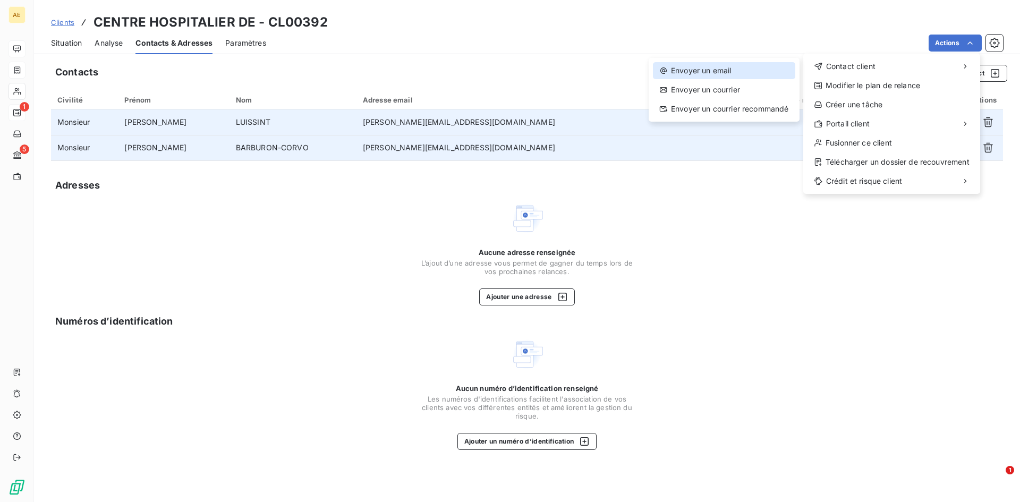
click at [731, 70] on div "Envoyer un email" at bounding box center [724, 70] width 142 height 17
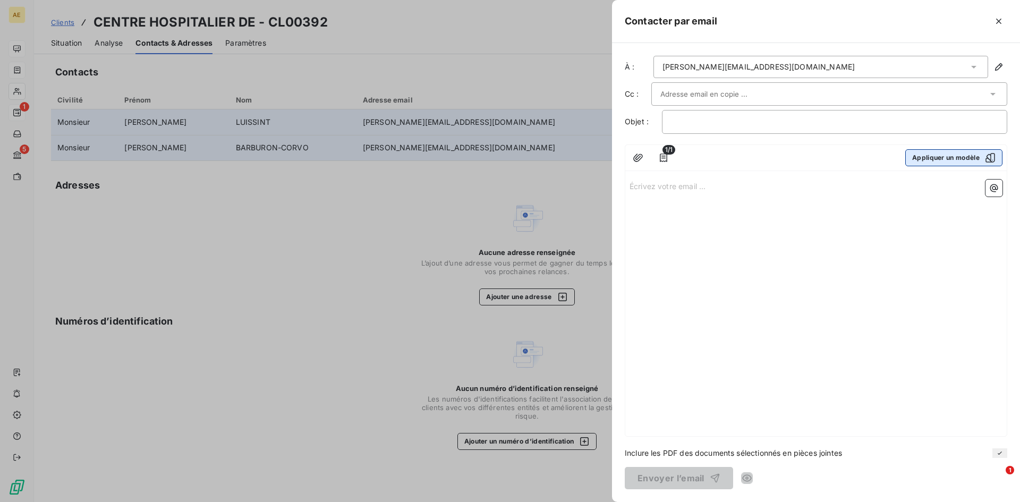
click at [992, 156] on icon "button" at bounding box center [990, 158] width 11 height 11
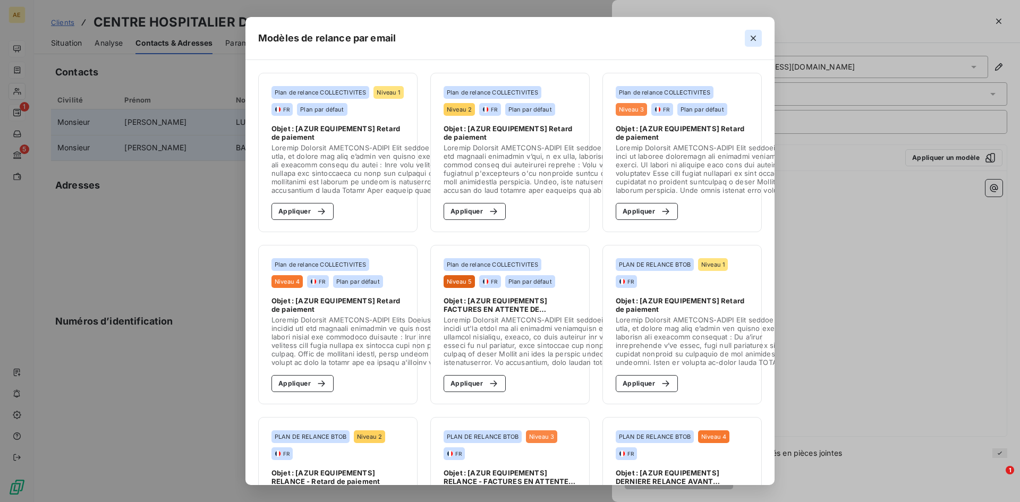
click at [758, 36] on icon "button" at bounding box center [753, 38] width 11 height 11
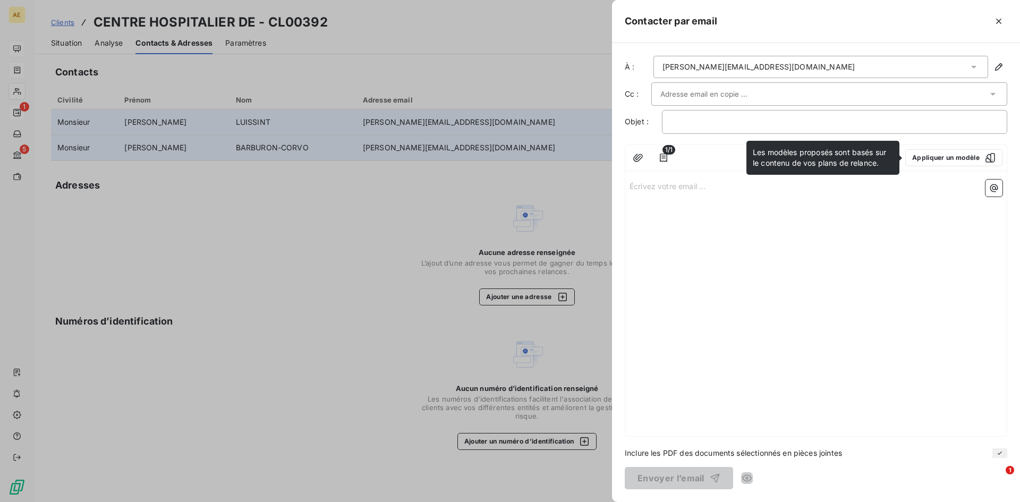
click at [357, 215] on div at bounding box center [510, 251] width 1020 height 502
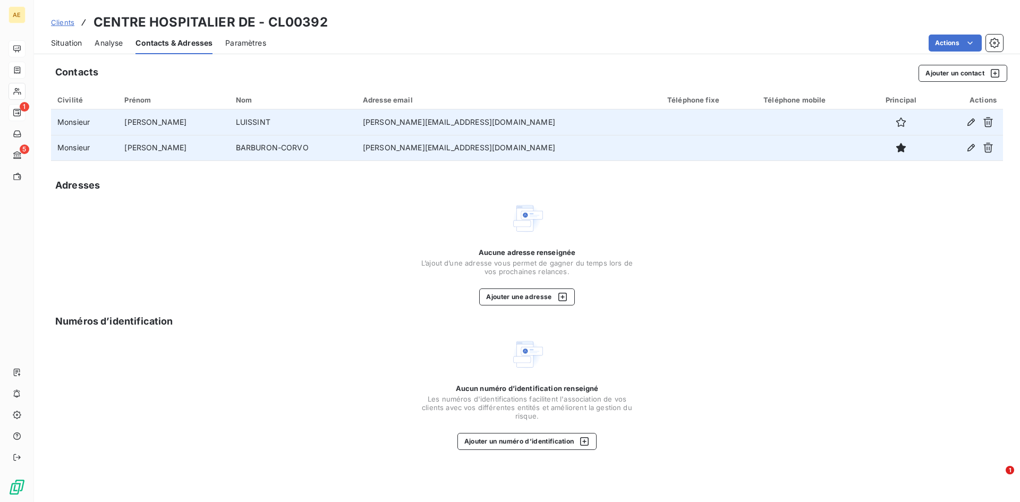
click at [293, 284] on div "Aucune adresse renseignée L’ajout d’une adresse vous permet de gagner du temps …" at bounding box center [527, 253] width 952 height 104
click at [56, 23] on span "Clients" at bounding box center [62, 22] width 23 height 9
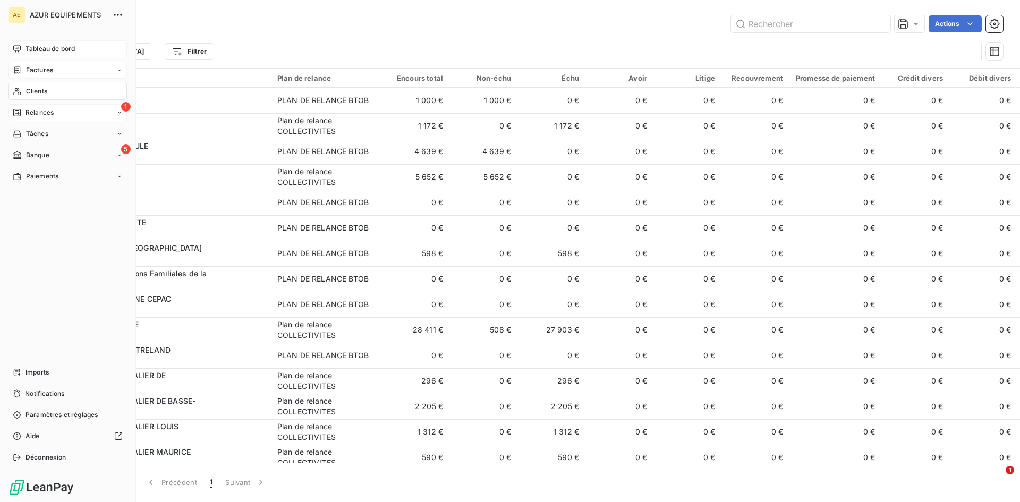
click at [19, 111] on icon at bounding box center [16, 112] width 7 height 7
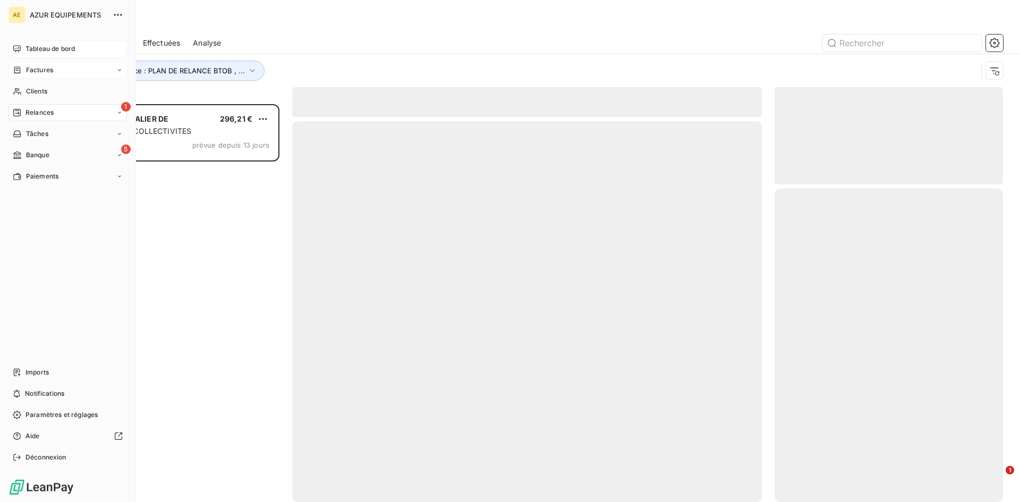
scroll to position [390, 221]
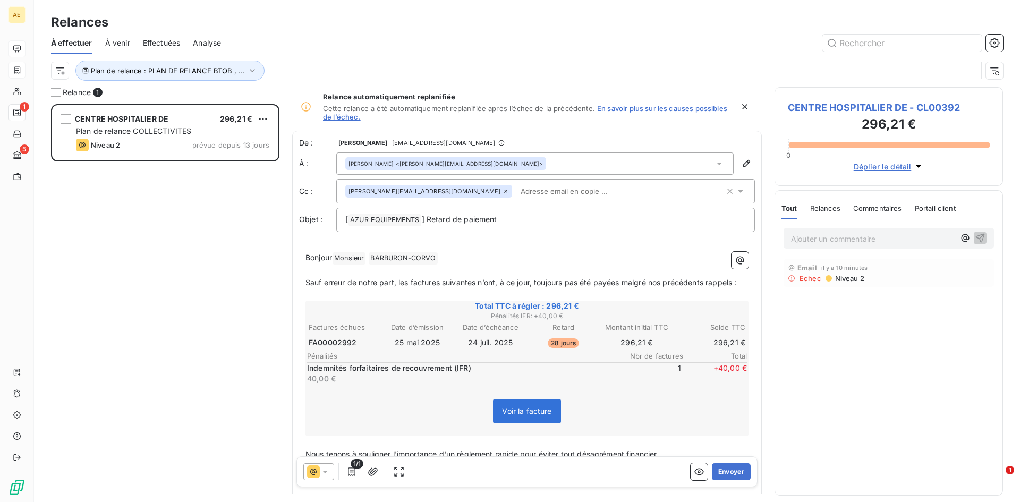
click at [503, 189] on icon at bounding box center [506, 191] width 6 height 6
click at [179, 255] on div "CENTRE HOSPITALIER DE 296,21 € Plan de relance COLLECTIVITES Niveau 2 prévue de…" at bounding box center [165, 303] width 229 height 398
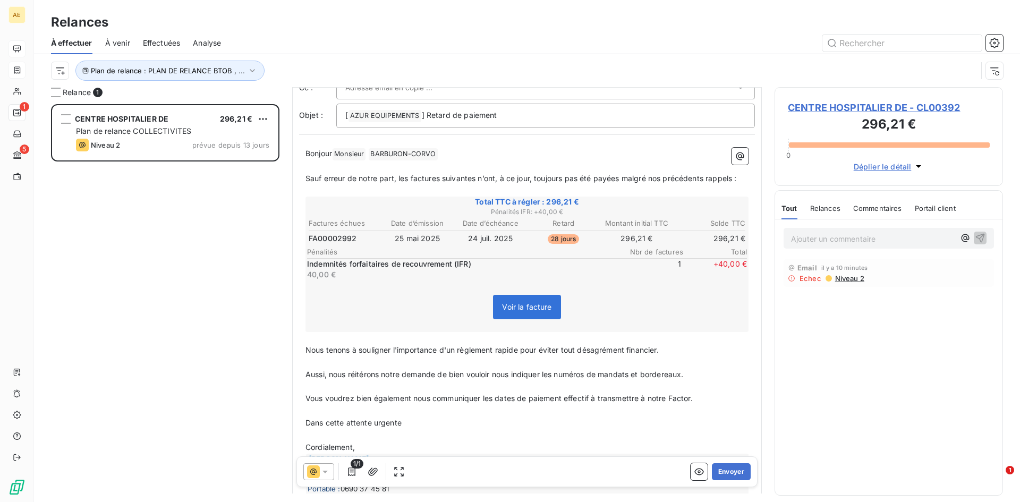
scroll to position [107, 0]
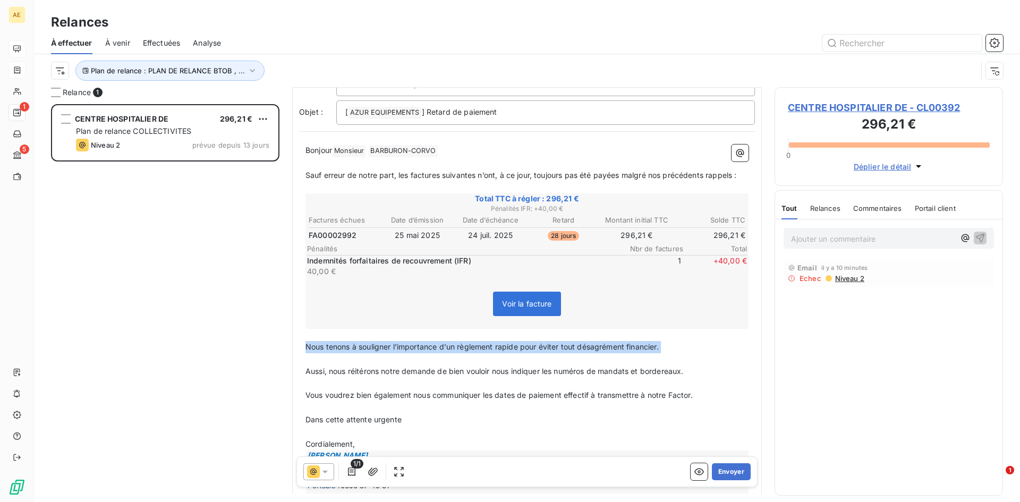
drag, startPoint x: 307, startPoint y: 345, endPoint x: 650, endPoint y: 357, distance: 343.5
click at [650, 357] on div "Bonjour Monsieur ﻿ BARBURON-CORVO ﻿ ﻿ ﻿ Sauf erreur de notre part, les factures…" at bounding box center [527, 443] width 443 height 597
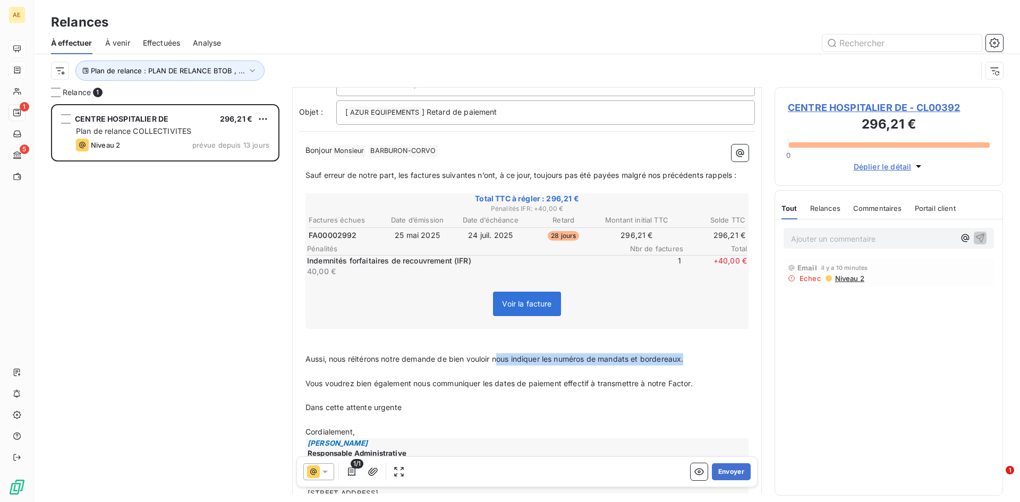
drag, startPoint x: 498, startPoint y: 358, endPoint x: 710, endPoint y: 358, distance: 211.5
click at [710, 358] on p "Aussi, nous réitérons notre demande de bien vouloir nous indiquer les numéros d…" at bounding box center [527, 359] width 443 height 12
click at [488, 384] on span "Vous voudrez bien également nous communiquer les dates de paiement effectif à t…" at bounding box center [499, 383] width 387 height 9
click at [513, 383] on span "Vous voudrez bien également nous communiquer la dates de paiement effectif à tr…" at bounding box center [498, 383] width 384 height 9
click at [708, 388] on p "Vous voudrez bien également nous communiquer la date de paiement effectif à tra…" at bounding box center [527, 384] width 443 height 12
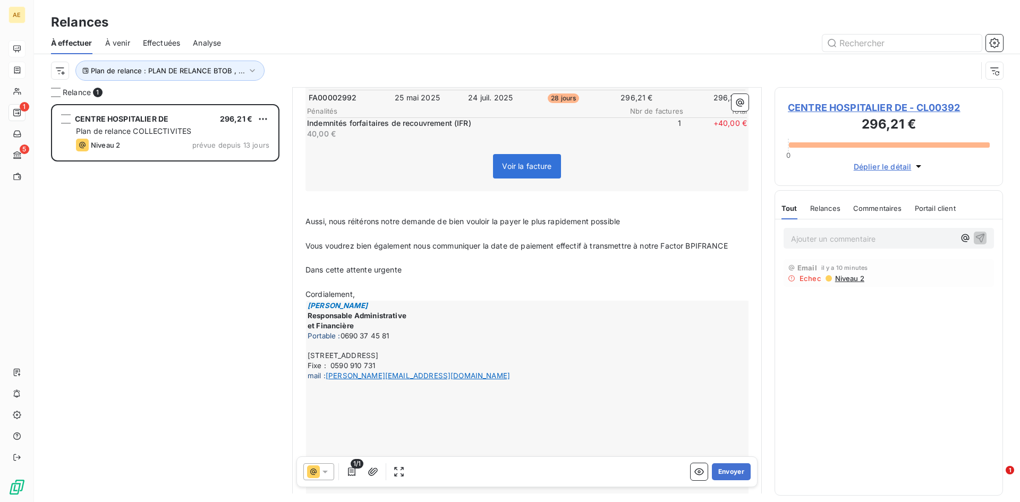
scroll to position [319, 0]
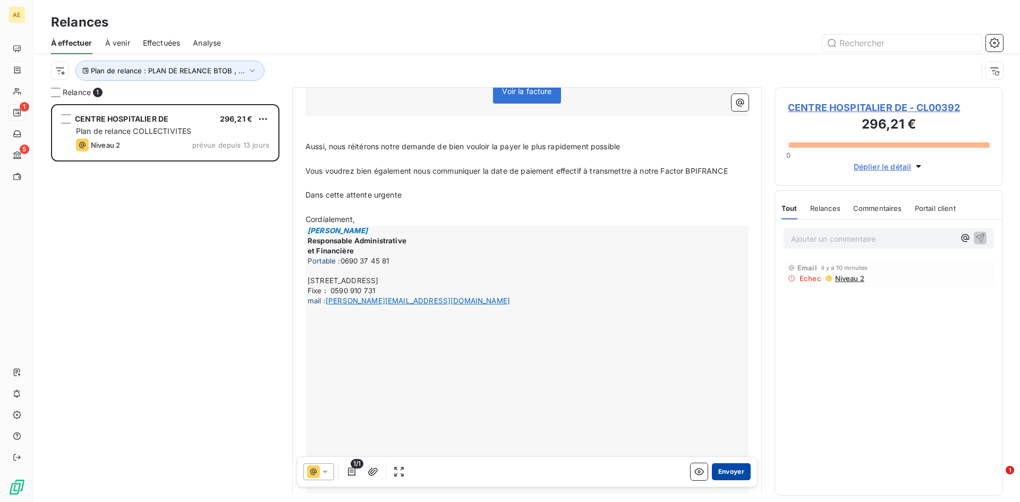
click at [718, 469] on button "Envoyer" at bounding box center [731, 471] width 39 height 17
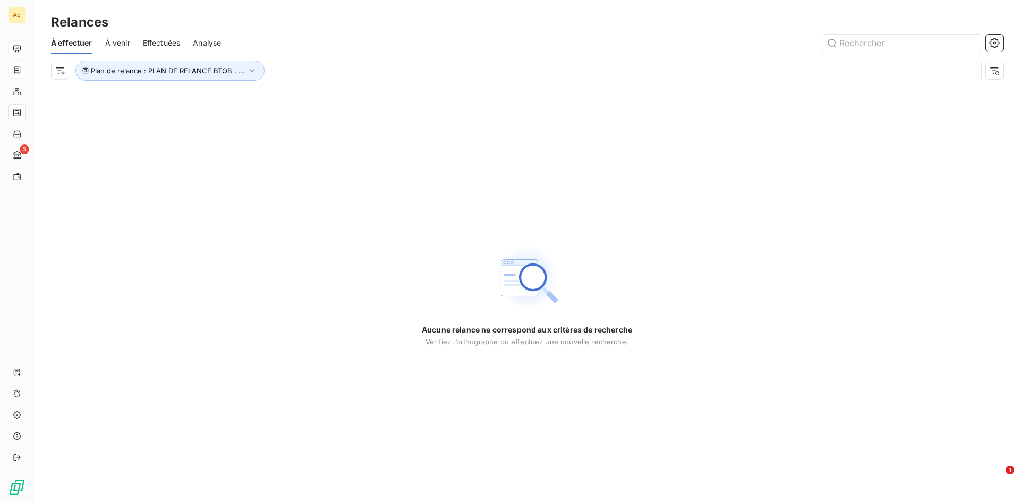
click at [170, 46] on span "Effectuées" at bounding box center [162, 43] width 38 height 11
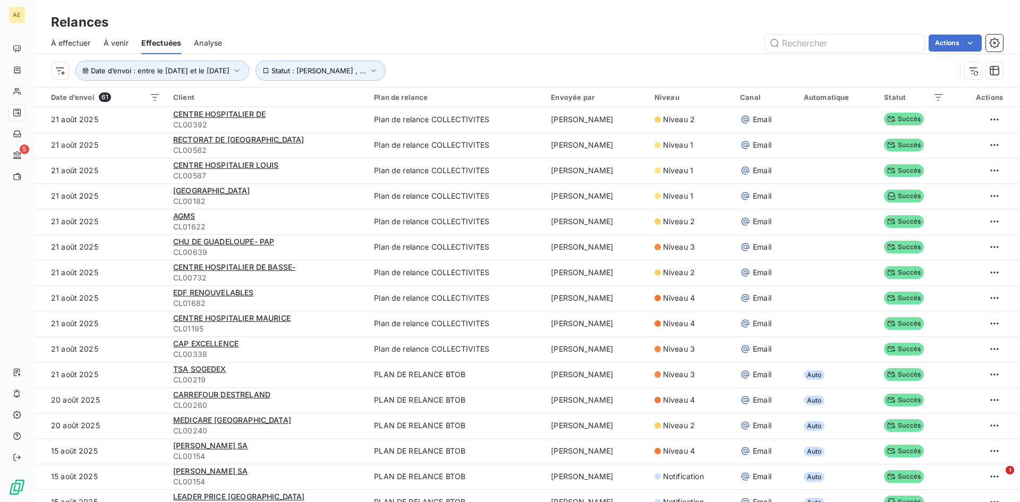
click at [207, 43] on span "Analyse" at bounding box center [208, 43] width 28 height 11
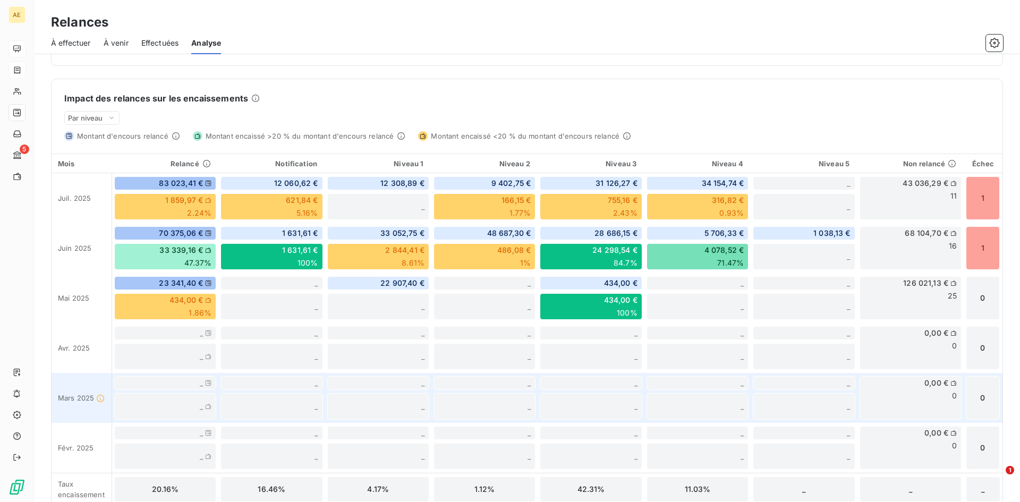
scroll to position [248, 0]
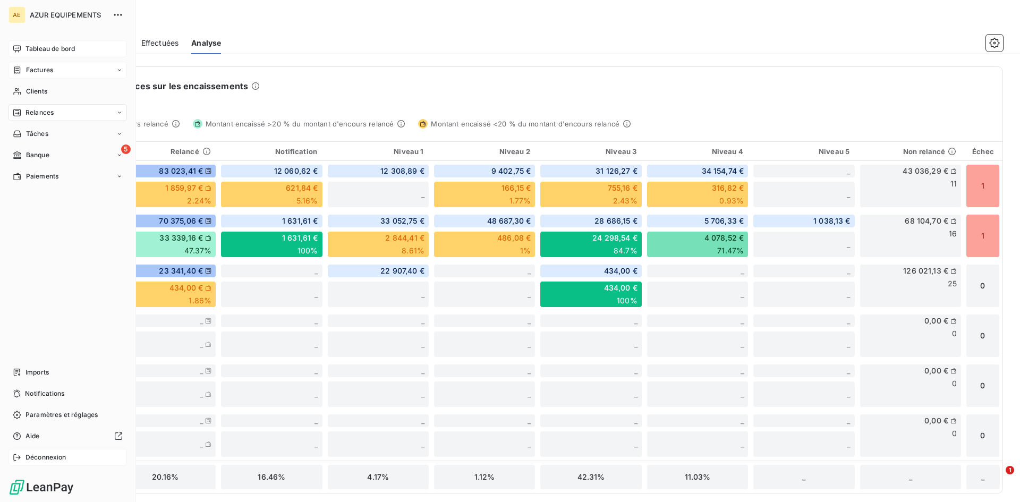
click at [40, 459] on span "Déconnexion" at bounding box center [46, 458] width 41 height 10
